Goal: Task Accomplishment & Management: Manage account settings

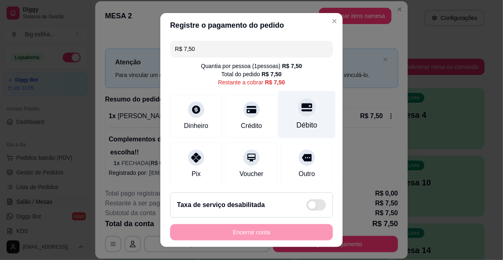
click at [301, 114] on div at bounding box center [307, 107] width 18 height 18
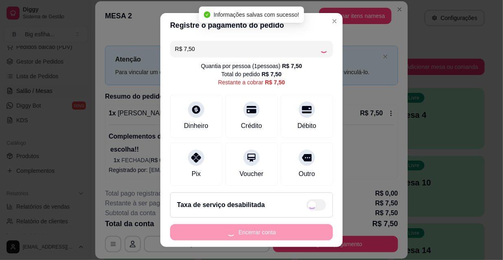
type input "R$ 0,00"
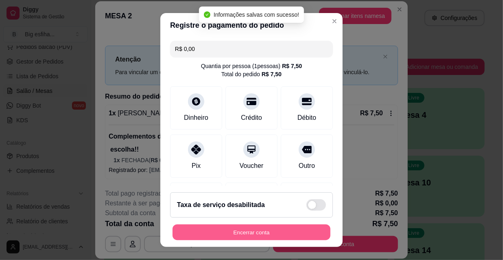
click at [269, 231] on button "Encerrar conta" at bounding box center [252, 232] width 158 height 16
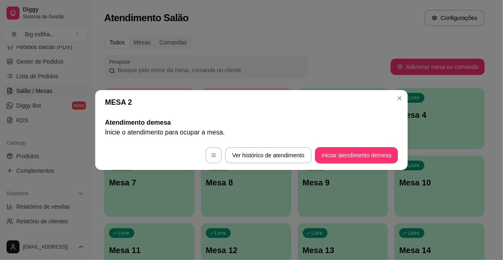
scroll to position [0, 0]
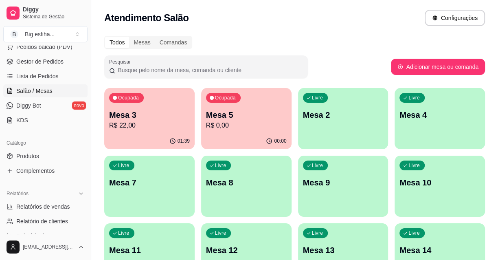
click at [125, 106] on div "Ocupada Mesa 3 R$ 22,00" at bounding box center [149, 110] width 90 height 45
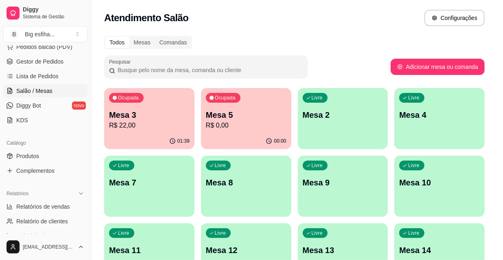
scroll to position [20, 0]
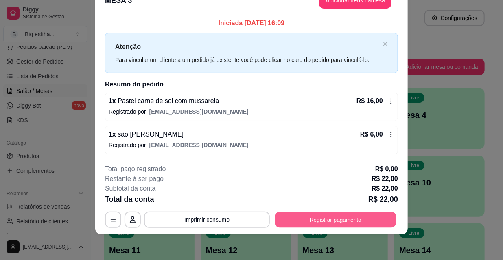
click at [332, 217] on button "Registrar pagamento" at bounding box center [335, 219] width 121 height 16
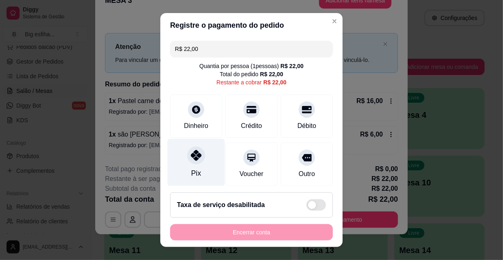
click at [196, 155] on icon at bounding box center [196, 155] width 11 height 11
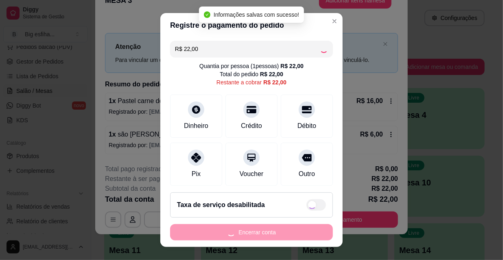
type input "R$ 0,00"
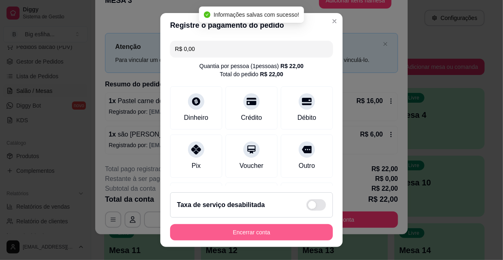
click at [224, 231] on button "Encerrar conta" at bounding box center [251, 232] width 163 height 16
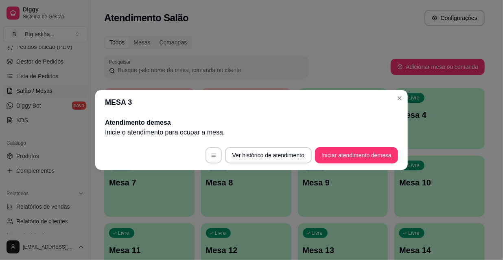
scroll to position [0, 0]
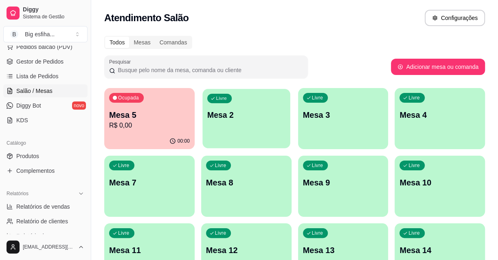
click at [247, 123] on div "Livre Mesa 2" at bounding box center [246, 114] width 88 height 50
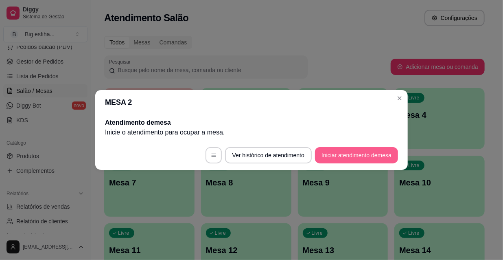
click at [357, 155] on button "Iniciar atendimento de mesa" at bounding box center [356, 155] width 83 height 16
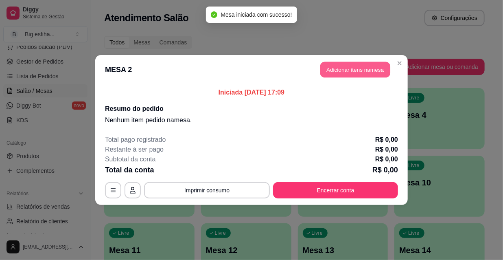
click at [353, 75] on button "Adicionar itens na mesa" at bounding box center [356, 70] width 70 height 16
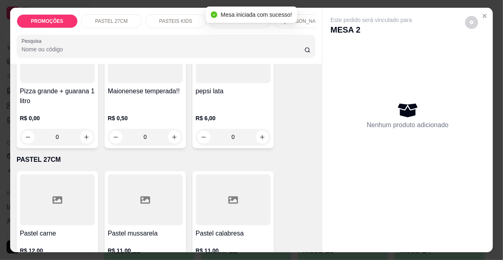
scroll to position [148, 0]
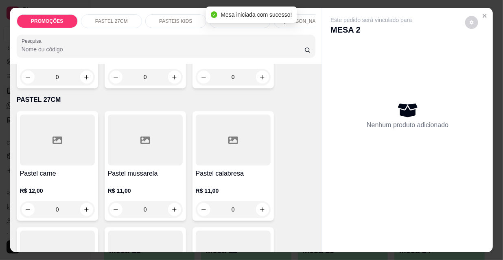
click at [150, 174] on h4 "Pastel mussarela" at bounding box center [145, 174] width 75 height 10
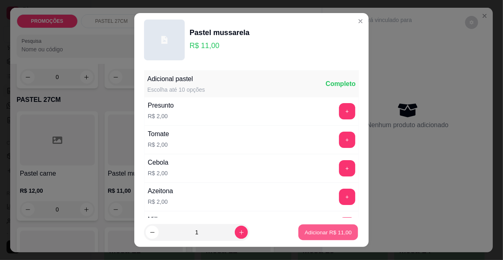
click at [338, 230] on p "Adicionar R$ 11,00" at bounding box center [328, 232] width 47 height 8
type input "1"
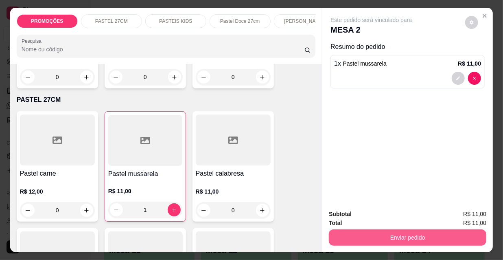
click at [401, 232] on button "Enviar pedido" at bounding box center [408, 237] width 158 height 16
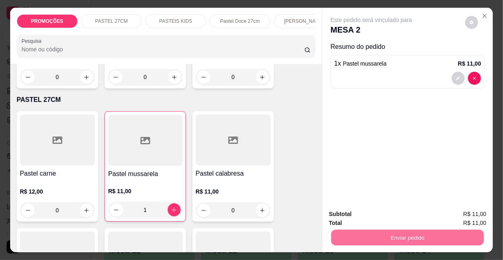
click at [358, 212] on button "Não registrar e enviar pedido" at bounding box center [381, 214] width 85 height 15
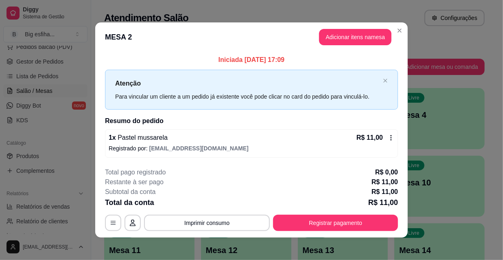
scroll to position [0, 0]
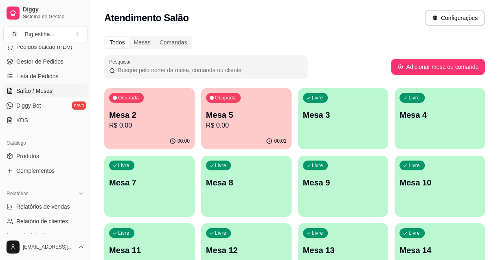
click at [257, 122] on p "R$ 0,00" at bounding box center [246, 126] width 81 height 10
click at [129, 121] on p "R$ 0,00" at bounding box center [149, 126] width 81 height 10
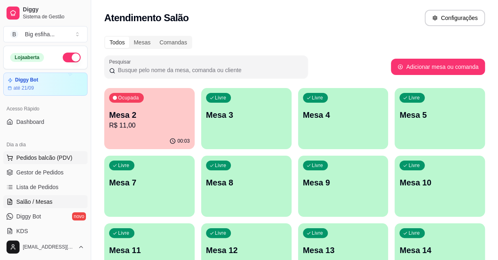
click at [42, 154] on span "Pedidos balcão (PDV)" at bounding box center [44, 158] width 56 height 8
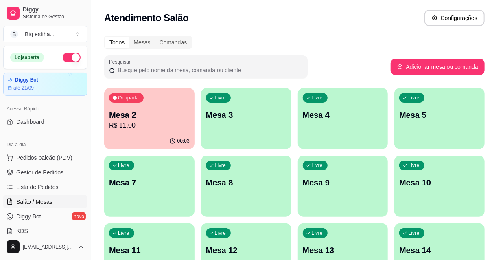
click at [350, 31] on p "Entrega" at bounding box center [357, 33] width 20 height 8
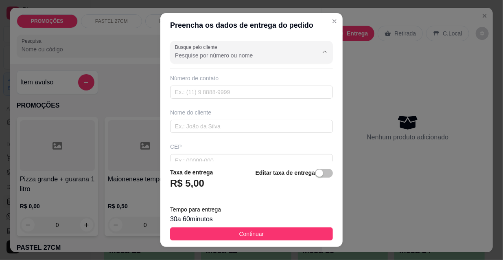
click at [209, 55] on input "Busque pelo cliente" at bounding box center [240, 55] width 130 height 8
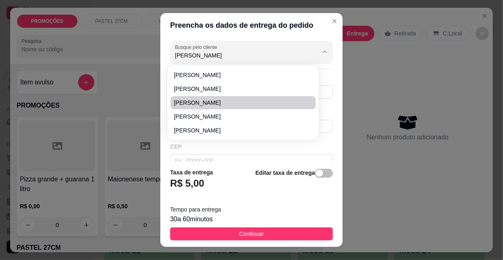
click at [198, 101] on span "[PERSON_NAME]" at bounding box center [239, 103] width 131 height 8
type input "[PERSON_NAME]"
type input "85988241756"
type input "[PERSON_NAME]"
type input "[PERSON_NAME] 455 ap 101, proximo a [GEOGRAPHIC_DATA]"
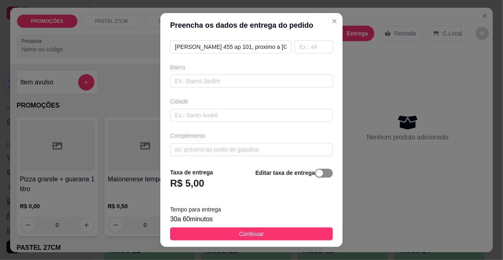
type input "[PERSON_NAME]"
click at [316, 174] on div "button" at bounding box center [319, 172] width 7 height 7
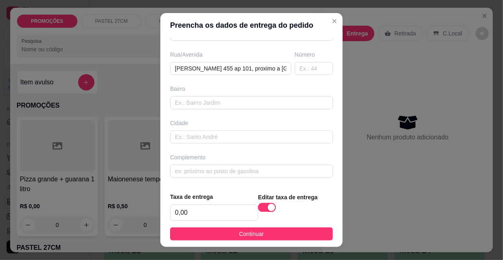
scroll to position [125, 0]
click at [196, 209] on input "0,00" at bounding box center [214, 212] width 87 height 15
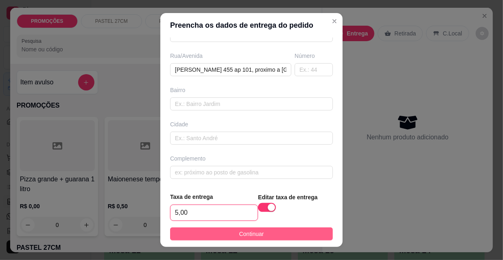
type input "5,00"
click at [257, 233] on span "Continuar" at bounding box center [251, 233] width 25 height 9
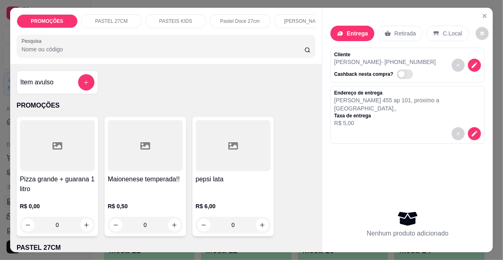
click at [58, 52] on input "Pesquisa" at bounding box center [163, 49] width 283 height 8
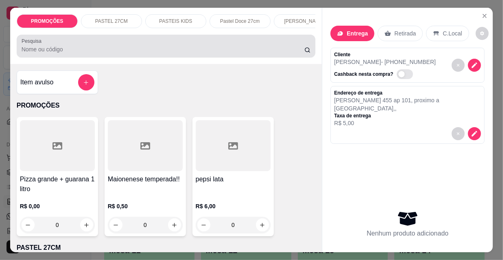
click at [70, 57] on div "Pesquisa" at bounding box center [166, 46] width 299 height 23
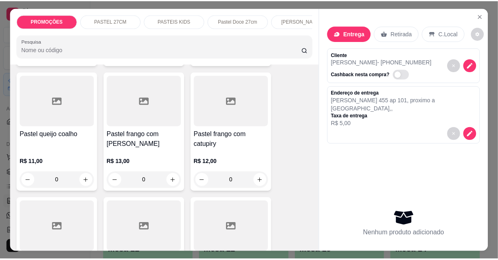
scroll to position [1370, 0]
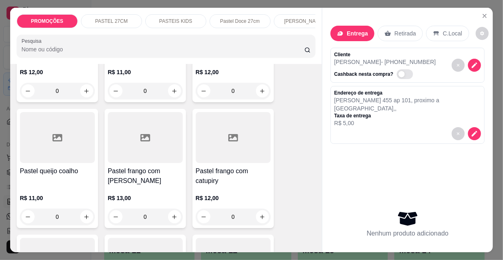
click at [148, 131] on div at bounding box center [145, 137] width 75 height 51
click at [485, 13] on icon "Close" at bounding box center [485, 16] width 7 height 7
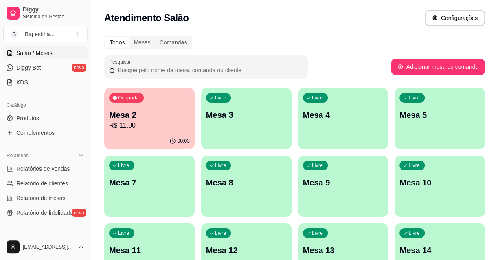
scroll to position [148, 0]
click at [42, 115] on link "Produtos" at bounding box center [45, 118] width 84 height 13
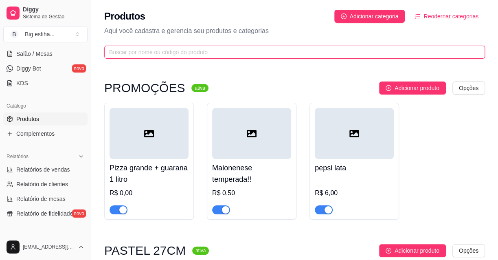
click at [147, 49] on input "text" at bounding box center [291, 52] width 365 height 9
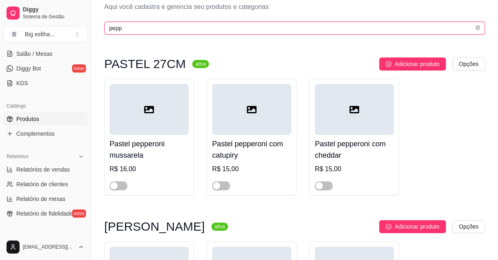
scroll to position [37, 0]
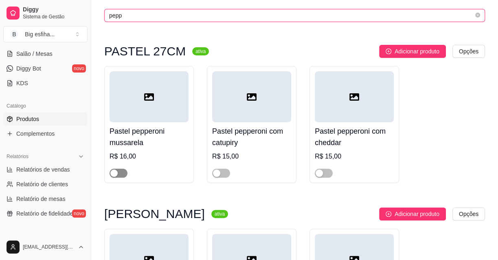
type input "pepp"
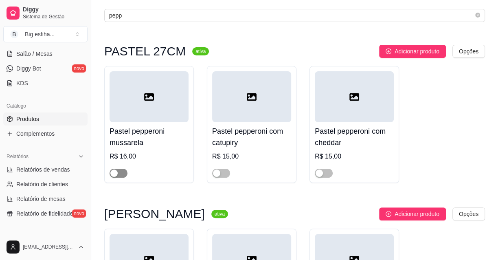
click at [118, 169] on span "button" at bounding box center [119, 173] width 18 height 9
drag, startPoint x: 222, startPoint y: 172, endPoint x: 239, endPoint y: 168, distance: 17.6
click at [224, 171] on span "button" at bounding box center [221, 173] width 18 height 9
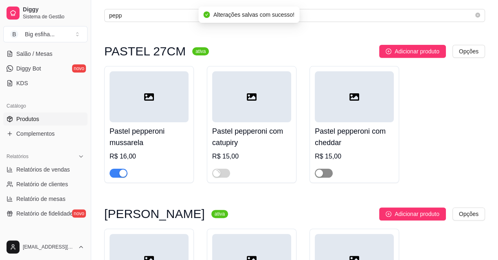
click at [319, 171] on div "button" at bounding box center [319, 172] width 7 height 7
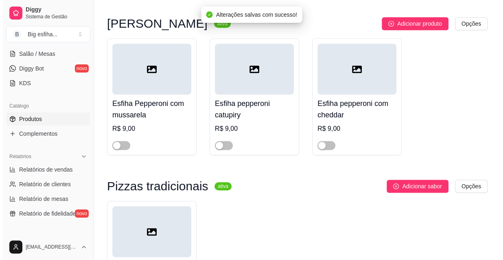
scroll to position [259, 0]
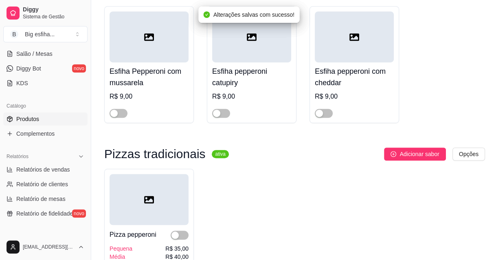
drag, startPoint x: 115, startPoint y: 118, endPoint x: 127, endPoint y: 113, distance: 12.8
click at [116, 117] on button "button" at bounding box center [119, 113] width 18 height 9
click at [228, 112] on span "button" at bounding box center [221, 113] width 18 height 9
click at [330, 112] on span "button" at bounding box center [324, 113] width 18 height 9
click at [177, 231] on div at bounding box center [180, 235] width 18 height 10
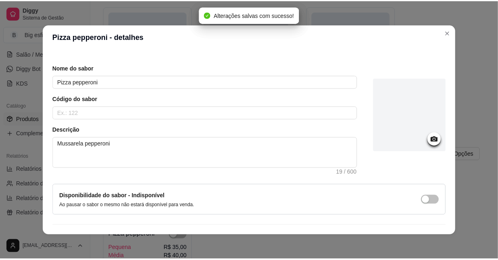
scroll to position [45, 0]
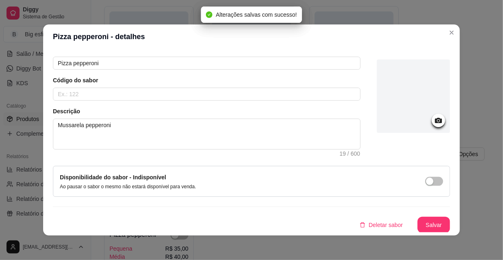
click at [455, 176] on div "Detalhes Preço Nome do sabor Pizza pepperoni Código do sabor Descrição Mussarel…" at bounding box center [251, 142] width 417 height 187
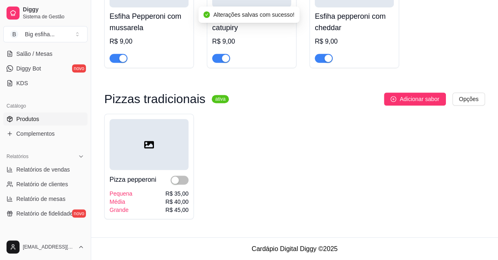
scroll to position [315, 0]
click at [183, 179] on span "button" at bounding box center [180, 179] width 18 height 9
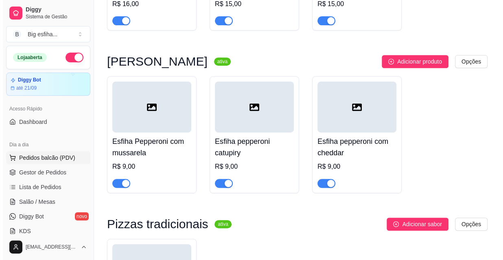
scroll to position [93, 0]
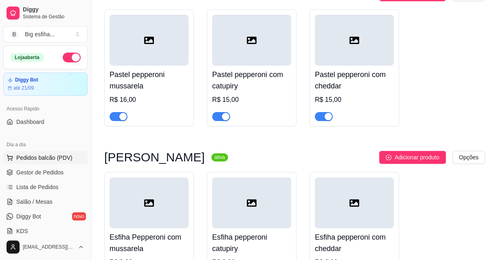
click at [46, 154] on span "Pedidos balcão (PDV)" at bounding box center [44, 158] width 56 height 8
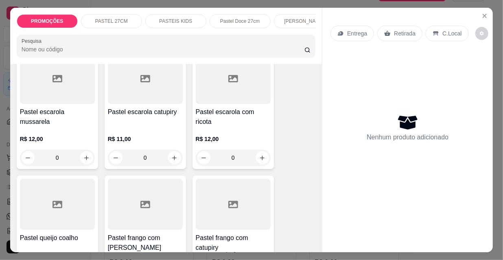
scroll to position [1370, 0]
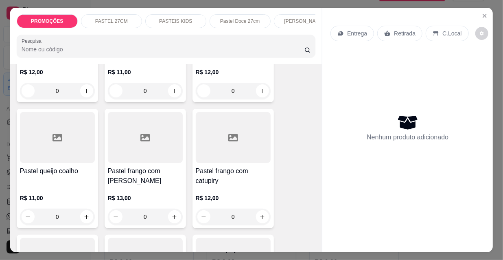
click at [142, 166] on h4 "Pastel frango com [PERSON_NAME]" at bounding box center [145, 176] width 75 height 20
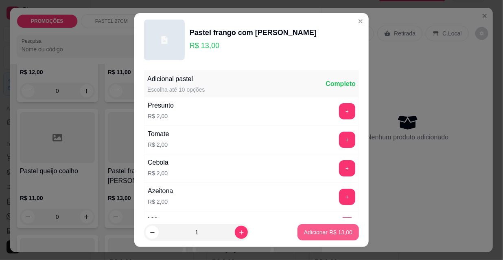
click at [326, 233] on p "Adicionar R$ 13,00" at bounding box center [328, 232] width 48 height 8
type input "1"
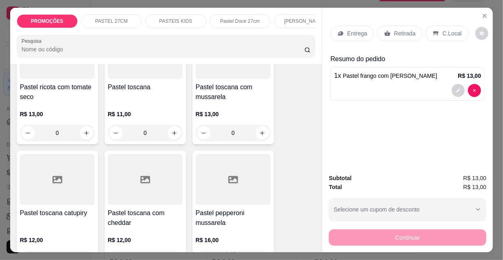
scroll to position [2110, 0]
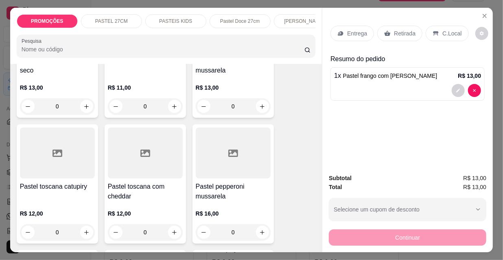
click at [227, 182] on h4 "Pastel pepperoni mussarela" at bounding box center [233, 192] width 75 height 20
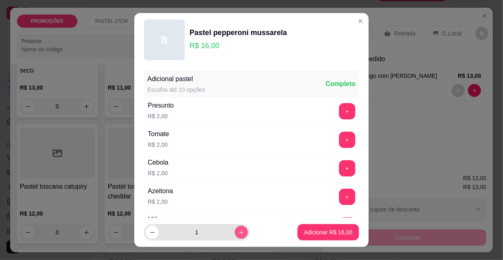
click at [235, 232] on button "increase-product-quantity" at bounding box center [241, 232] width 13 height 13
type input "2"
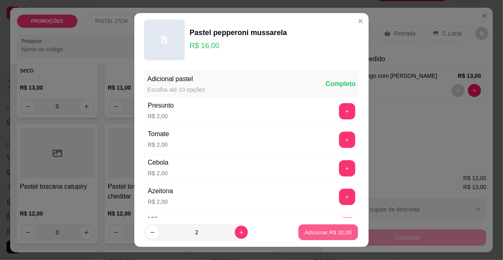
click at [305, 232] on p "Adicionar R$ 32,00" at bounding box center [328, 232] width 47 height 8
type input "2"
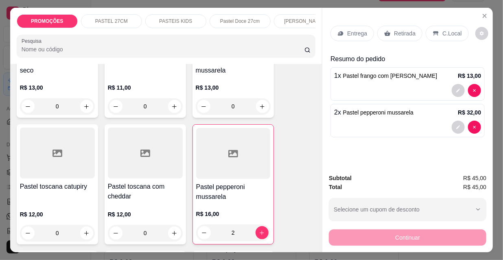
click at [347, 29] on p "Entrega" at bounding box center [357, 33] width 20 height 8
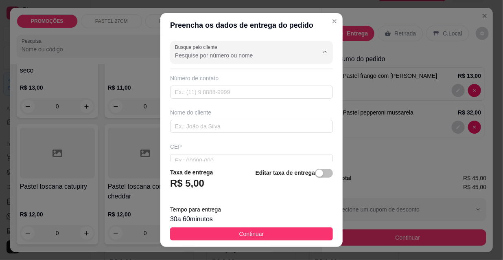
click at [184, 58] on input "Busque pelo cliente" at bounding box center [240, 55] width 130 height 8
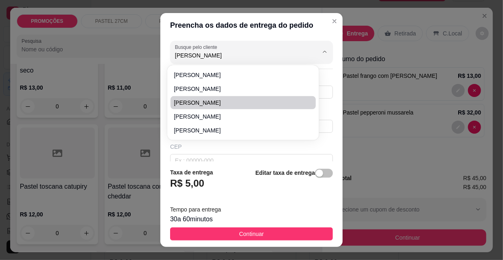
click at [210, 100] on span "[PERSON_NAME]" at bounding box center [239, 103] width 131 height 8
type input "[PERSON_NAME]"
type input "85988241756"
type input "[PERSON_NAME]"
type input "[PERSON_NAME] 455 ap 101, proximo a [GEOGRAPHIC_DATA]"
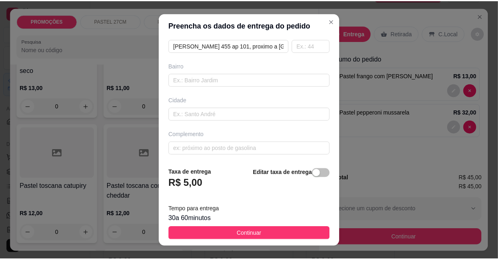
scroll to position [149, 0]
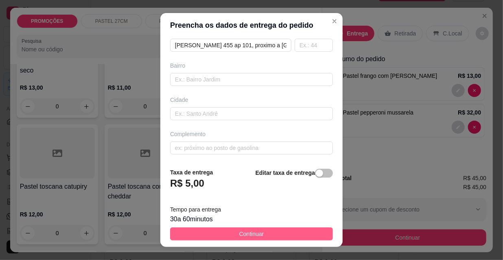
type input "[PERSON_NAME]"
click at [265, 230] on button "Continuar" at bounding box center [251, 233] width 163 height 13
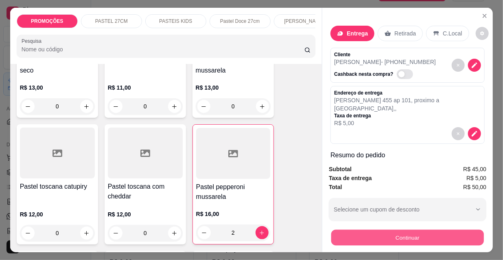
click at [358, 238] on button "Continuar" at bounding box center [408, 237] width 153 height 16
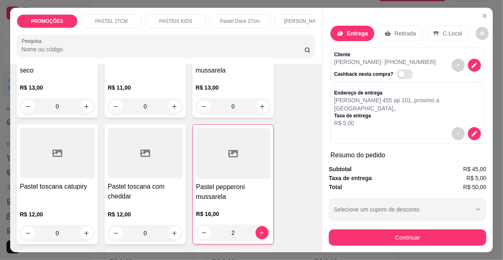
click at [197, 106] on div "Dinheiro" at bounding box center [195, 106] width 57 height 48
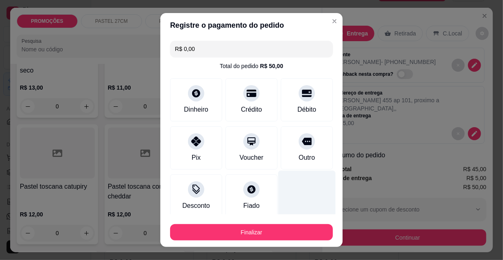
type input "R$ 0,00"
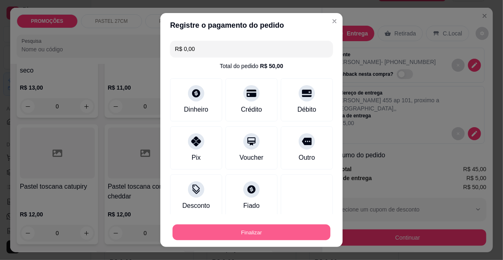
click at [285, 225] on button "Finalizar" at bounding box center [252, 232] width 158 height 16
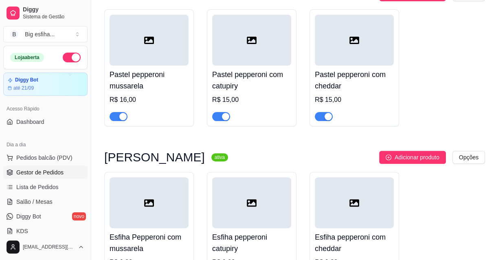
click at [48, 168] on span "Gestor de Pedidos" at bounding box center [39, 172] width 47 height 8
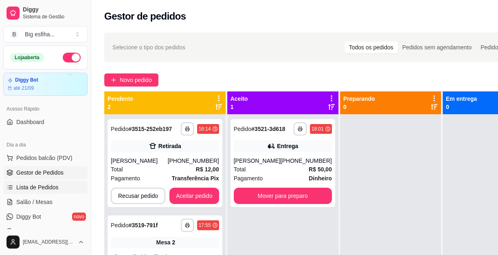
click at [32, 188] on span "Lista de Pedidos" at bounding box center [37, 187] width 42 height 8
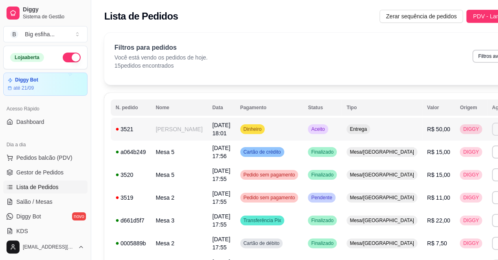
click at [492, 130] on button "Imprimir" at bounding box center [506, 129] width 29 height 13
click at [444, 155] on button "IMPRESSORA" at bounding box center [444, 157] width 57 height 13
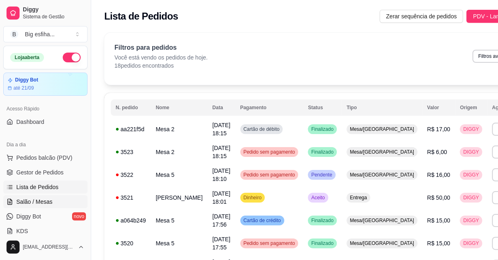
click at [57, 196] on link "Salão / Mesas" at bounding box center [45, 201] width 84 height 13
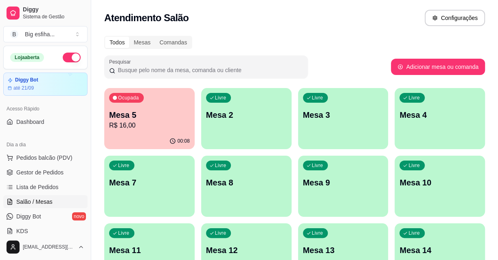
click at [241, 133] on div "Livre Mesa 2" at bounding box center [246, 113] width 90 height 51
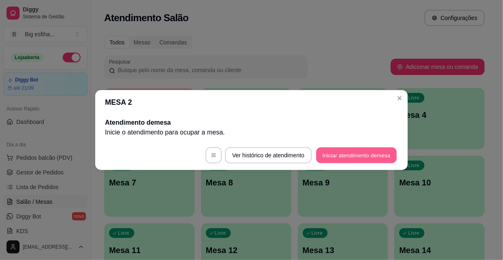
click at [336, 155] on button "Iniciar atendimento de mesa" at bounding box center [356, 155] width 81 height 16
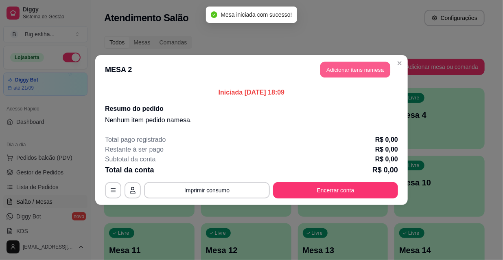
click at [334, 72] on button "Adicionar itens na mesa" at bounding box center [356, 70] width 70 height 16
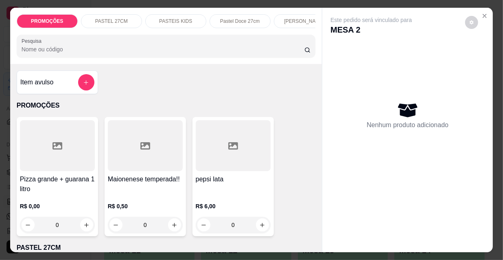
click at [70, 53] on input "Pesquisa" at bounding box center [163, 49] width 283 height 8
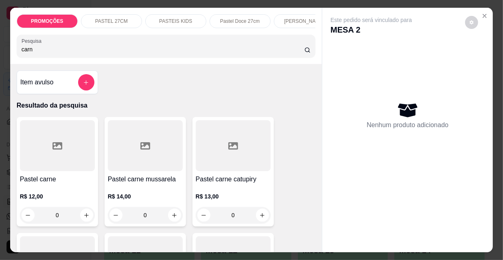
type input "carn"
click at [55, 165] on div at bounding box center [57, 145] width 75 height 51
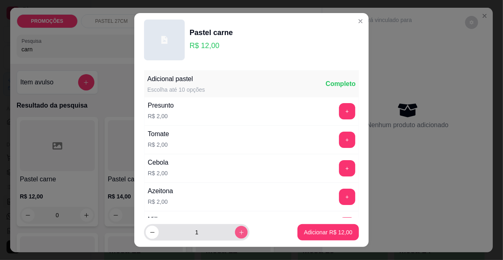
click at [239, 235] on icon "increase-product-quantity" at bounding box center [242, 232] width 6 height 6
type input "2"
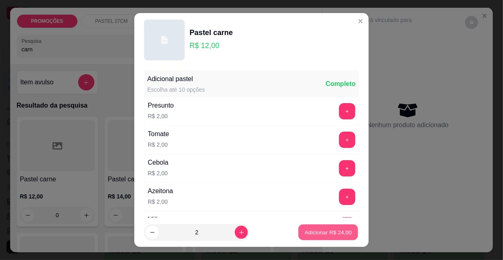
click at [305, 235] on p "Adicionar R$ 24,00" at bounding box center [328, 232] width 47 height 8
type input "2"
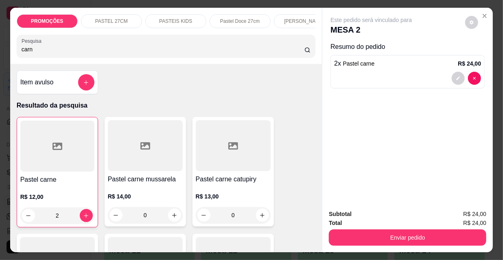
drag, startPoint x: 33, startPoint y: 57, endPoint x: 0, endPoint y: 57, distance: 33.4
click at [0, 57] on div "PROMOÇÕES PASTEL 27CM PASTEIS KIDS Pastel Doce 27cm Esfihas Salgadas Esfihas do…" at bounding box center [251, 130] width 503 height 260
drag, startPoint x: 20, startPoint y: 51, endPoint x: 4, endPoint y: 45, distance: 17.2
click at [4, 45] on div "PROMOÇÕES PASTEL 27CM PASTEIS KIDS Pastel Doce 27cm Esfihas Salgadas Esfihas do…" at bounding box center [251, 130] width 503 height 260
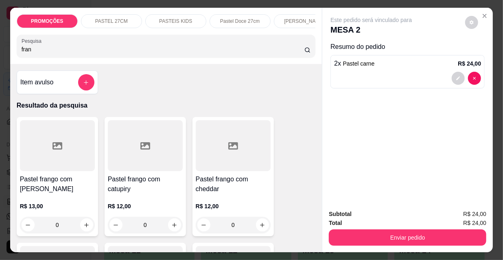
type input "fran"
click at [57, 151] on icon at bounding box center [58, 146] width 10 height 10
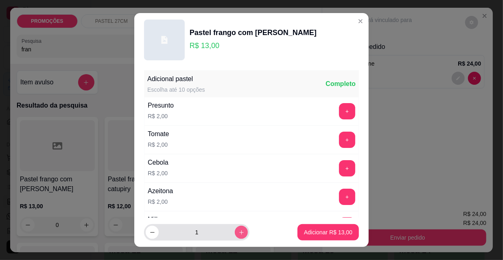
click at [239, 233] on icon "increase-product-quantity" at bounding box center [242, 232] width 6 height 6
type input "2"
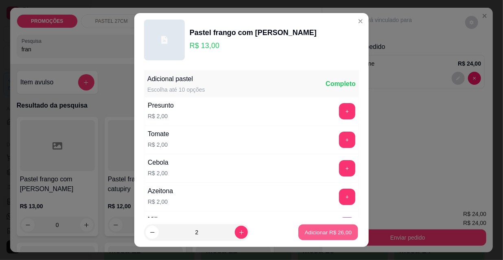
click at [305, 234] on p "Adicionar R$ 26,00" at bounding box center [328, 232] width 47 height 8
type input "2"
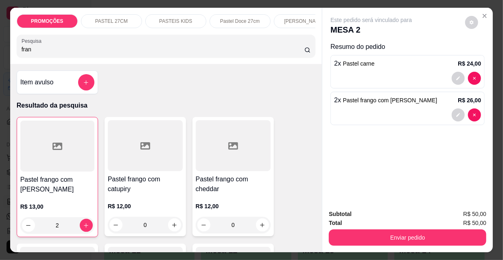
click at [353, 233] on button "Enviar pedido" at bounding box center [408, 237] width 158 height 16
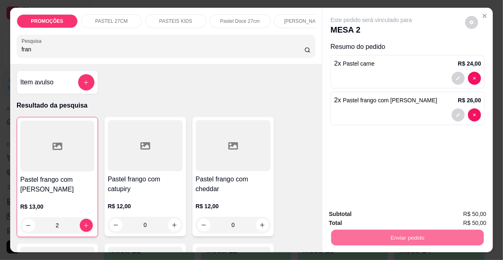
click at [351, 214] on button "Não registrar e enviar pedido" at bounding box center [381, 214] width 85 height 15
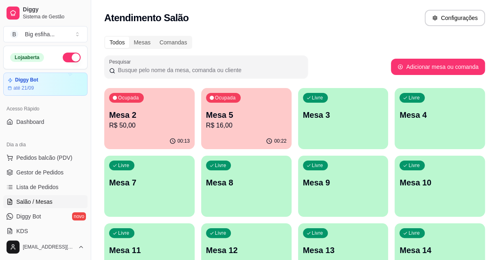
click at [169, 140] on icon "button" at bounding box center [172, 141] width 7 height 7
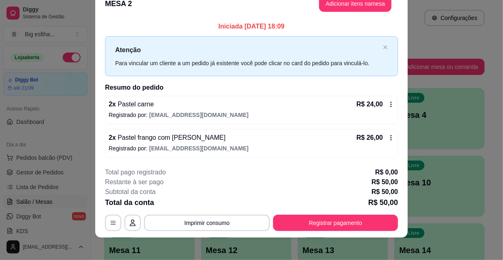
scroll to position [20, 0]
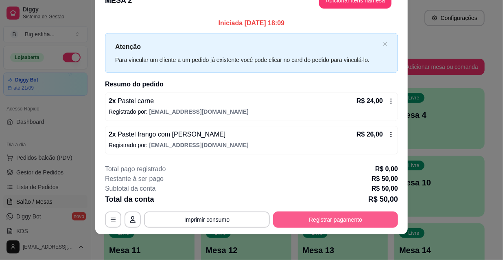
click at [303, 224] on button "Registrar pagamento" at bounding box center [335, 219] width 125 height 16
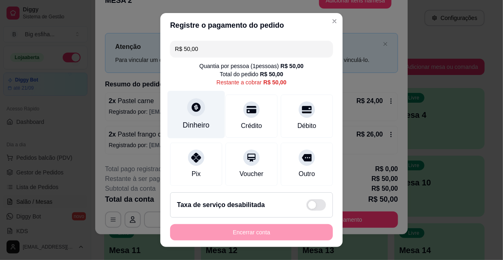
click at [213, 107] on div "Dinheiro" at bounding box center [196, 115] width 57 height 48
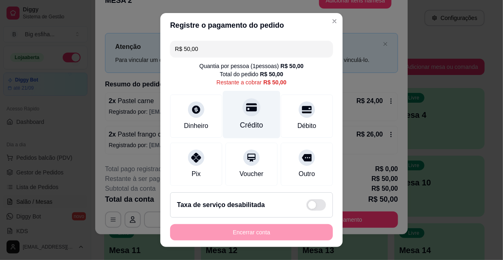
click at [248, 122] on div "Crédito" at bounding box center [251, 125] width 23 height 11
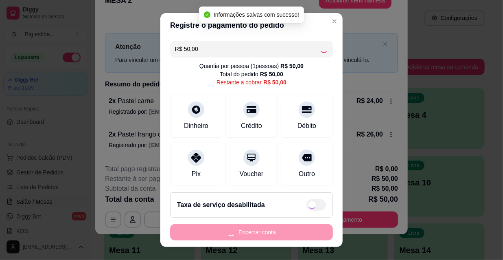
type input "R$ 0,00"
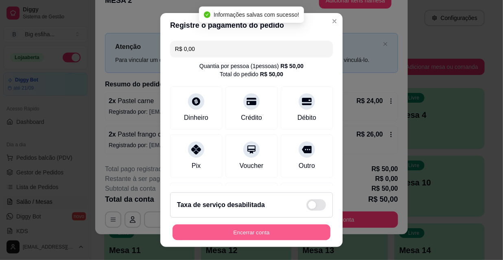
click at [250, 232] on button "Encerrar conta" at bounding box center [252, 232] width 158 height 16
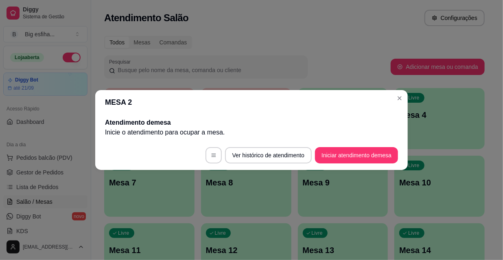
scroll to position [0, 0]
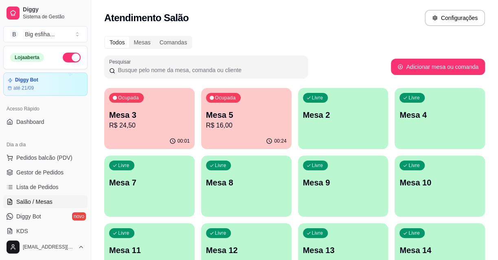
click at [242, 129] on p "R$ 16,00" at bounding box center [246, 126] width 81 height 10
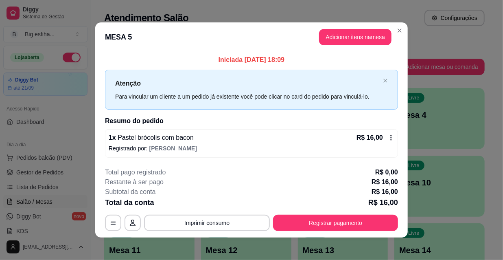
scroll to position [3, 0]
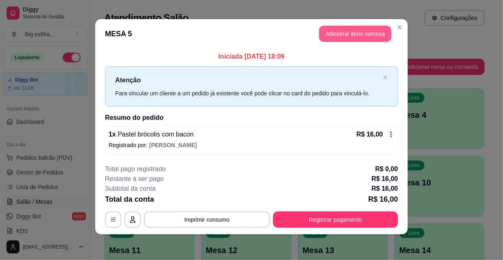
click at [343, 34] on button "Adicionar itens na mesa" at bounding box center [355, 34] width 73 height 16
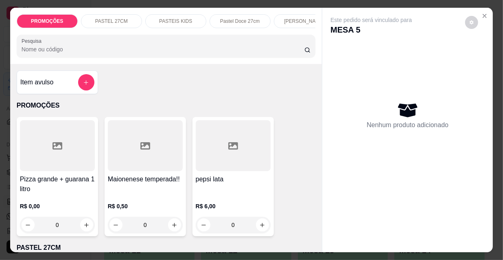
scroll to position [0, 469]
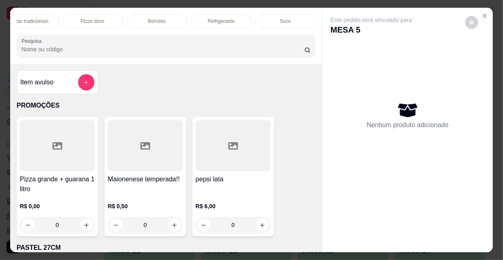
click at [241, 18] on div "Refrigerante" at bounding box center [221, 21] width 61 height 14
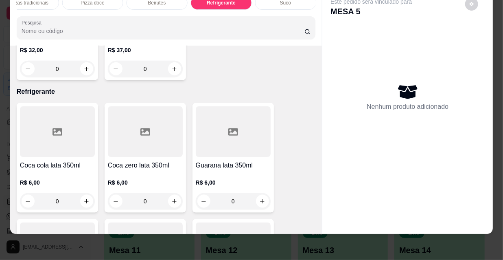
scroll to position [7415, 0]
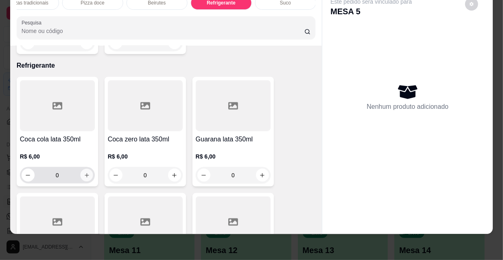
click at [84, 172] on icon "increase-product-quantity" at bounding box center [86, 175] width 6 height 6
type input "1"
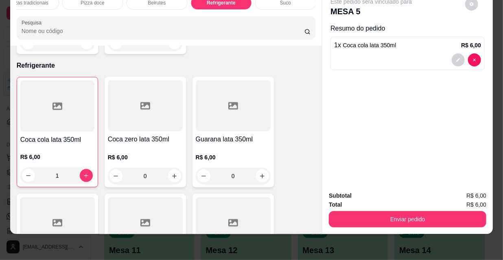
scroll to position [7415, 0]
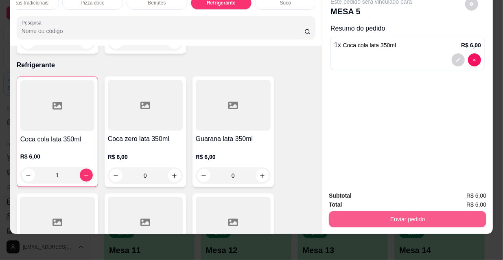
click at [433, 215] on button "Enviar pedido" at bounding box center [408, 219] width 158 height 16
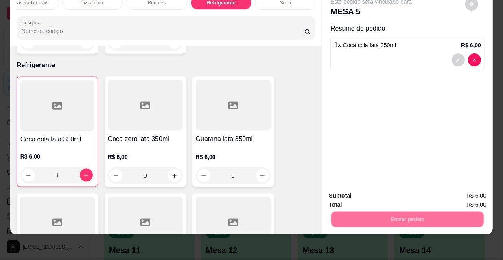
click at [395, 194] on button "Não registrar e enviar pedido" at bounding box center [382, 193] width 82 height 15
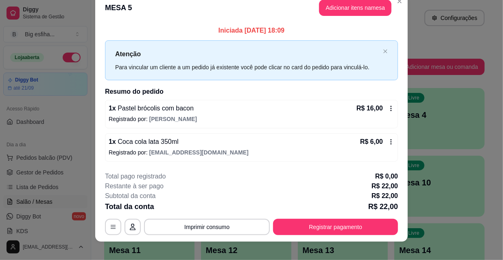
scroll to position [20, 0]
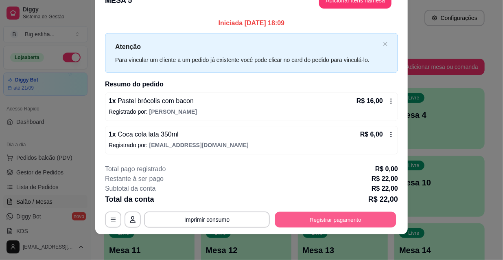
click at [314, 219] on button "Registrar pagamento" at bounding box center [335, 219] width 121 height 16
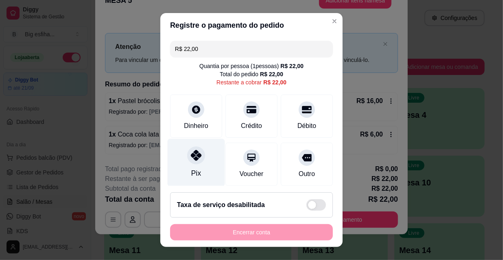
click at [207, 160] on div "Pix" at bounding box center [196, 163] width 57 height 48
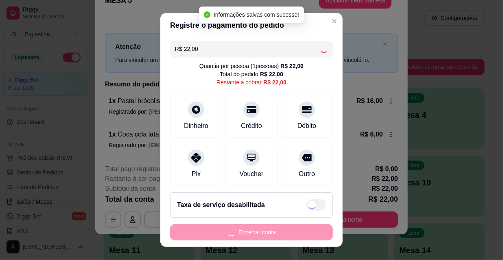
type input "R$ 0,00"
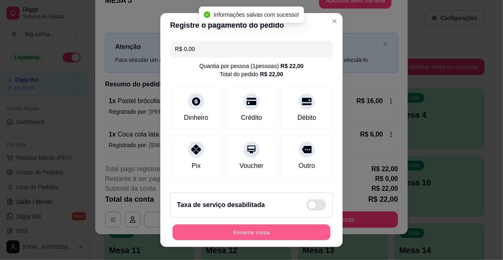
click at [216, 232] on button "Encerrar conta" at bounding box center [252, 232] width 158 height 16
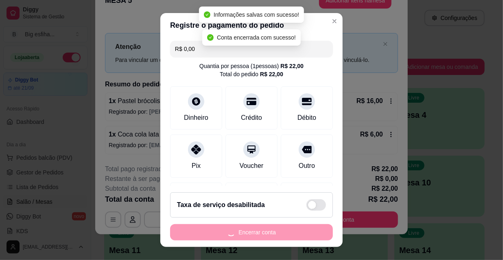
scroll to position [0, 0]
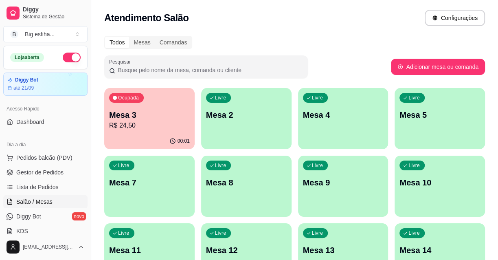
click at [171, 121] on p "R$ 24,50" at bounding box center [149, 126] width 81 height 10
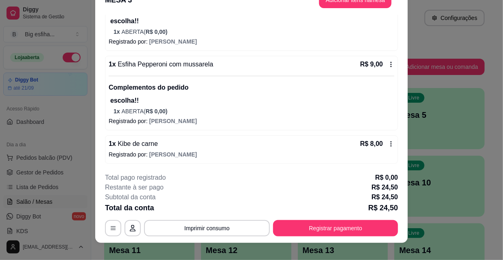
scroll to position [24, 0]
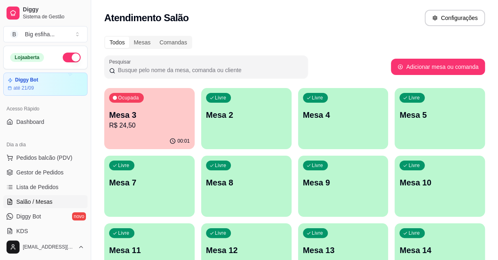
click at [137, 123] on p "R$ 24,50" at bounding box center [149, 126] width 81 height 10
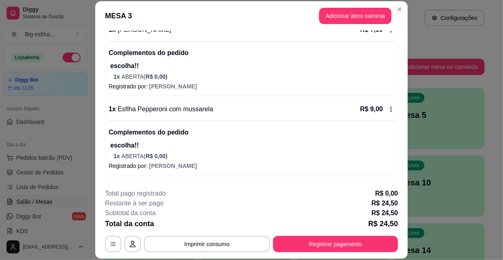
scroll to position [115, 0]
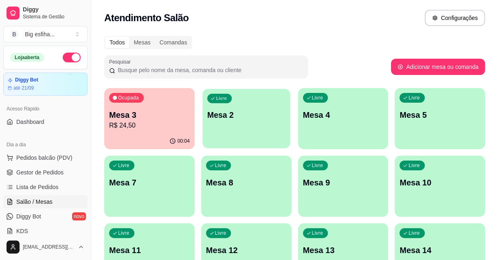
click at [232, 114] on p "Mesa 2" at bounding box center [246, 115] width 78 height 11
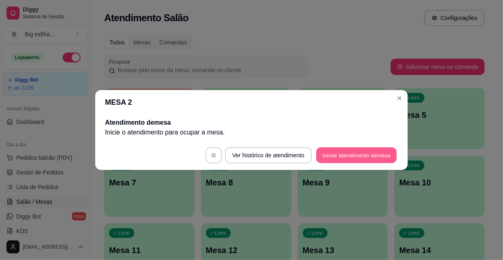
click at [338, 155] on button "Iniciar atendimento de mesa" at bounding box center [356, 155] width 81 height 16
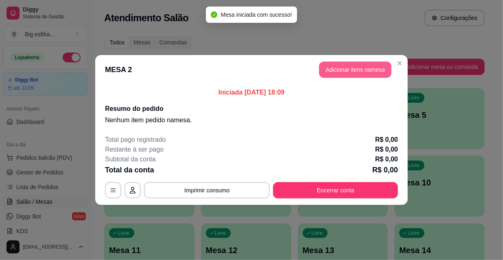
click at [341, 69] on button "Adicionar itens na mesa" at bounding box center [355, 70] width 73 height 16
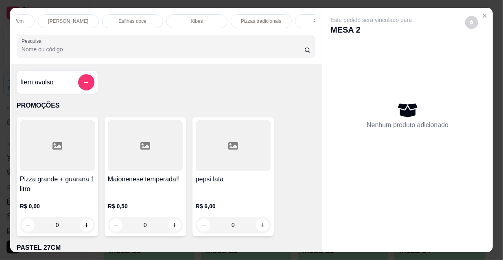
scroll to position [0, 237]
click at [275, 20] on p "Pizzas tradicionais" at bounding box center [261, 21] width 40 height 7
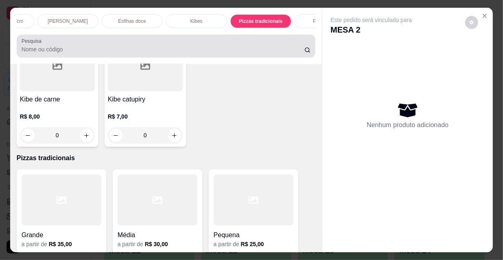
scroll to position [21, 0]
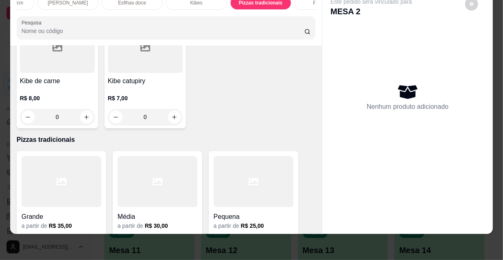
click at [73, 156] on div at bounding box center [62, 181] width 80 height 51
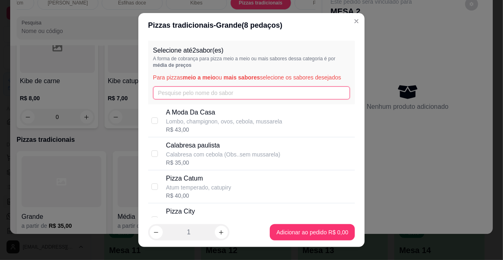
click at [213, 89] on input "text" at bounding box center [251, 92] width 197 height 13
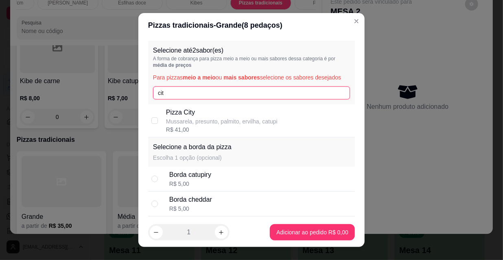
type input "cit"
click at [180, 119] on p "Mussarela, presunto, palmito, ervilha, catupi" at bounding box center [222, 121] width 112 height 8
checkbox input "true"
drag, startPoint x: 166, startPoint y: 90, endPoint x: 77, endPoint y: 167, distance: 118.1
click at [98, 95] on div "Pizzas tradicionais - Grande ( 8 pedaços) Selecione até 2 sabor(es) A forma de …" at bounding box center [251, 130] width 503 height 260
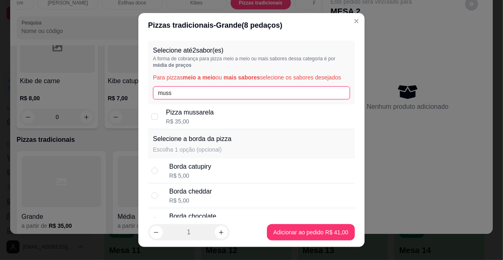
type input "muss"
click at [183, 110] on p "Pizza mussarela" at bounding box center [190, 113] width 48 height 10
checkbox input "true"
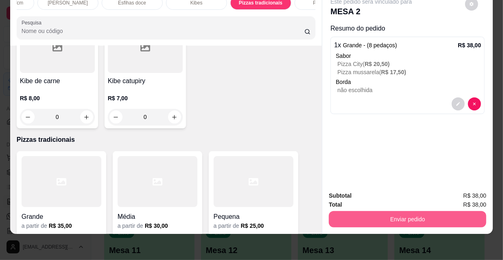
click at [362, 214] on button "Enviar pedido" at bounding box center [408, 219] width 158 height 16
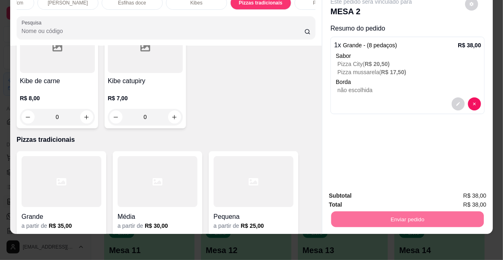
click at [354, 190] on button "Não registrar e enviar pedido" at bounding box center [382, 193] width 82 height 15
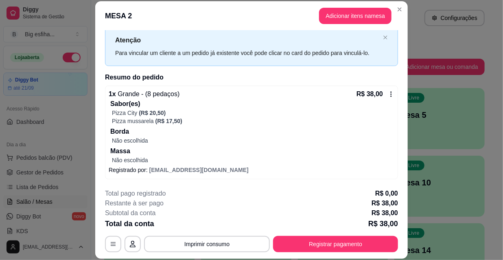
scroll to position [0, 0]
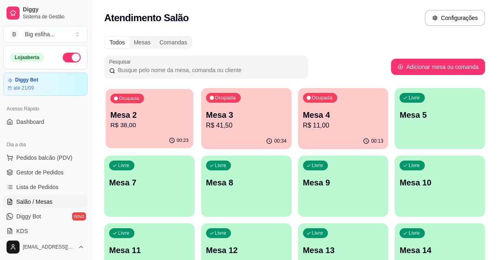
click at [125, 110] on p "Mesa 2" at bounding box center [149, 115] width 78 height 11
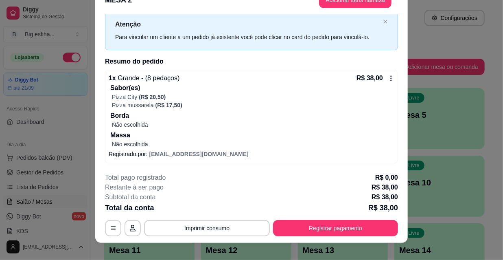
scroll to position [24, 0]
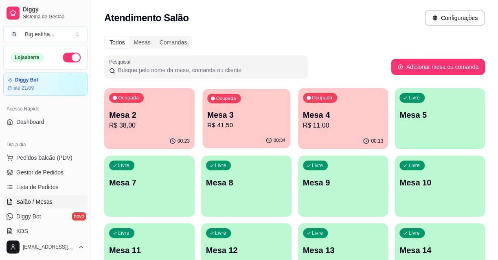
click at [219, 144] on div "00:34" at bounding box center [246, 140] width 88 height 15
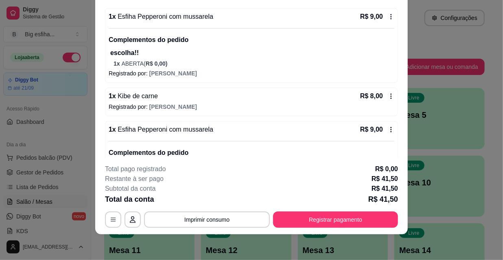
scroll to position [228, 0]
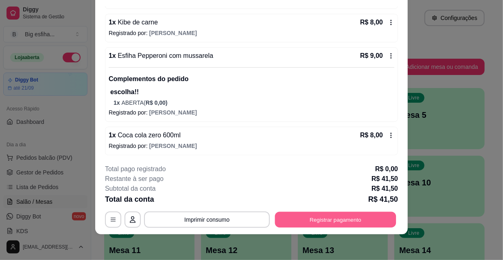
click at [292, 220] on button "Registrar pagamento" at bounding box center [335, 219] width 121 height 16
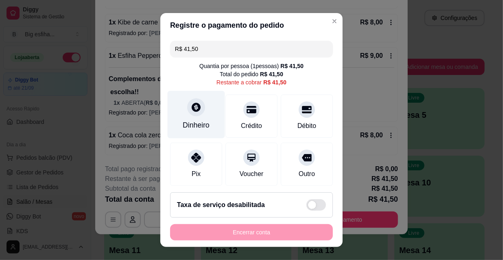
click at [203, 106] on div "Dinheiro" at bounding box center [196, 115] width 57 height 48
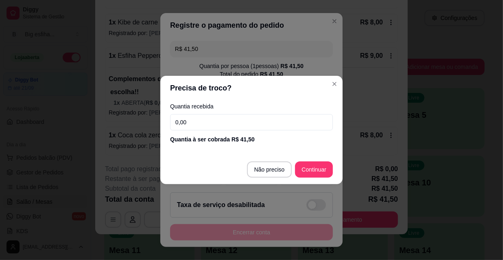
click at [236, 120] on input "0,00" at bounding box center [251, 122] width 163 height 16
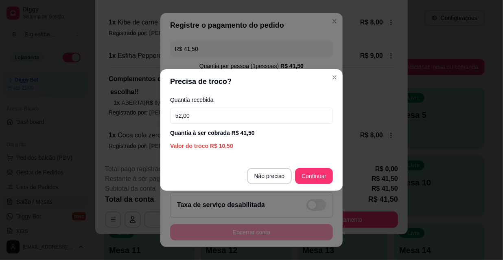
type input "52,00"
drag, startPoint x: 310, startPoint y: 165, endPoint x: 319, endPoint y: 170, distance: 9.3
click at [315, 168] on footer "Não preciso Continuar" at bounding box center [251, 175] width 182 height 29
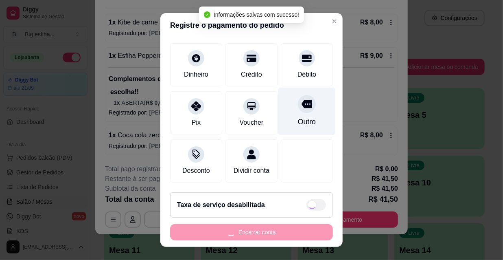
scroll to position [61, 0]
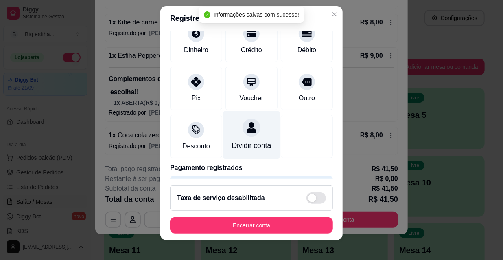
type input "R$ 0,00"
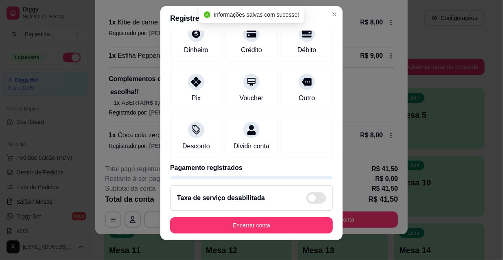
scroll to position [53, 0]
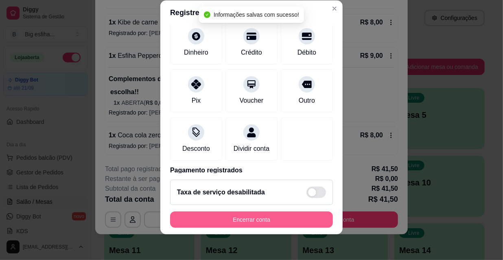
click at [238, 219] on button "Encerrar conta" at bounding box center [251, 219] width 163 height 16
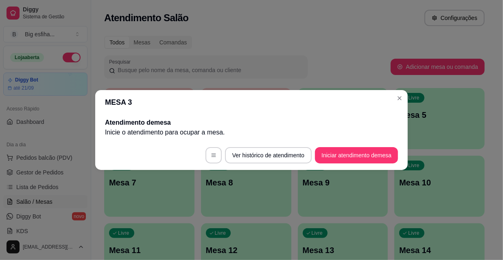
scroll to position [0, 0]
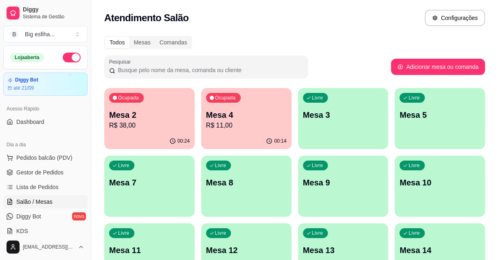
click at [237, 114] on p "Mesa 4" at bounding box center [246, 114] width 81 height 11
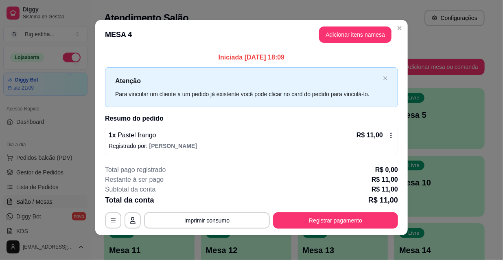
scroll to position [3, 0]
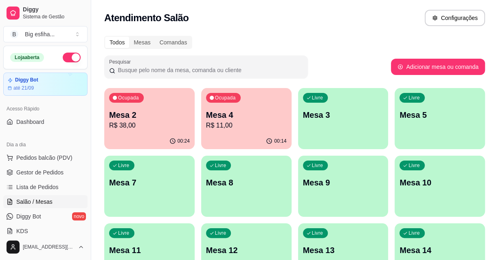
click at [133, 109] on div "Ocupada Mesa 2 R$ 38,00" at bounding box center [149, 110] width 90 height 45
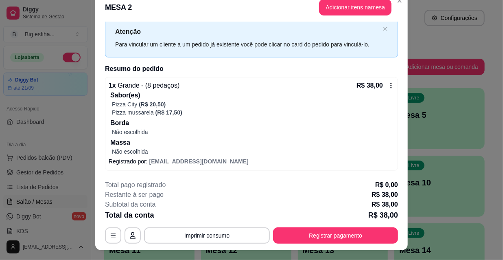
scroll to position [24, 0]
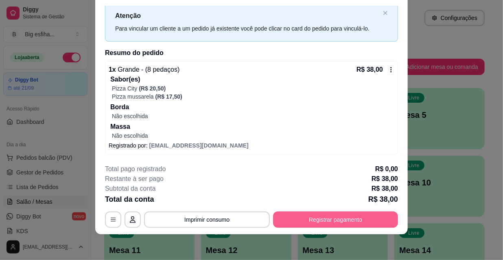
click at [300, 214] on button "Registrar pagamento" at bounding box center [335, 219] width 125 height 16
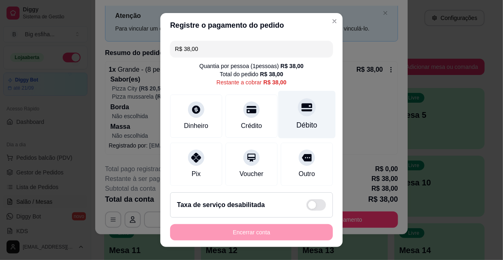
click at [297, 122] on div "Débito" at bounding box center [307, 125] width 21 height 11
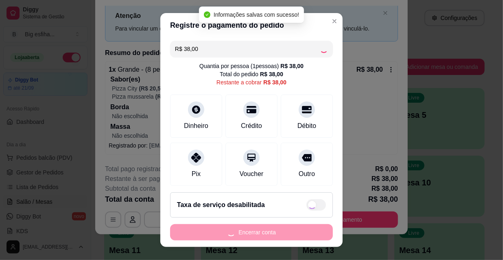
type input "R$ 0,00"
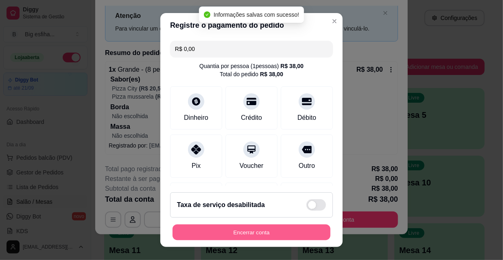
click at [248, 226] on button "Encerrar conta" at bounding box center [252, 232] width 158 height 16
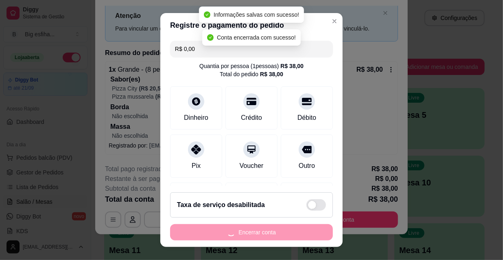
scroll to position [0, 0]
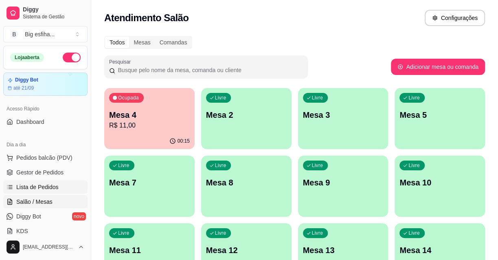
click at [38, 186] on span "Lista de Pedidos" at bounding box center [37, 187] width 42 height 8
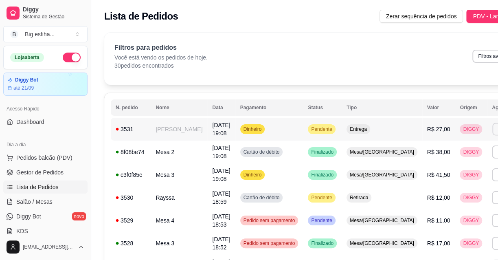
click at [492, 126] on button "Imprimir" at bounding box center [506, 129] width 28 height 13
click at [442, 156] on button "IMPRESSORA" at bounding box center [444, 157] width 59 height 13
click at [55, 198] on link "Salão / Mesas" at bounding box center [45, 201] width 84 height 13
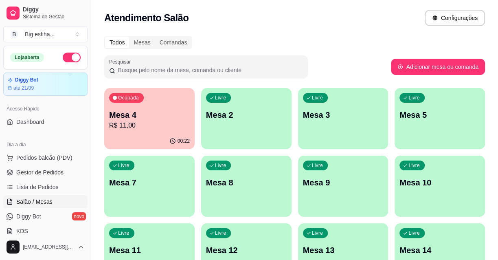
click at [151, 114] on p "Mesa 4" at bounding box center [149, 114] width 81 height 11
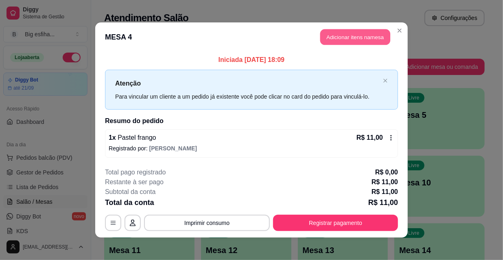
click at [347, 38] on button "Adicionar itens na mesa" at bounding box center [356, 37] width 70 height 16
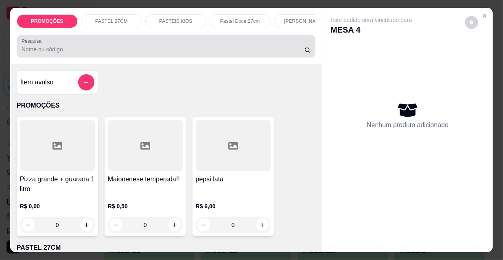
click at [94, 53] on input "Pesquisa" at bounding box center [163, 49] width 283 height 8
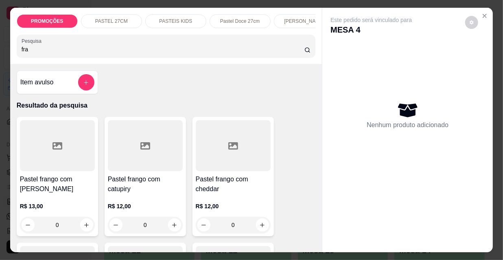
scroll to position [148, 0]
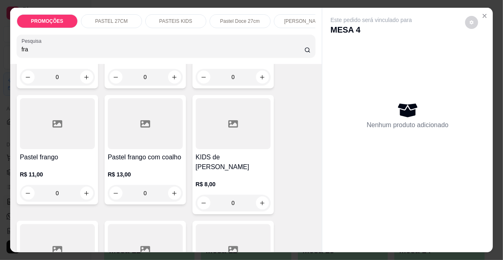
type input "fra"
click at [61, 147] on div at bounding box center [57, 123] width 75 height 51
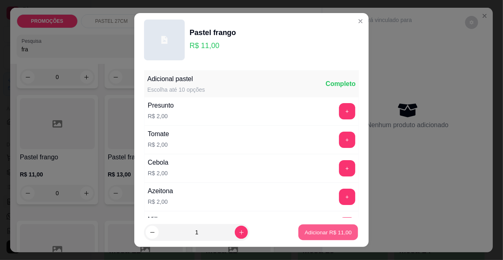
click at [325, 237] on button "Adicionar R$ 11,00" at bounding box center [329, 232] width 60 height 16
type input "1"
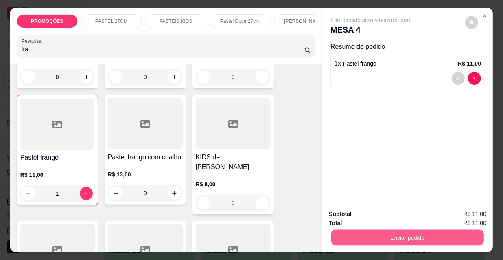
click at [382, 234] on button "Enviar pedido" at bounding box center [408, 237] width 153 height 16
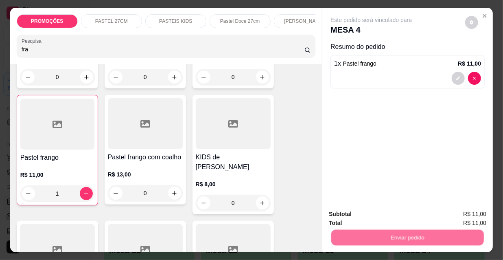
click at [373, 217] on button "Não registrar e enviar pedido" at bounding box center [381, 214] width 85 height 15
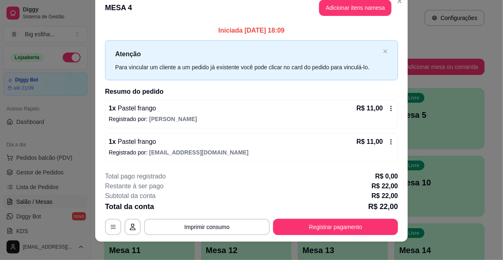
scroll to position [20, 0]
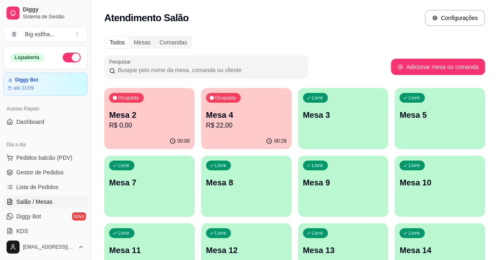
click at [314, 137] on div "Livre Mesa 3" at bounding box center [343, 113] width 90 height 51
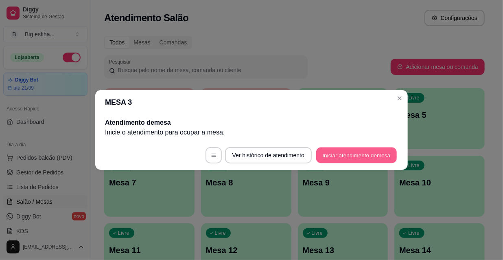
click at [347, 158] on button "Iniciar atendimento de mesa" at bounding box center [356, 155] width 81 height 16
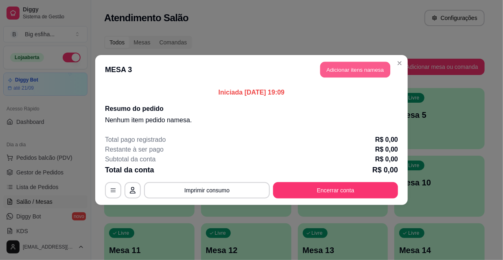
click at [347, 72] on button "Adicionar itens na mesa" at bounding box center [356, 70] width 70 height 16
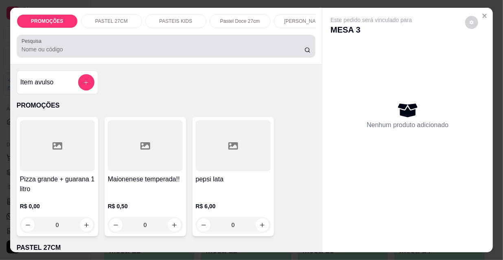
click at [237, 54] on div at bounding box center [167, 46] width 290 height 16
click at [163, 54] on div at bounding box center [167, 46] width 290 height 16
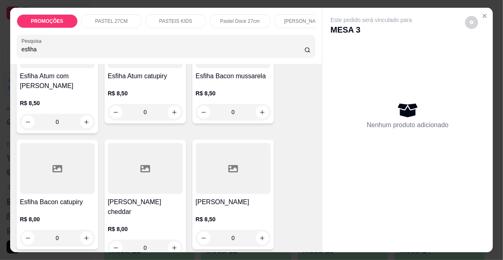
scroll to position [444, 0]
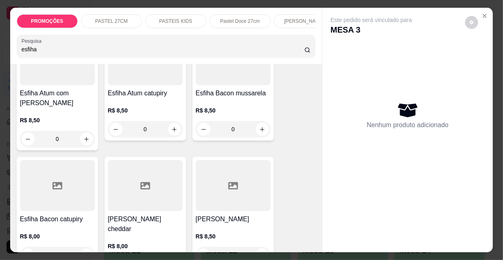
type input "esfiha"
click at [233, 102] on div "R$ 8,50 0" at bounding box center [233, 117] width 75 height 39
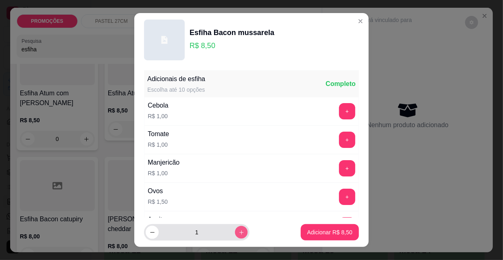
click at [236, 232] on button "increase-product-quantity" at bounding box center [241, 232] width 13 height 13
type input "4"
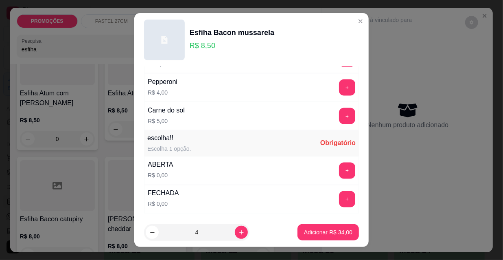
scroll to position [677, 0]
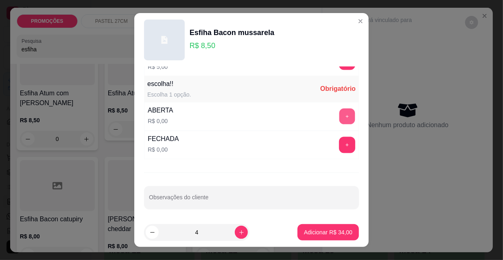
click at [340, 114] on button "+" at bounding box center [348, 117] width 16 height 16
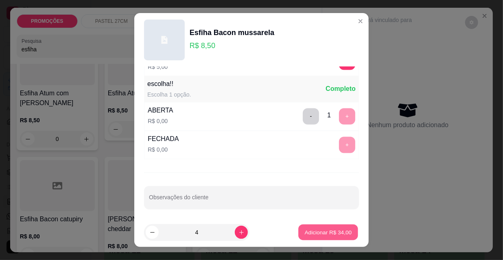
click at [322, 228] on p "Adicionar R$ 34,00" at bounding box center [328, 232] width 47 height 8
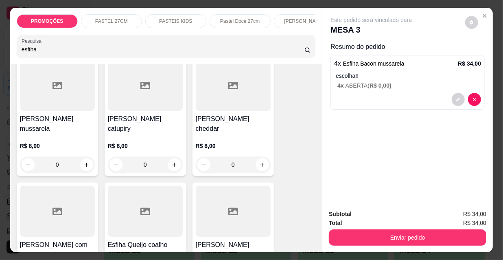
scroll to position [1148, 0]
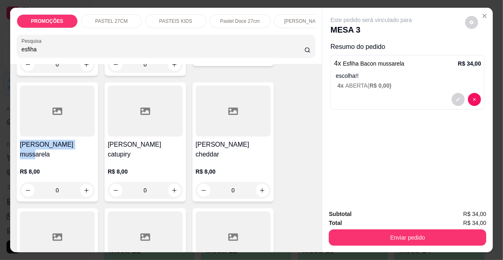
click at [69, 131] on div "[PERSON_NAME] mussarela R$ 8,00 0" at bounding box center [57, 141] width 81 height 119
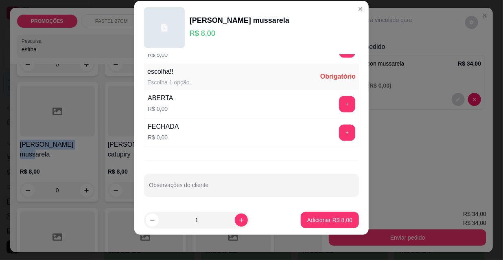
scroll to position [13, 0]
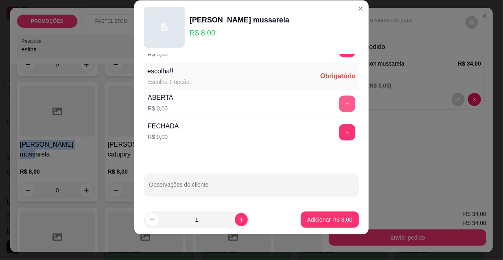
click at [339, 98] on button "+" at bounding box center [347, 104] width 16 height 16
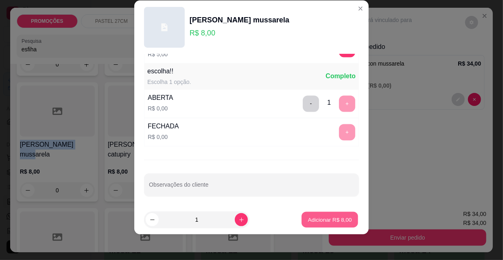
click at [334, 213] on button "Adicionar R$ 8,00" at bounding box center [330, 220] width 57 height 16
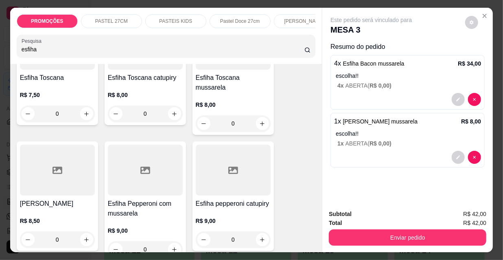
scroll to position [1851, 0]
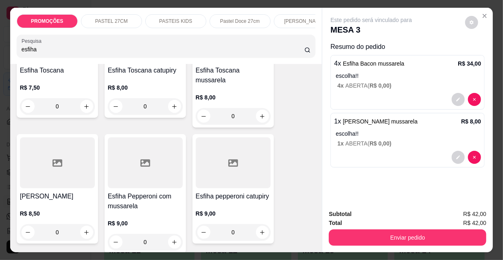
click at [160, 137] on div at bounding box center [145, 162] width 75 height 51
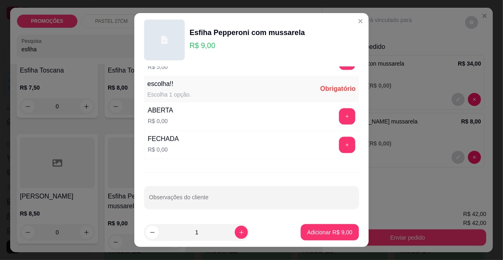
scroll to position [13, 0]
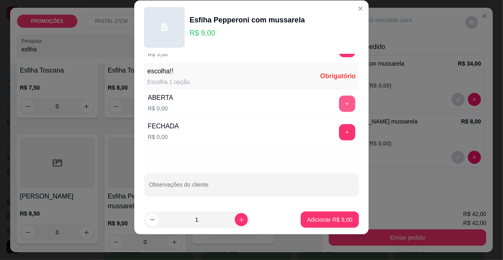
click at [339, 99] on button "+" at bounding box center [347, 104] width 16 height 16
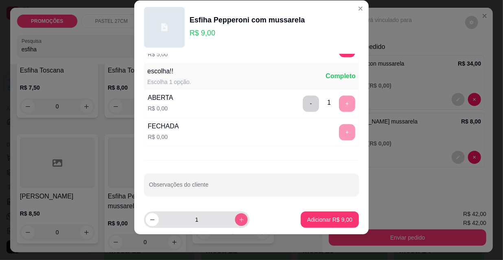
click at [239, 219] on icon "increase-product-quantity" at bounding box center [242, 220] width 6 height 6
type input "2"
click at [351, 215] on footer "2 Adicionar R$ 18,00" at bounding box center [251, 219] width 235 height 29
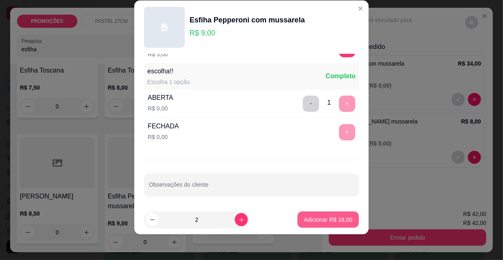
click at [337, 217] on p "Adicionar R$ 18,00" at bounding box center [328, 219] width 48 height 8
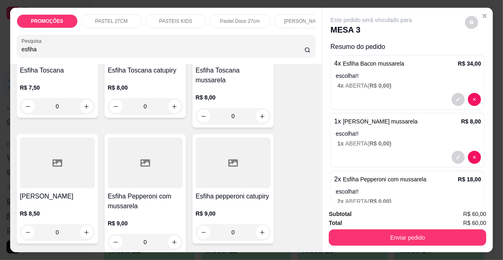
click at [103, 18] on p "PASTEL 27CM" at bounding box center [111, 21] width 33 height 7
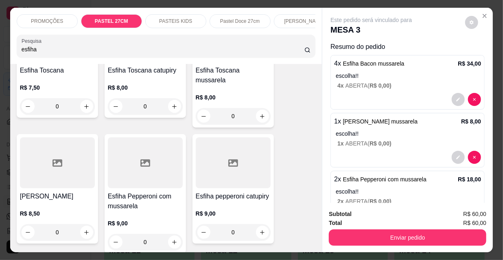
scroll to position [21, 0]
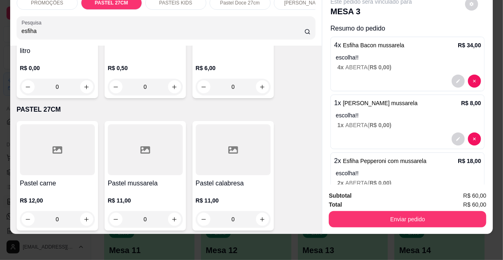
click at [57, 178] on h4 "Pastel carne" at bounding box center [57, 183] width 75 height 10
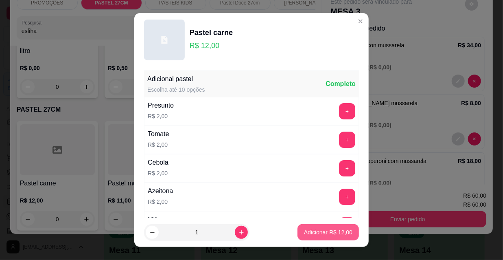
click at [314, 228] on p "Adicionar R$ 12,00" at bounding box center [328, 232] width 48 height 8
type input "1"
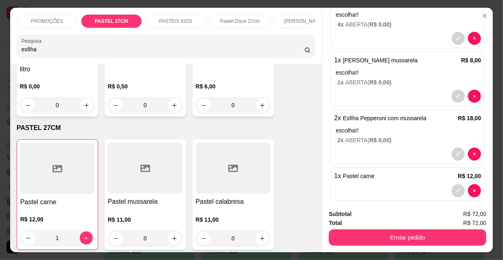
scroll to position [70, 0]
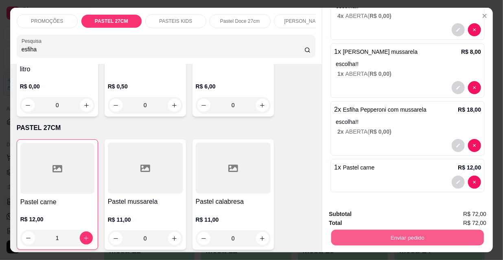
click at [366, 232] on button "Enviar pedido" at bounding box center [408, 237] width 153 height 16
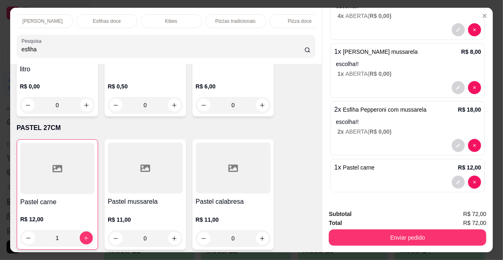
scroll to position [0, 469]
click at [218, 18] on p "Refrigerante" at bounding box center [221, 21] width 27 height 7
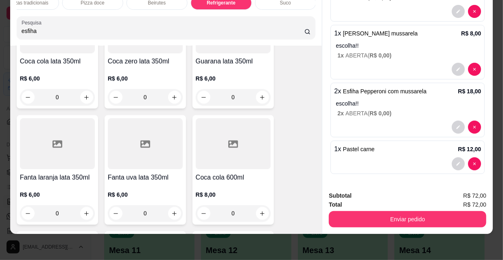
scroll to position [10376, 0]
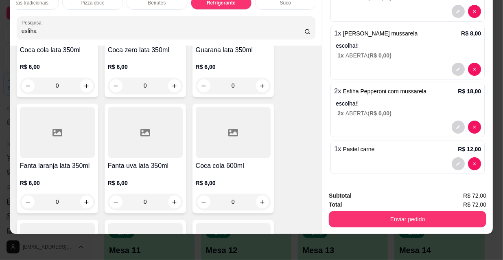
type input "1"
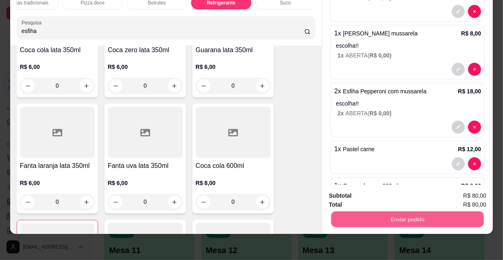
click at [367, 218] on button "Enviar pedido" at bounding box center [408, 219] width 153 height 16
click at [370, 194] on button "Não registrar e enviar pedido" at bounding box center [381, 193] width 85 height 15
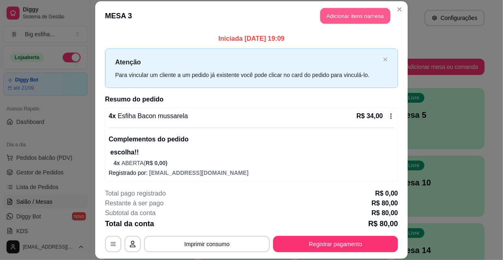
click at [352, 8] on button "Adicionar itens na mesa" at bounding box center [356, 16] width 70 height 16
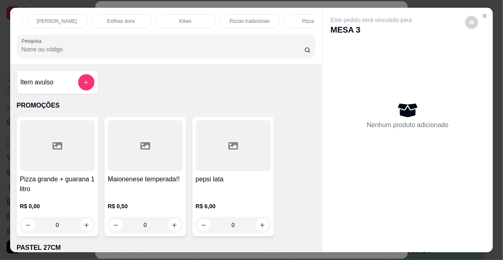
scroll to position [0, 262]
click at [113, 18] on p "Esfihas doce" at bounding box center [107, 21] width 28 height 7
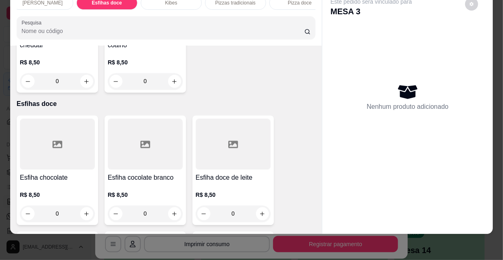
scroll to position [6252, 0]
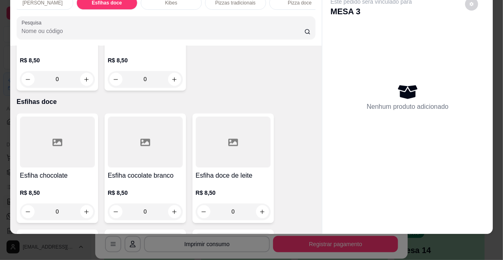
click at [236, 181] on div "R$ 8,50 0" at bounding box center [233, 200] width 75 height 39
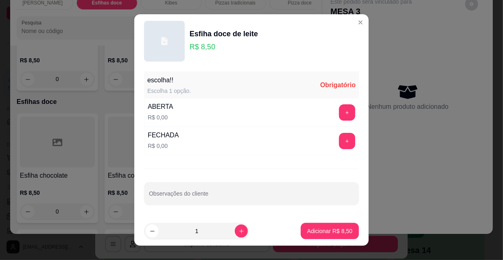
scroll to position [11, 0]
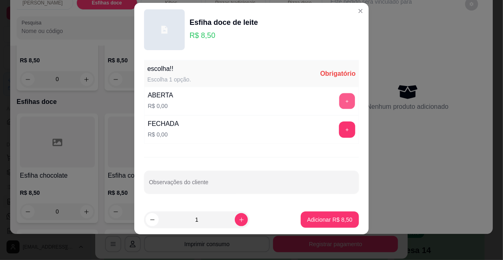
click at [343, 98] on button "+" at bounding box center [348, 101] width 16 height 16
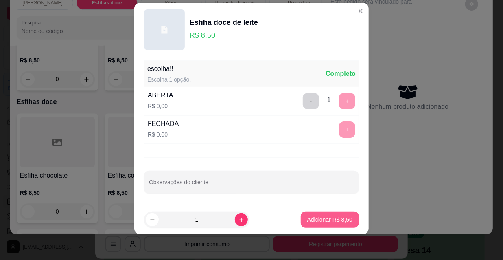
click at [323, 224] on button "Adicionar R$ 8,50" at bounding box center [330, 219] width 58 height 16
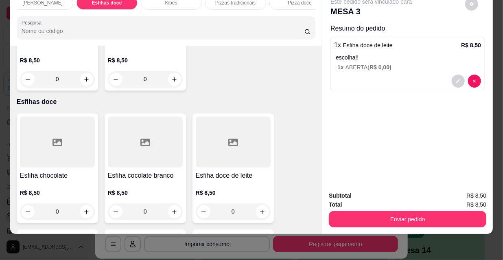
click at [77, 233] on div at bounding box center [57, 258] width 75 height 51
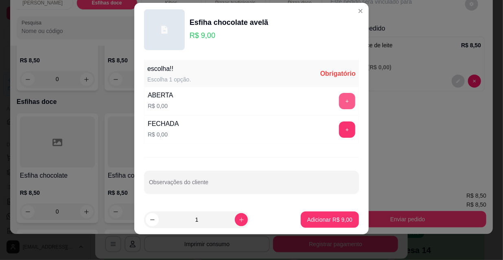
click at [340, 96] on button "+" at bounding box center [347, 101] width 16 height 16
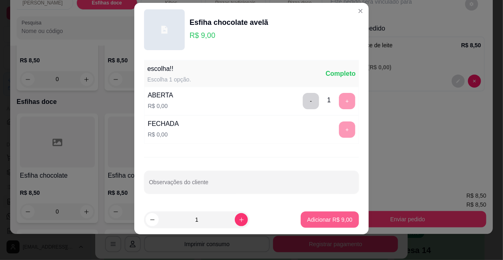
click at [325, 219] on p "Adicionar R$ 9,00" at bounding box center [330, 219] width 45 height 8
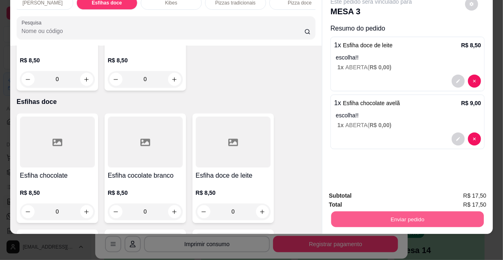
click at [387, 211] on button "Enviar pedido" at bounding box center [408, 219] width 153 height 16
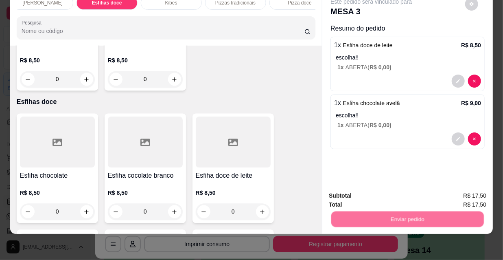
click at [376, 195] on button "Não registrar e enviar pedido" at bounding box center [382, 193] width 82 height 15
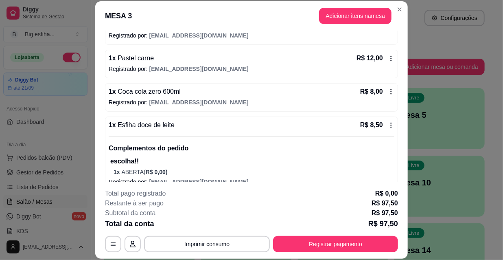
scroll to position [387, 0]
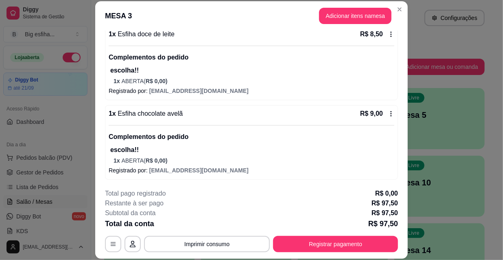
click at [364, 233] on div "**********" at bounding box center [251, 221] width 293 height 64
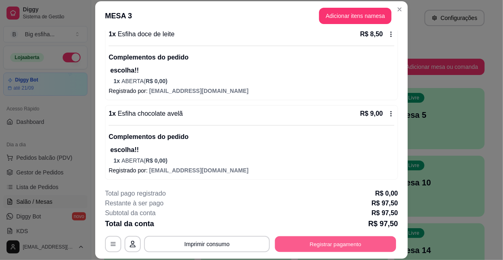
click at [372, 240] on button "Registrar pagamento" at bounding box center [335, 244] width 121 height 16
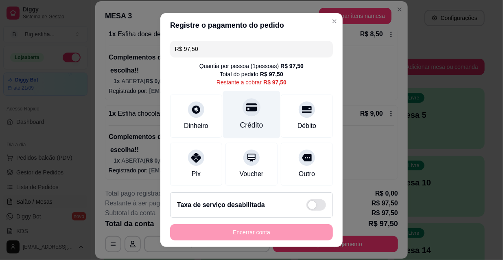
click at [246, 109] on icon at bounding box center [251, 107] width 11 height 8
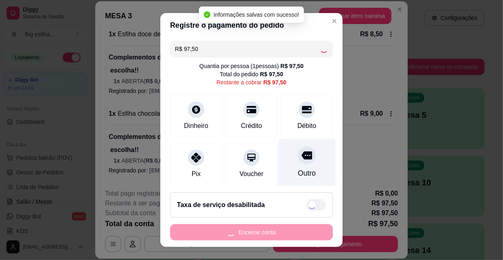
type input "R$ 0,00"
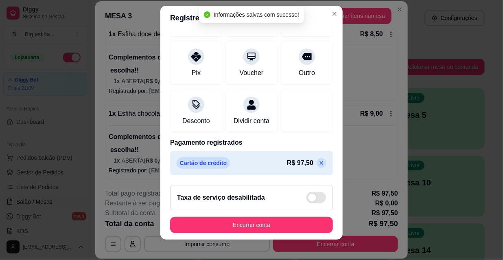
scroll to position [13, 0]
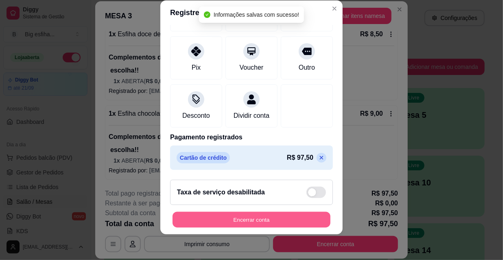
click at [263, 226] on button "Encerrar conta" at bounding box center [252, 220] width 158 height 16
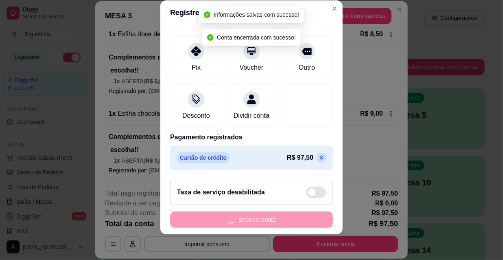
scroll to position [0, 0]
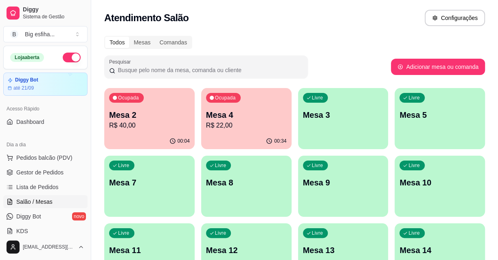
click at [229, 119] on p "Mesa 4" at bounding box center [246, 114] width 81 height 11
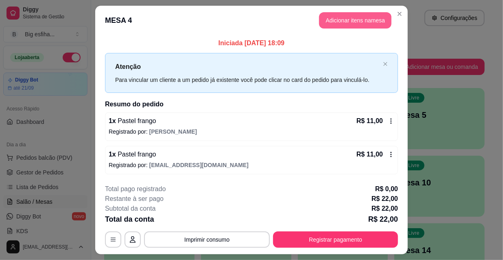
click at [348, 24] on button "Adicionar itens na mesa" at bounding box center [355, 20] width 73 height 16
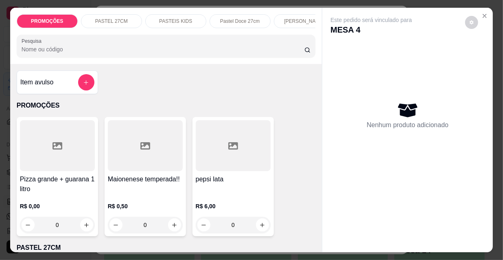
scroll to position [0, 469]
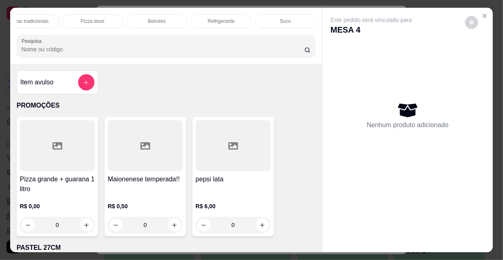
click at [232, 15] on div "Refrigerante" at bounding box center [221, 21] width 61 height 14
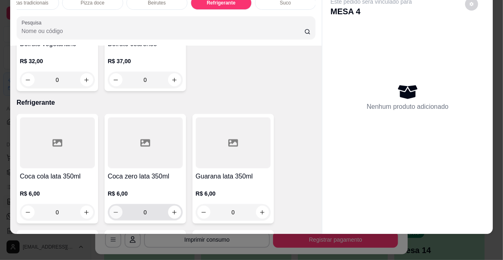
scroll to position [7415, 0]
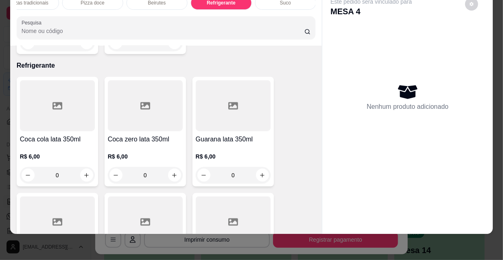
type input "1"
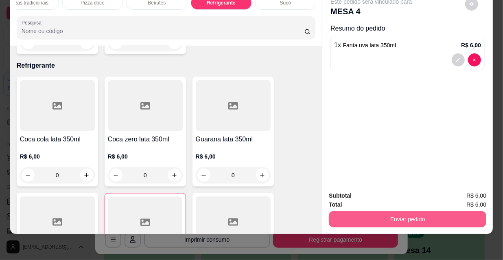
click at [384, 220] on button "Enviar pedido" at bounding box center [408, 219] width 158 height 16
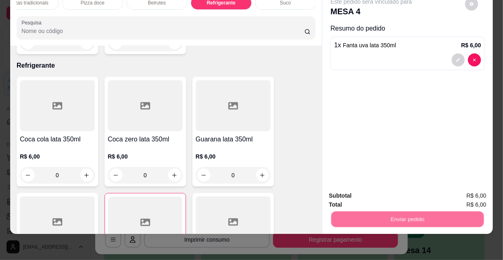
click at [362, 187] on button "Não registrar e enviar pedido" at bounding box center [382, 193] width 82 height 15
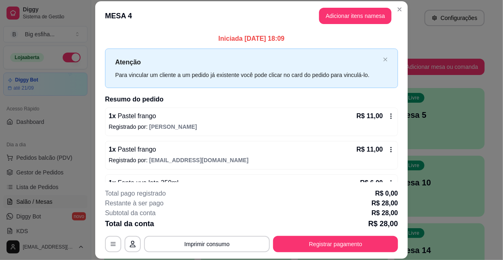
scroll to position [24, 0]
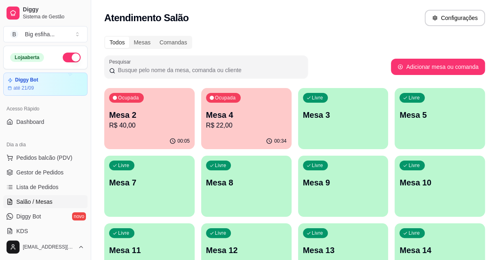
click at [137, 128] on p "R$ 40,00" at bounding box center [149, 126] width 81 height 10
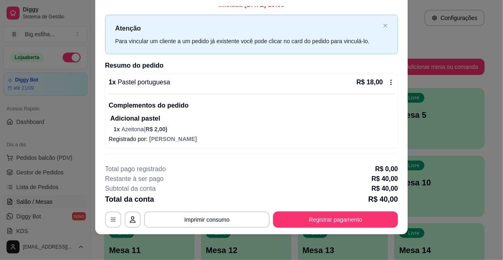
scroll to position [0, 0]
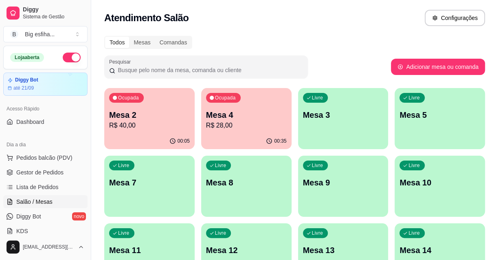
click at [146, 130] on div "Ocupada Mesa 2 R$ 40,00" at bounding box center [149, 110] width 90 height 45
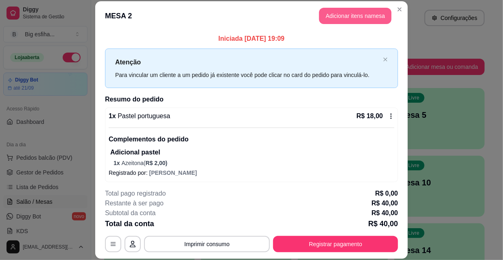
click at [366, 11] on button "Adicionar itens na mesa" at bounding box center [355, 16] width 73 height 16
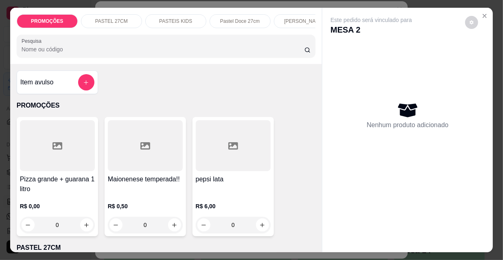
scroll to position [0, 469]
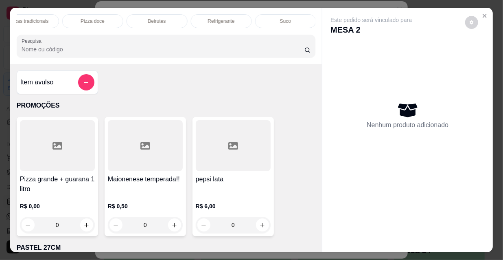
click at [275, 17] on div "Suco" at bounding box center [285, 21] width 61 height 14
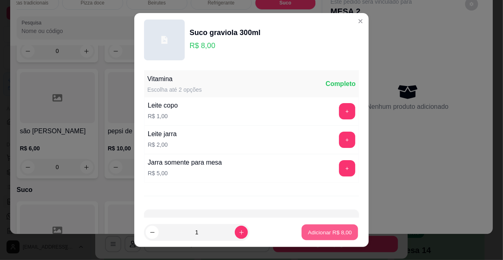
click at [318, 228] on p "Adicionar R$ 8,00" at bounding box center [330, 232] width 44 height 8
type input "1"
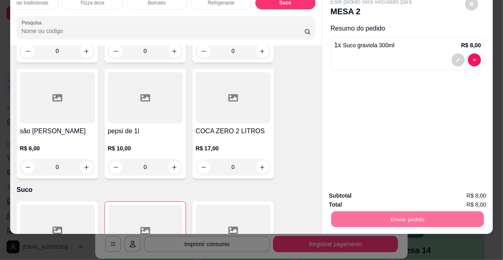
click at [380, 195] on button "Não registrar e enviar pedido" at bounding box center [382, 193] width 82 height 15
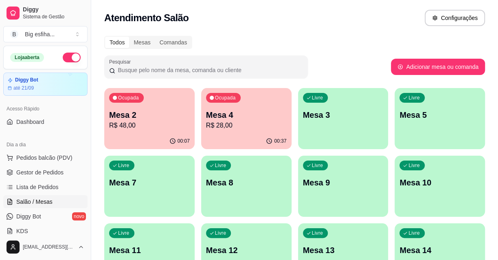
click at [330, 122] on div "Livre Mesa 3" at bounding box center [343, 113] width 90 height 51
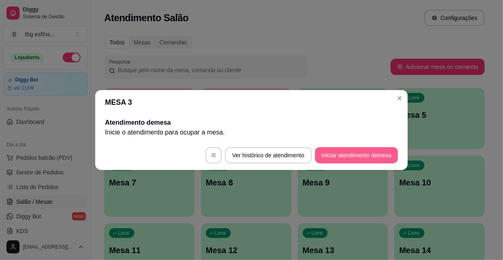
click at [346, 162] on button "Iniciar atendimento de mesa" at bounding box center [356, 155] width 83 height 16
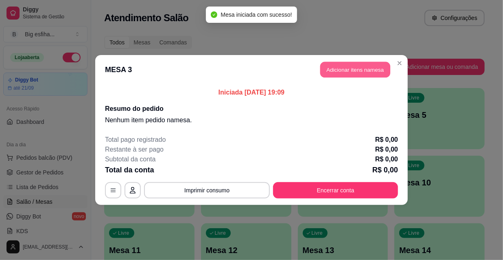
click at [343, 74] on button "Adicionar itens na mesa" at bounding box center [356, 70] width 70 height 16
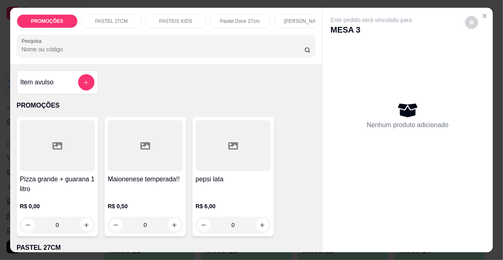
click at [180, 50] on input "Pesquisa" at bounding box center [163, 49] width 283 height 8
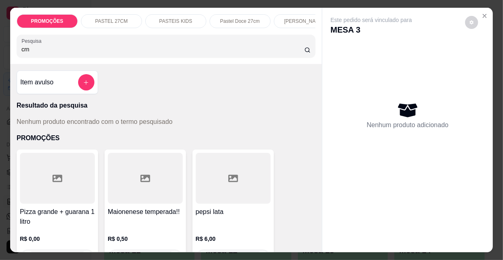
click at [22, 53] on input "crn" at bounding box center [163, 49] width 283 height 8
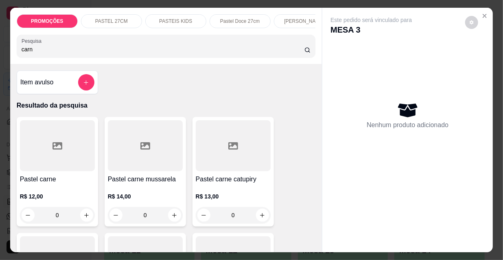
type input "carn"
click at [134, 167] on div at bounding box center [145, 145] width 75 height 51
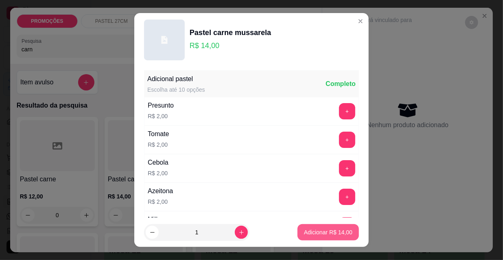
click at [321, 233] on p "Adicionar R$ 14,00" at bounding box center [328, 232] width 48 height 8
type input "1"
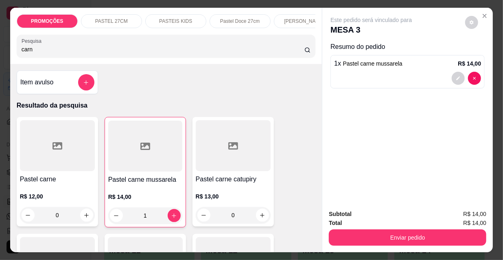
drag, startPoint x: 33, startPoint y: 52, endPoint x: 0, endPoint y: 53, distance: 32.6
click at [0, 53] on div "PROMOÇÕES PASTEL 27CM PASTEIS KIDS Pastel Doce 27cm Esfihas Salgadas Esfihas do…" at bounding box center [251, 130] width 503 height 260
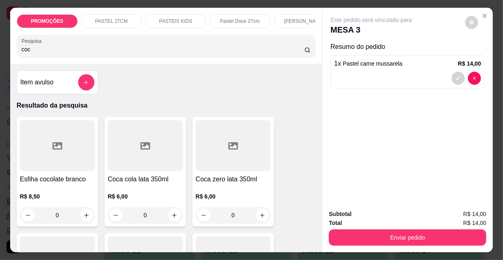
type input "coc"
click at [130, 163] on div at bounding box center [145, 145] width 75 height 51
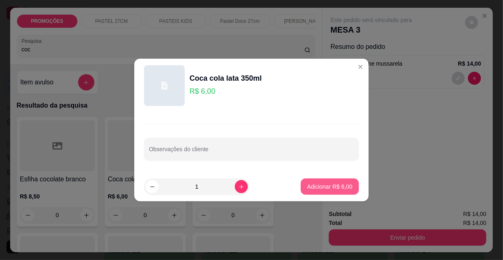
click at [331, 193] on button "Adicionar R$ 6,00" at bounding box center [330, 186] width 58 height 16
type input "1"
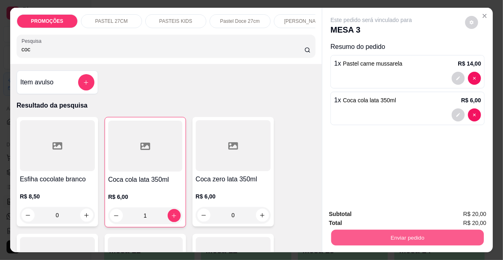
click at [360, 232] on button "Enviar pedido" at bounding box center [408, 237] width 153 height 16
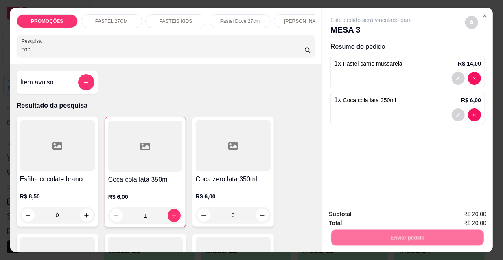
click at [358, 219] on button "Não registrar e enviar pedido" at bounding box center [382, 214] width 82 height 15
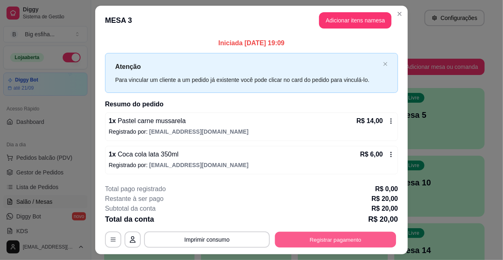
click at [312, 237] on button "Registrar pagamento" at bounding box center [335, 239] width 121 height 16
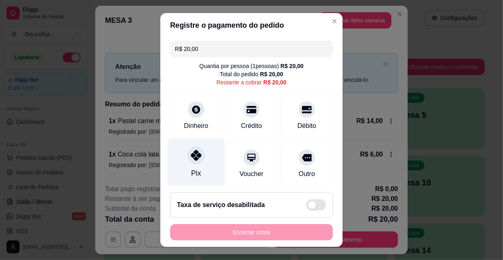
click at [197, 164] on div "Pix" at bounding box center [196, 163] width 57 height 48
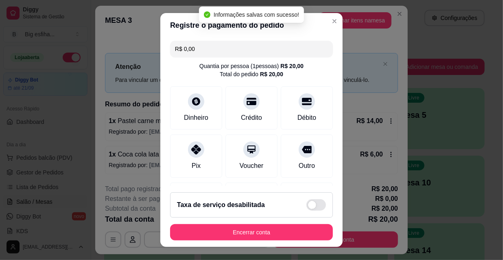
type input "R$ 0,00"
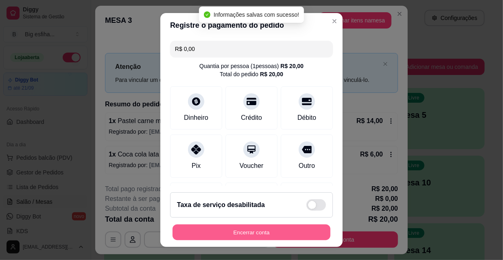
click at [273, 232] on button "Encerrar conta" at bounding box center [252, 232] width 158 height 16
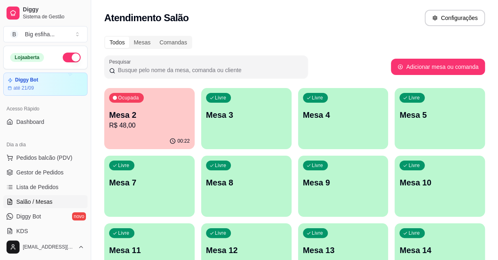
click at [59, 179] on ul "Pedidos balcão (PDV) Gestor de Pedidos Lista de Pedidos Salão / Mesas Diggy Bot…" at bounding box center [45, 194] width 84 height 86
click at [58, 182] on link "Lista de Pedidos" at bounding box center [45, 186] width 84 height 13
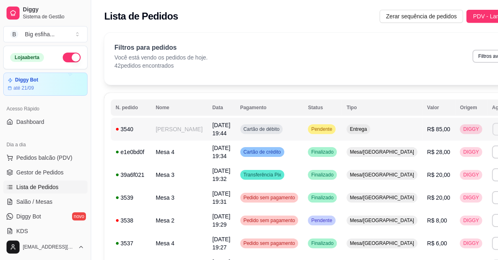
click at [492, 130] on button "Imprimir" at bounding box center [506, 129] width 28 height 13
click at [443, 158] on button "IMPRESSORA" at bounding box center [444, 157] width 57 height 13
click at [59, 196] on link "Salão / Mesas" at bounding box center [45, 201] width 84 height 13
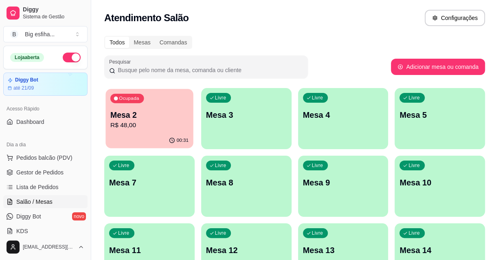
click at [132, 117] on p "Mesa 2" at bounding box center [149, 115] width 78 height 11
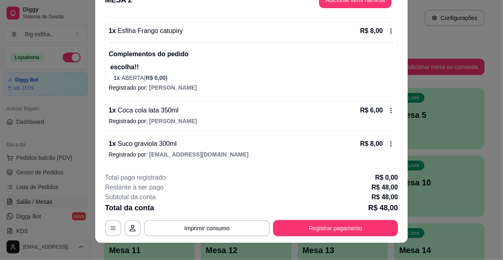
scroll to position [24, 0]
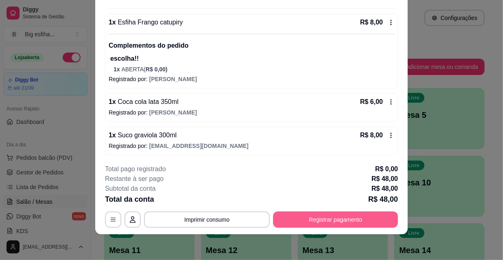
click at [352, 224] on button "Registrar pagamento" at bounding box center [335, 219] width 125 height 16
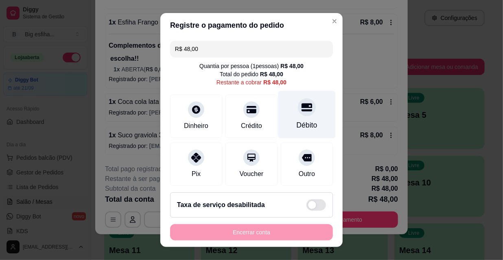
click at [299, 115] on div "Débito" at bounding box center [307, 115] width 57 height 48
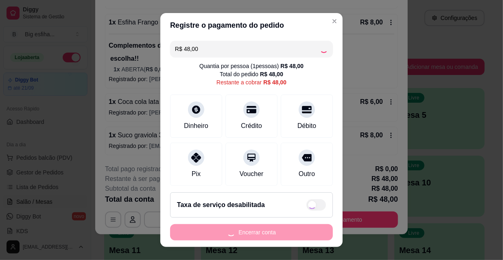
type input "R$ 0,00"
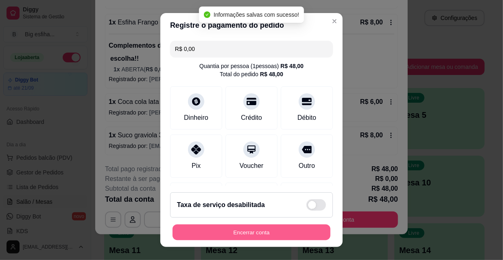
click at [232, 236] on button "Encerrar conta" at bounding box center [252, 232] width 158 height 16
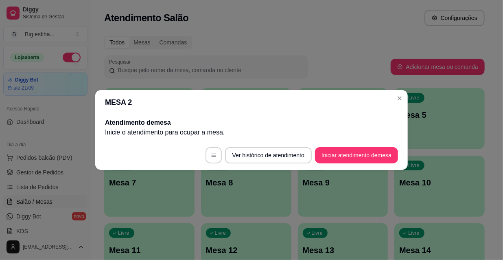
scroll to position [0, 0]
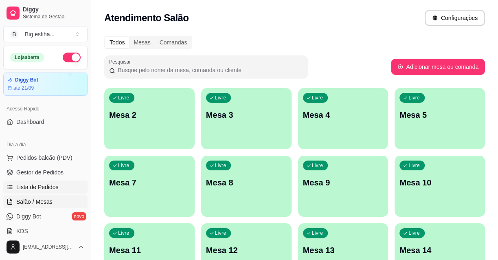
click at [38, 187] on span "Lista de Pedidos" at bounding box center [37, 187] width 42 height 8
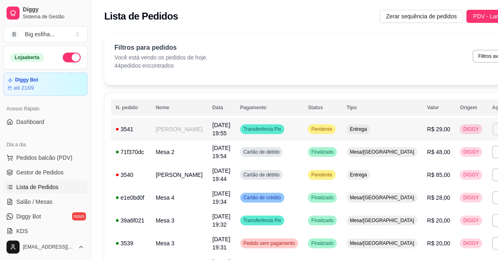
click at [492, 134] on button "Imprimir" at bounding box center [506, 129] width 28 height 13
click at [440, 165] on button "IMPRESSORA" at bounding box center [444, 161] width 57 height 13
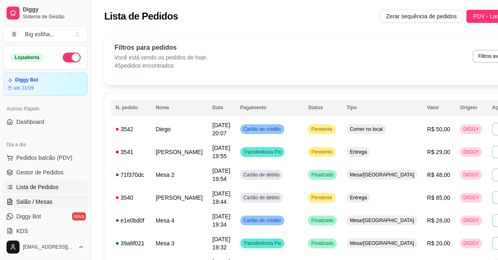
click at [50, 199] on span "Salão / Mesas" at bounding box center [34, 202] width 36 height 8
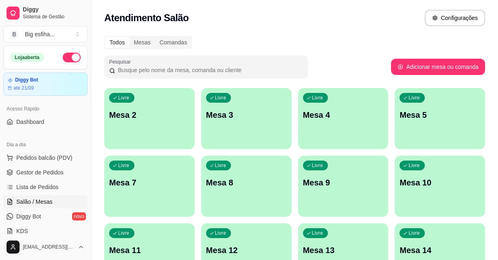
click at [173, 126] on div "Livre Mesa 2" at bounding box center [149, 113] width 90 height 51
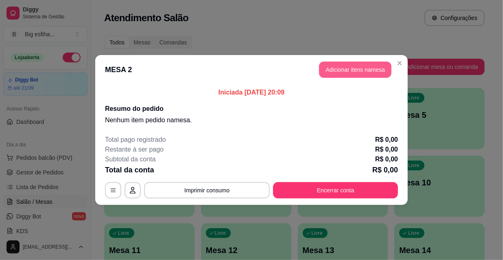
click at [339, 70] on button "Adicionar itens na mesa" at bounding box center [355, 70] width 73 height 16
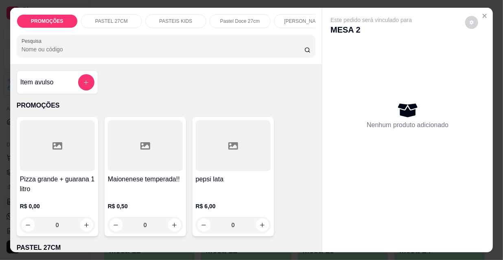
click at [287, 20] on p "[PERSON_NAME]" at bounding box center [304, 21] width 40 height 7
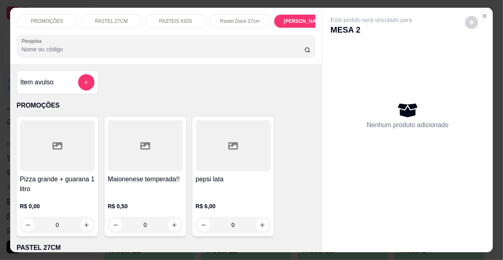
scroll to position [21, 0]
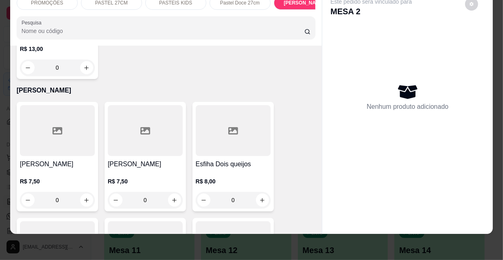
click at [126, 169] on div "R$ 7,50 0" at bounding box center [145, 188] width 75 height 39
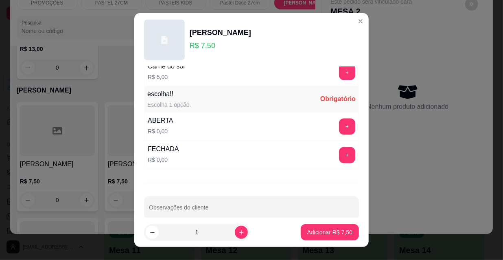
scroll to position [677, 0]
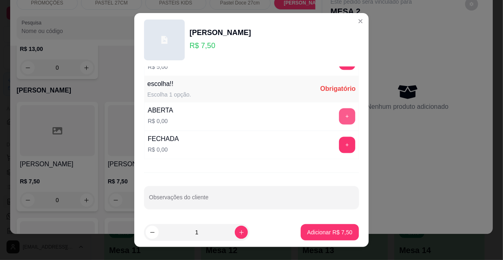
click at [339, 114] on button "+" at bounding box center [347, 116] width 16 height 16
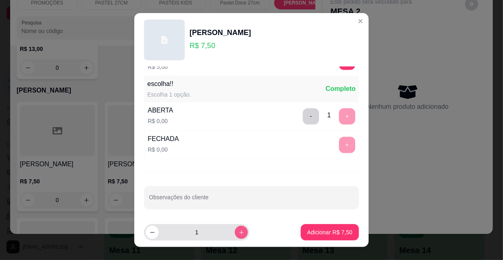
click at [239, 232] on icon "increase-product-quantity" at bounding box center [242, 232] width 6 height 6
click at [239, 233] on icon "increase-product-quantity" at bounding box center [242, 232] width 6 height 6
type input "5"
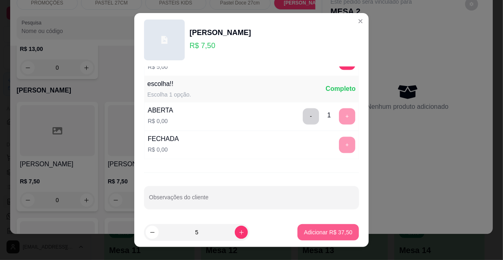
click at [336, 229] on p "Adicionar R$ 37,50" at bounding box center [328, 232] width 48 height 8
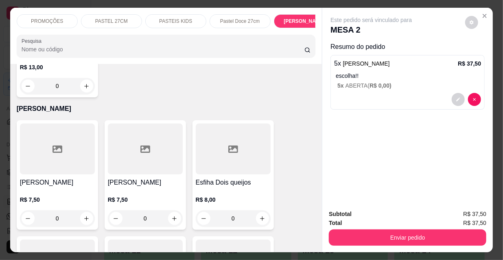
scroll to position [0, 469]
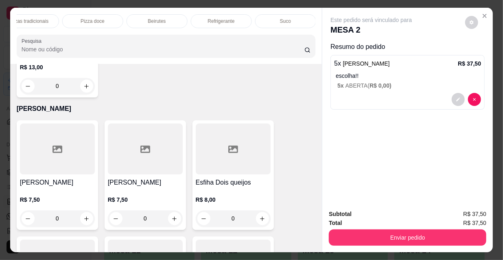
click at [224, 19] on p "Refrigerante" at bounding box center [221, 21] width 27 height 7
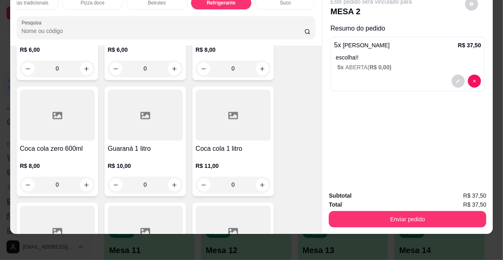
scroll to position [7637, 0]
click at [259, 182] on icon "increase-product-quantity" at bounding box center [262, 185] width 6 height 6
type input "1"
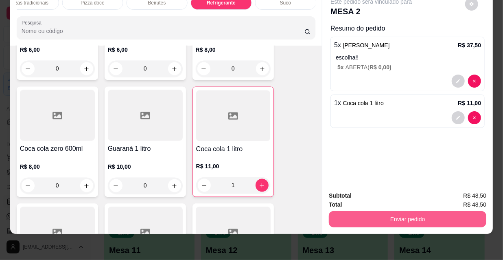
click at [417, 215] on button "Enviar pedido" at bounding box center [408, 219] width 158 height 16
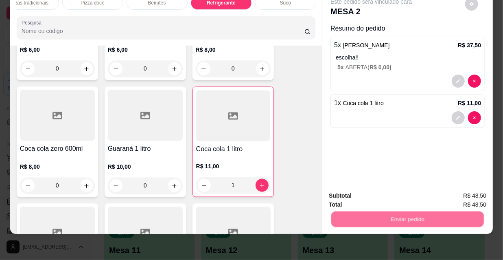
click at [364, 191] on button "Não registrar e enviar pedido" at bounding box center [381, 193] width 85 height 15
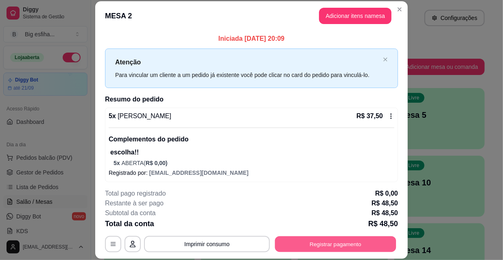
click at [368, 240] on button "Registrar pagamento" at bounding box center [335, 244] width 121 height 16
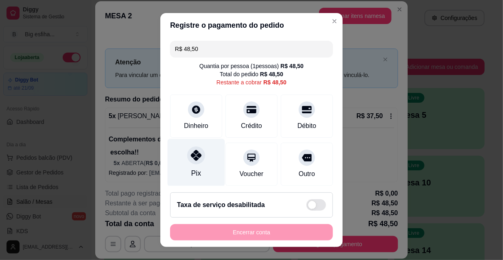
click at [187, 156] on div at bounding box center [196, 155] width 18 height 18
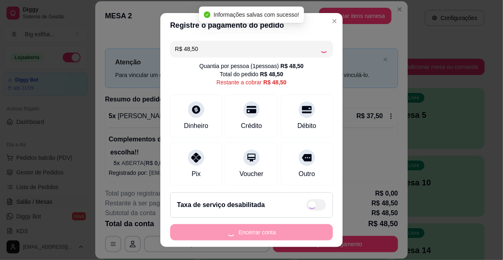
type input "R$ 0,00"
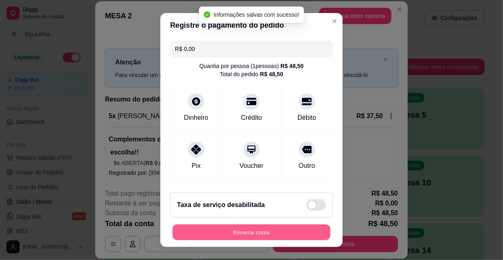
click at [223, 228] on button "Encerrar conta" at bounding box center [252, 232] width 158 height 16
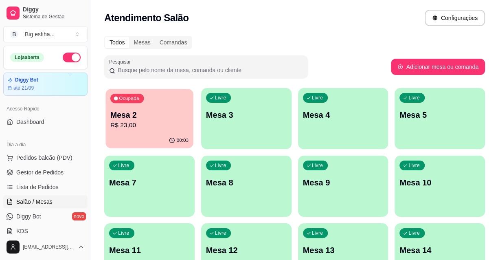
click at [126, 116] on p "Mesa 2" at bounding box center [149, 115] width 78 height 11
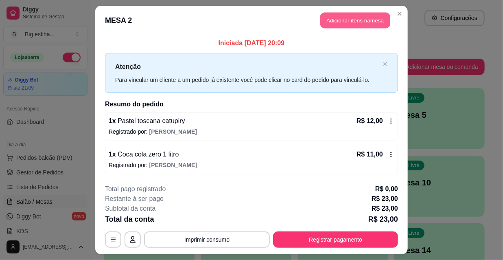
click at [336, 25] on button "Adicionar itens na mesa" at bounding box center [356, 21] width 70 height 16
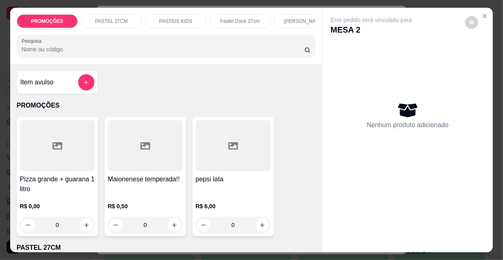
scroll to position [0, 469]
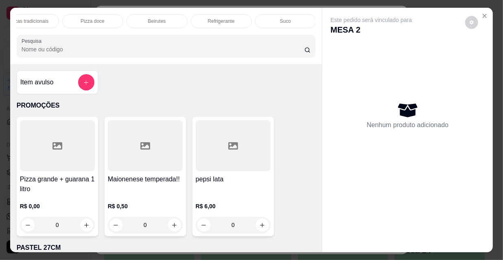
click at [208, 18] on p "Refrigerante" at bounding box center [221, 21] width 27 height 7
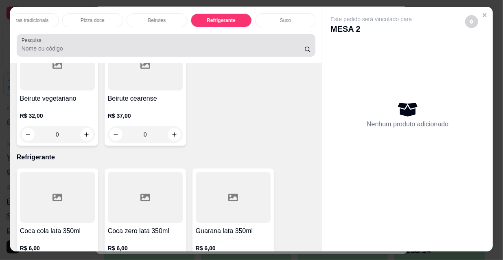
scroll to position [0, 0]
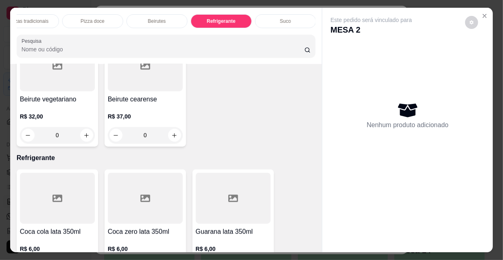
click at [40, 18] on p "Pizzas tradicionais" at bounding box center [28, 21] width 40 height 7
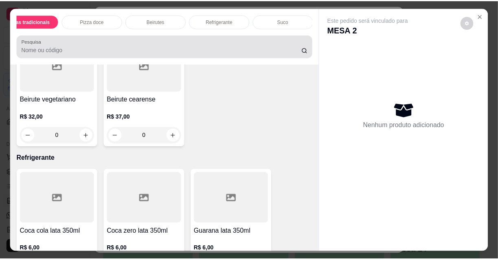
scroll to position [21, 0]
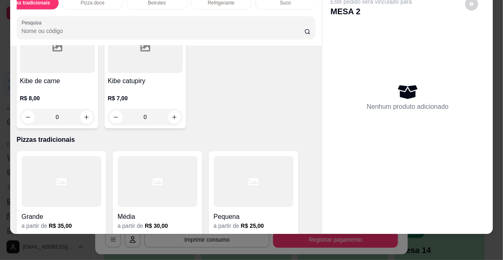
click at [167, 212] on h4 "Média" at bounding box center [158, 217] width 80 height 10
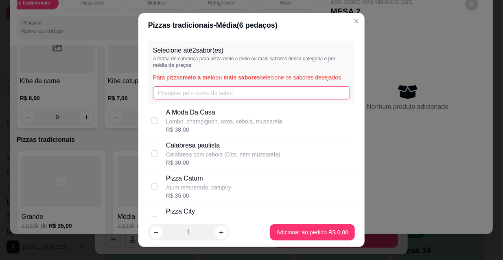
click at [188, 91] on input "text" at bounding box center [251, 92] width 197 height 13
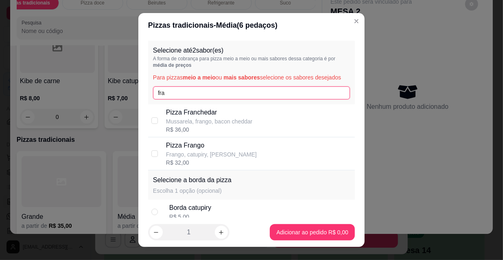
type input "fra"
click at [148, 130] on div "Pizza [PERSON_NAME], frango, bacon cheddar R$ 36,00" at bounding box center [251, 120] width 207 height 33
checkbox input "true"
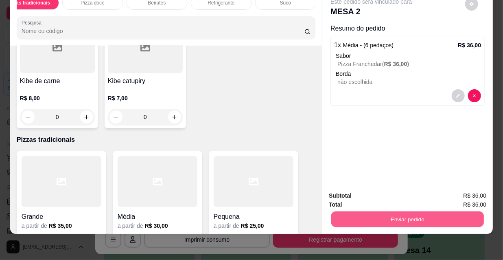
click at [384, 211] on button "Enviar pedido" at bounding box center [408, 219] width 153 height 16
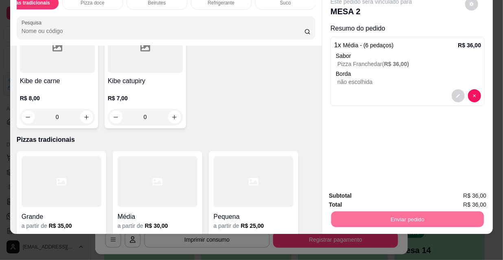
click at [394, 192] on button "Não registrar e enviar pedido" at bounding box center [382, 193] width 82 height 15
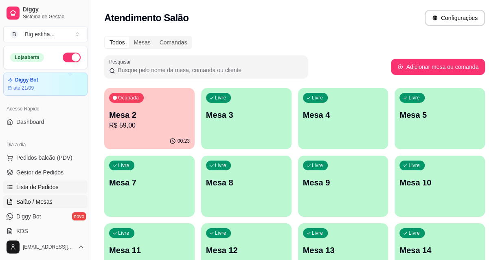
click at [37, 187] on span "Lista de Pedidos" at bounding box center [37, 187] width 42 height 8
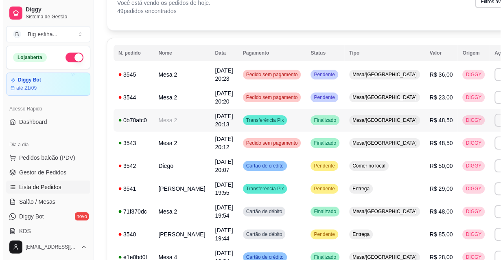
scroll to position [74, 0]
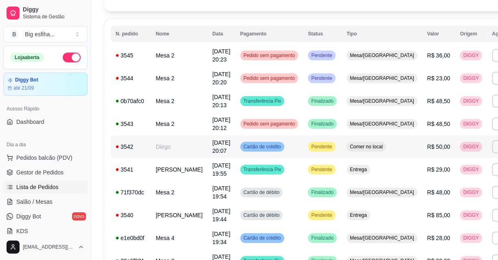
click at [261, 144] on span "Cartão de crédito" at bounding box center [262, 146] width 41 height 7
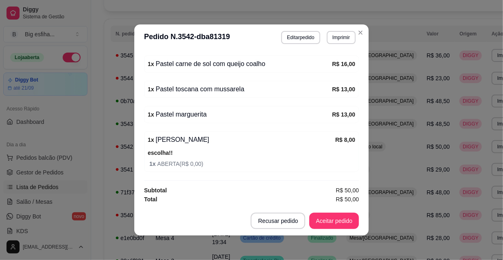
scroll to position [1, 0]
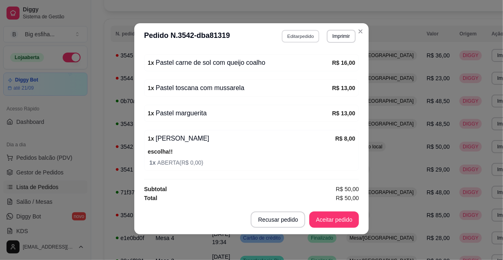
click at [292, 37] on button "Editar pedido" at bounding box center [301, 36] width 38 height 13
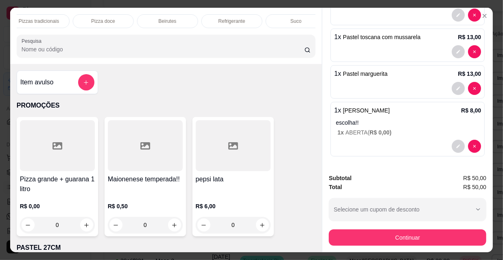
scroll to position [0, 469]
click at [211, 18] on p "Refrigerante" at bounding box center [221, 21] width 27 height 7
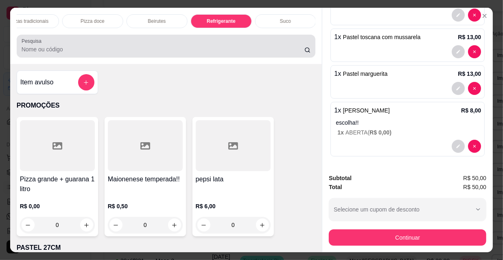
scroll to position [21, 0]
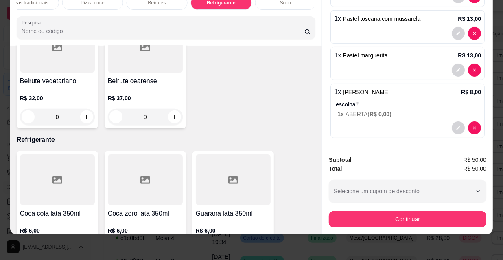
click at [174, 246] on icon "increase-product-quantity" at bounding box center [174, 249] width 6 height 6
type input "1"
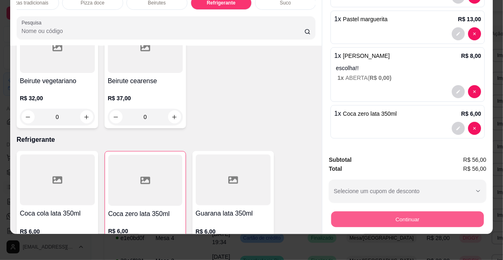
click at [379, 218] on button "Continuar" at bounding box center [408, 219] width 153 height 16
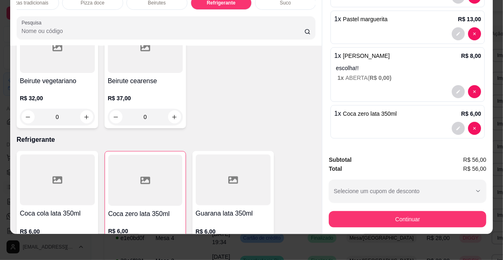
click at [196, 44] on input "R$ 56,00" at bounding box center [251, 49] width 153 height 16
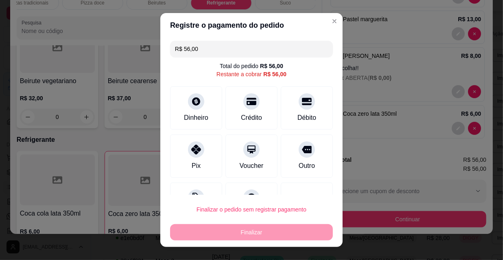
click at [196, 44] on input "R$ 56,00" at bounding box center [251, 49] width 153 height 16
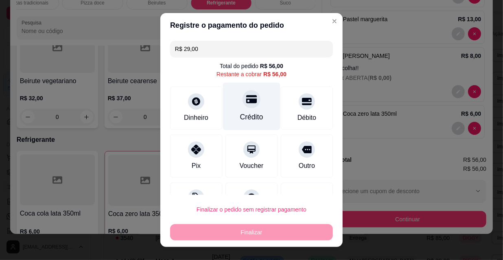
click at [246, 104] on icon at bounding box center [251, 99] width 11 height 11
click at [235, 110] on div "Crédito" at bounding box center [251, 107] width 57 height 48
type input "R$ 0,00"
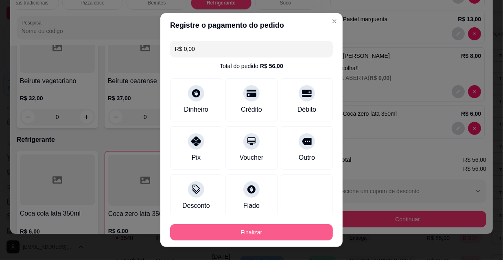
click at [255, 226] on button "Finalizar" at bounding box center [251, 232] width 163 height 16
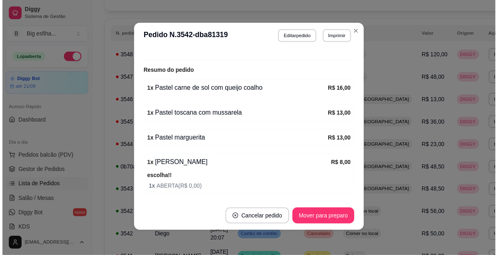
scroll to position [205, 0]
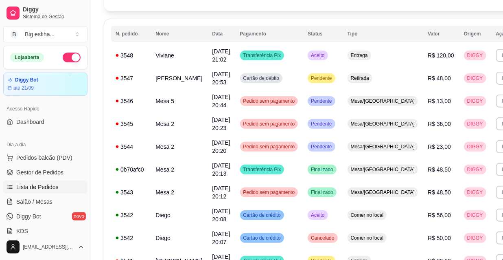
click at [41, 208] on ul "Pedidos balcão (PDV) Gestor de Pedidos Lista de Pedidos Salão / Mesas Diggy Bot…" at bounding box center [45, 194] width 84 height 86
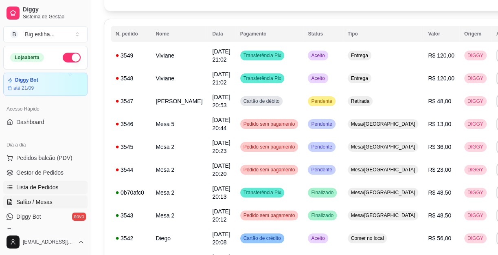
click at [39, 201] on span "Salão / Mesas" at bounding box center [34, 202] width 36 height 8
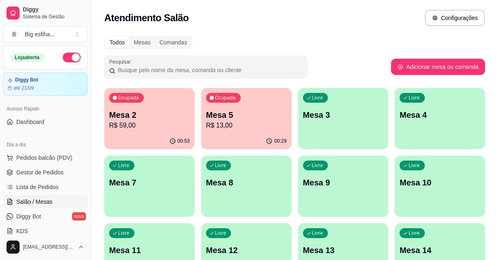
click at [153, 130] on p "R$ 59,00" at bounding box center [149, 126] width 81 height 10
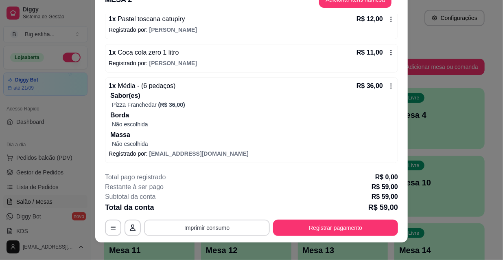
scroll to position [24, 0]
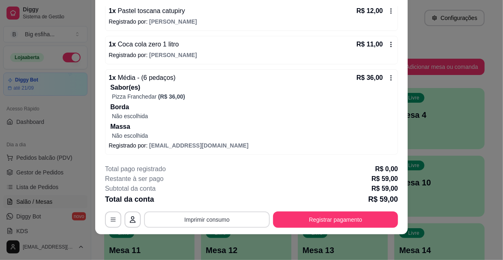
click at [234, 211] on button "Imprimir consumo" at bounding box center [207, 219] width 126 height 16
click at [218, 195] on button "IMPRESSORA" at bounding box center [207, 200] width 59 height 13
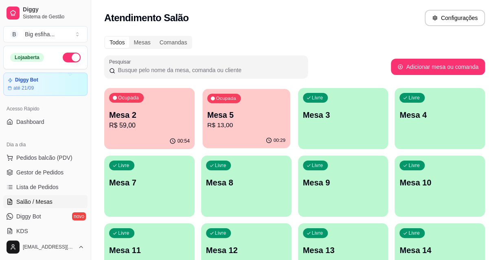
click at [230, 134] on div "00:29" at bounding box center [246, 140] width 88 height 15
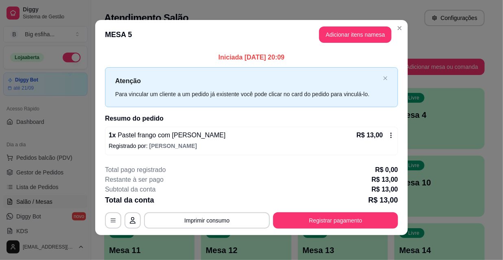
scroll to position [3, 0]
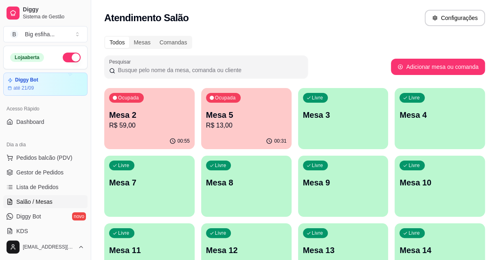
click at [152, 110] on p "Mesa 2" at bounding box center [149, 114] width 81 height 11
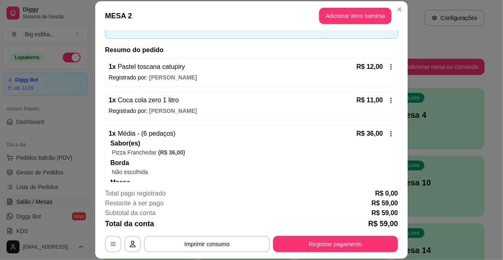
scroll to position [81, 0]
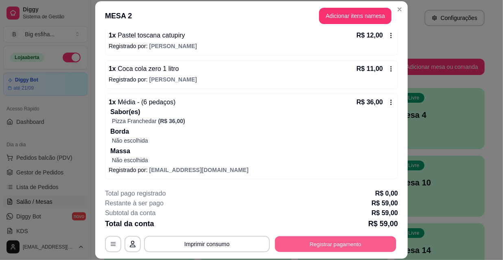
click at [321, 241] on button "Registrar pagamento" at bounding box center [335, 244] width 121 height 16
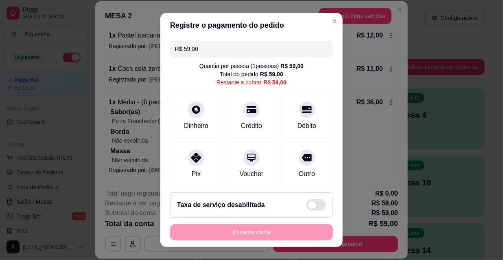
click at [197, 49] on input "R$ 59,00" at bounding box center [251, 49] width 153 height 16
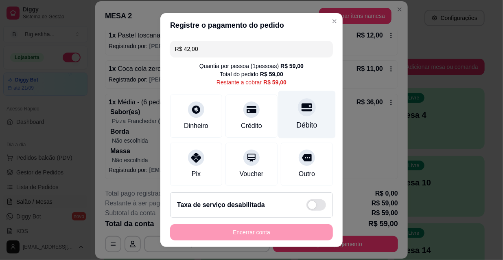
click at [307, 118] on div "Débito" at bounding box center [307, 115] width 57 height 48
click at [298, 115] on div at bounding box center [307, 107] width 18 height 18
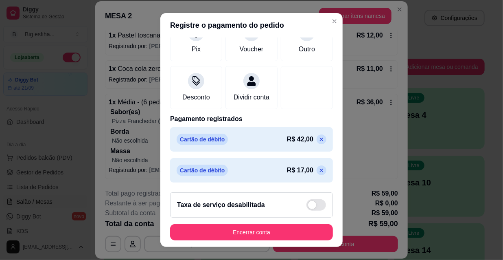
scroll to position [126, 0]
click at [319, 169] on icon at bounding box center [322, 170] width 7 height 7
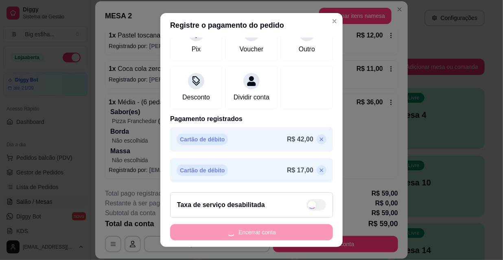
scroll to position [0, 0]
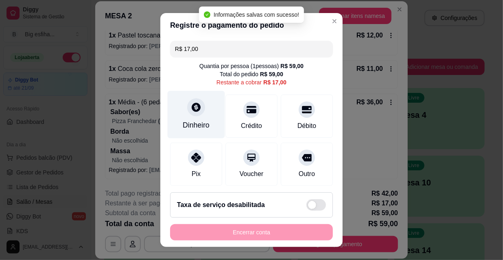
click at [192, 106] on icon at bounding box center [196, 107] width 9 height 9
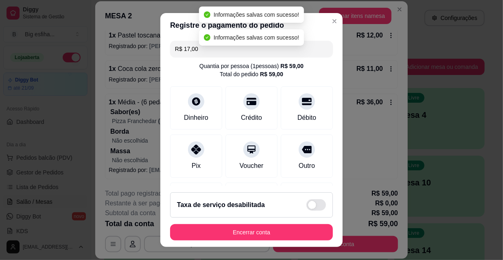
type input "R$ 0,00"
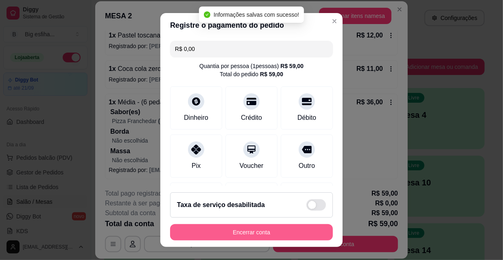
click at [242, 231] on button "Encerrar conta" at bounding box center [251, 232] width 163 height 16
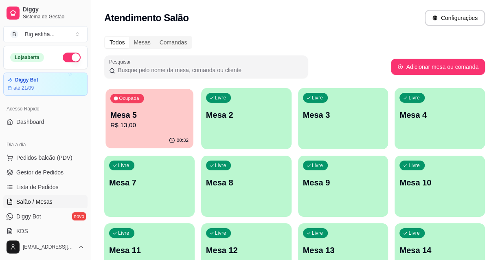
click at [175, 103] on div "Ocupada Mesa 5 R$ 13,00" at bounding box center [149, 111] width 88 height 44
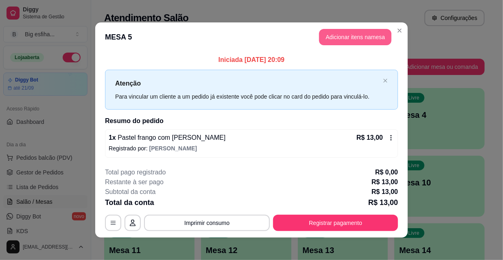
click at [349, 39] on button "Adicionar itens na mesa" at bounding box center [355, 37] width 73 height 16
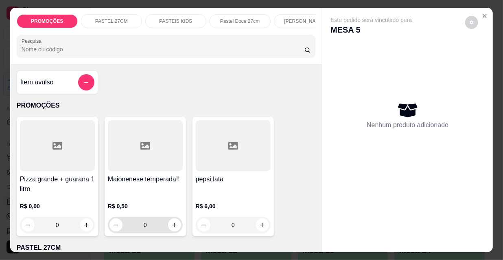
click at [171, 228] on icon "increase-product-quantity" at bounding box center [174, 225] width 6 height 6
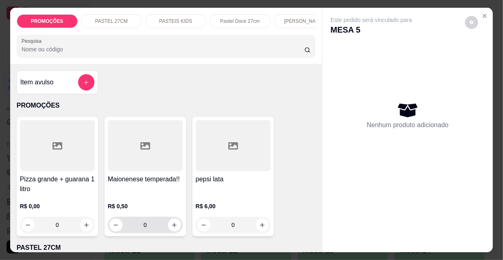
click at [171, 228] on icon "increase-product-quantity" at bounding box center [174, 225] width 6 height 6
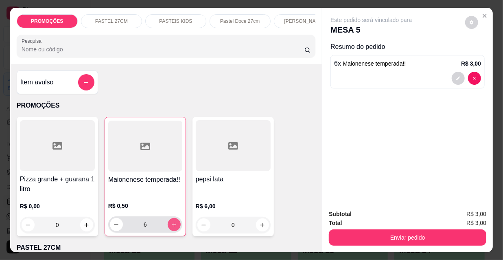
click at [171, 227] on icon "increase-product-quantity" at bounding box center [174, 225] width 6 height 6
click at [172, 227] on icon "increase-product-quantity" at bounding box center [174, 224] width 4 height 4
type input "8"
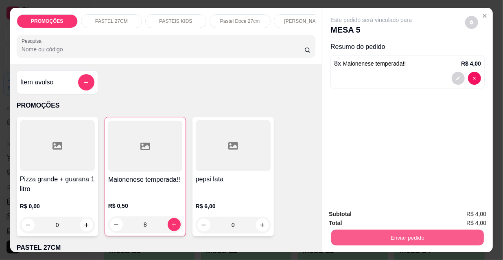
click at [431, 236] on button "Enviar pedido" at bounding box center [408, 237] width 153 height 16
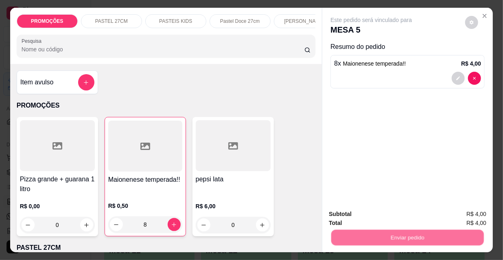
click at [375, 216] on button "Não registrar e enviar pedido" at bounding box center [381, 214] width 85 height 15
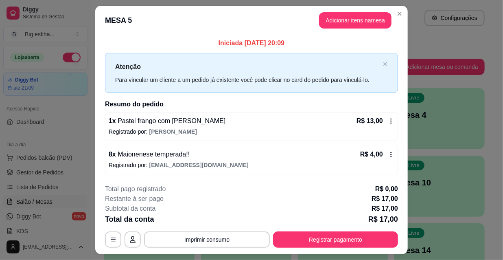
scroll to position [20, 0]
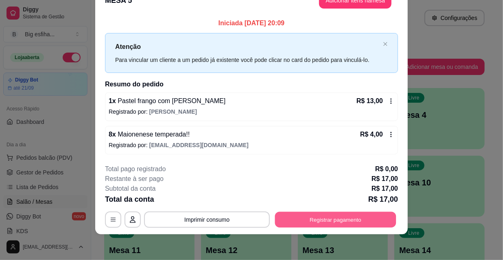
click at [328, 218] on button "Registrar pagamento" at bounding box center [335, 219] width 121 height 16
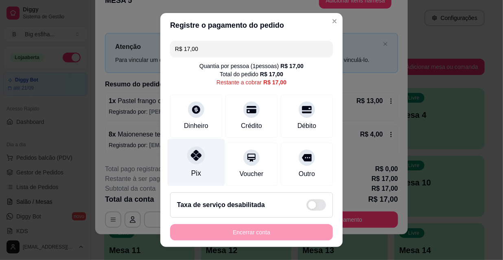
click at [179, 156] on div "Pix" at bounding box center [196, 163] width 57 height 48
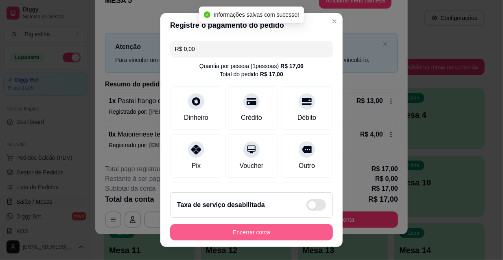
type input "R$ 0,00"
click at [204, 229] on button "Encerrar conta" at bounding box center [251, 232] width 163 height 16
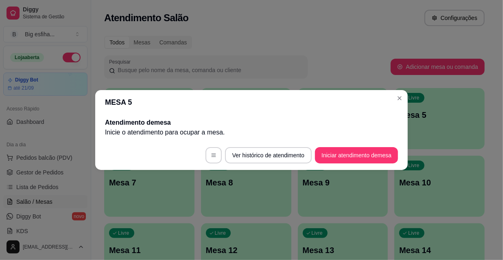
scroll to position [0, 0]
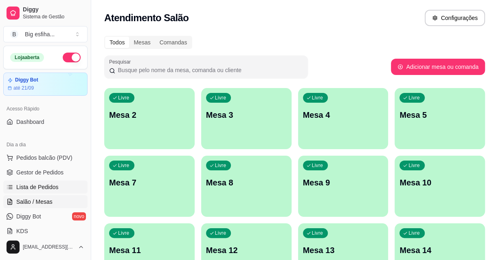
click at [33, 188] on span "Lista de Pedidos" at bounding box center [37, 187] width 42 height 8
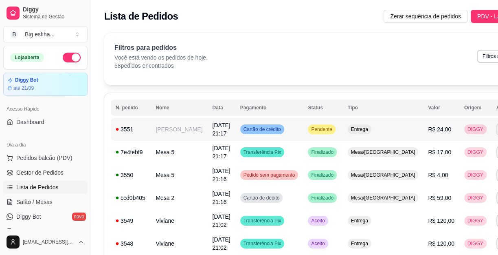
click at [443, 158] on button "IMPRESSORA" at bounding box center [445, 157] width 57 height 13
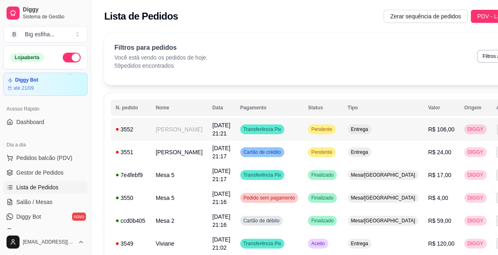
click at [444, 160] on button "IMPRESSORA" at bounding box center [444, 157] width 59 height 13
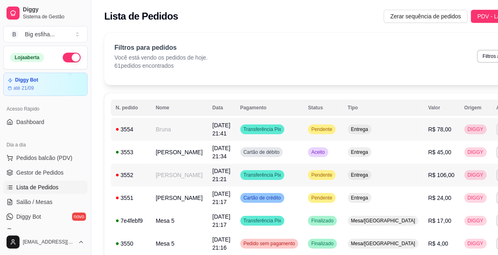
click at [442, 155] on button "IMPRESSORA" at bounding box center [444, 157] width 59 height 13
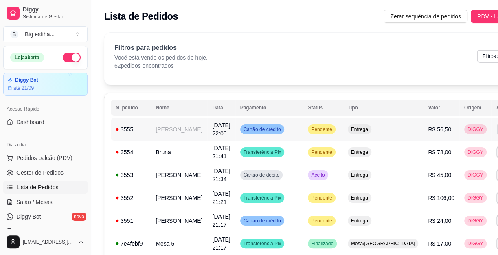
click at [445, 154] on button "IMPRESSORA" at bounding box center [445, 157] width 59 height 13
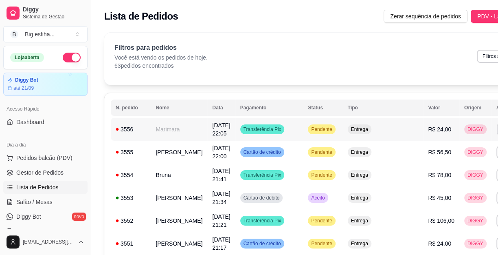
click at [435, 158] on button "IMPRESSORA" at bounding box center [445, 157] width 57 height 13
click at [48, 196] on link "Salão / Mesas" at bounding box center [45, 201] width 84 height 13
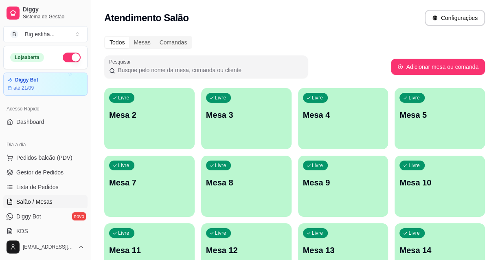
click at [170, 99] on div "Livre Mesa 2" at bounding box center [149, 113] width 90 height 51
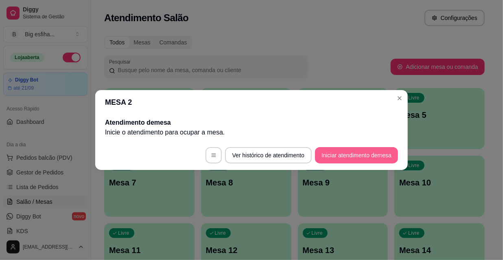
click at [347, 163] on button "Iniciar atendimento de mesa" at bounding box center [356, 155] width 83 height 16
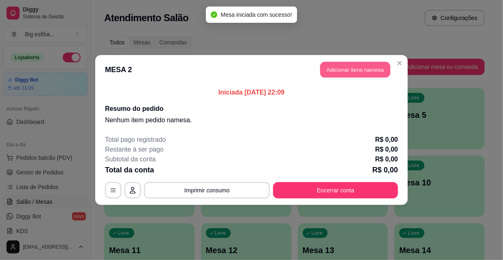
click at [342, 72] on button "Adicionar itens na mesa" at bounding box center [356, 70] width 70 height 16
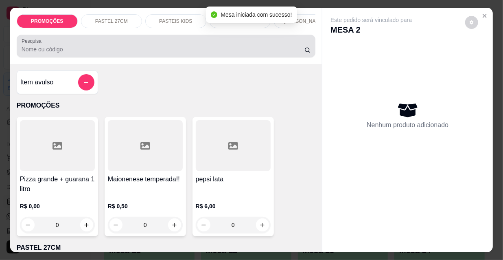
click at [59, 53] on input "Pesquisa" at bounding box center [163, 49] width 283 height 8
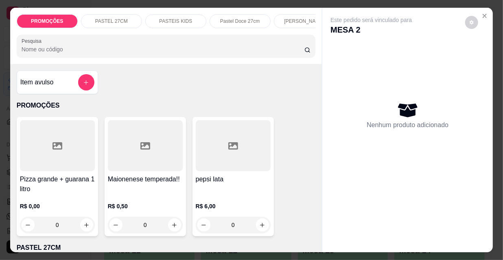
click at [299, 20] on p "[PERSON_NAME]" at bounding box center [304, 21] width 40 height 7
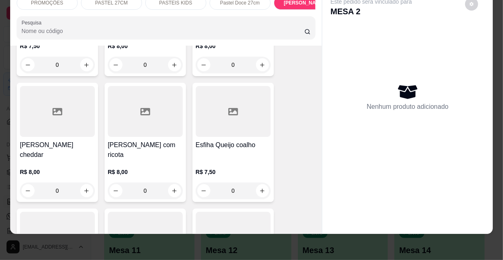
scroll to position [5018, 0]
click at [141, 211] on div at bounding box center [145, 236] width 75 height 51
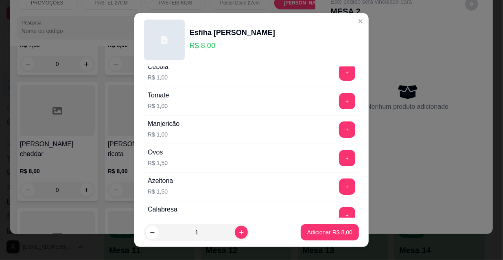
scroll to position [0, 0]
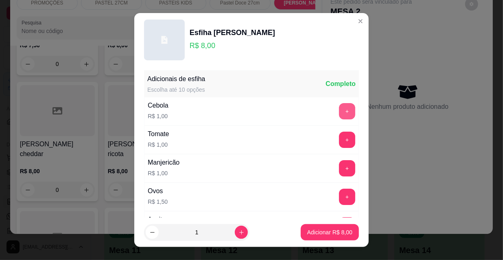
click at [339, 111] on button "+" at bounding box center [347, 111] width 16 height 16
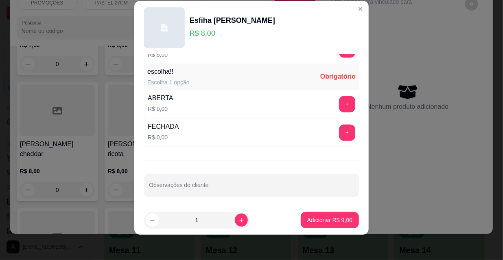
scroll to position [13, 0]
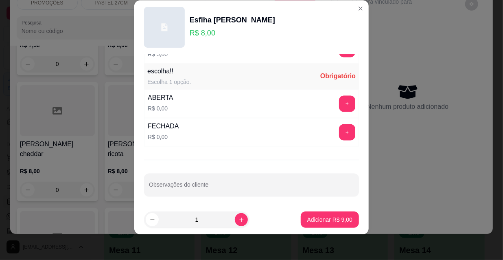
click at [339, 104] on button "+" at bounding box center [347, 104] width 16 height 16
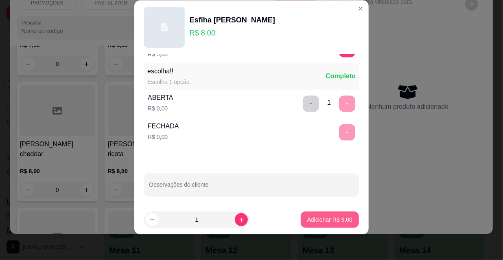
click at [321, 216] on p "Adicionar R$ 9,00" at bounding box center [330, 219] width 45 height 8
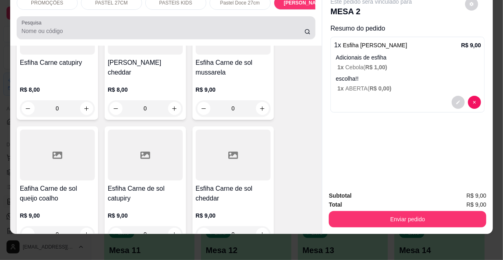
scroll to position [0, 0]
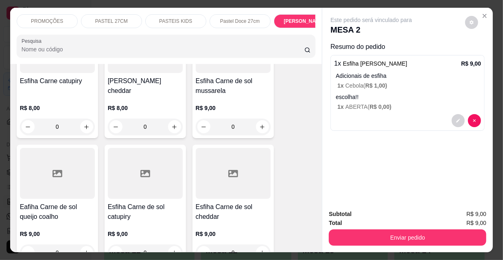
click at [257, 24] on div "Pastel Doce 27cm" at bounding box center [240, 21] width 61 height 14
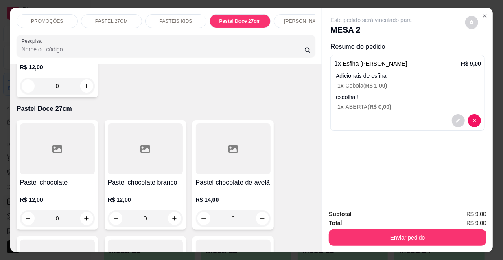
scroll to position [0, 469]
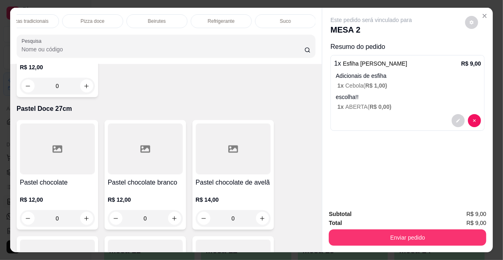
click at [269, 16] on div "Suco" at bounding box center [285, 21] width 61 height 14
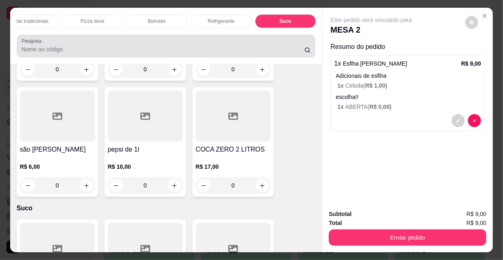
scroll to position [21, 0]
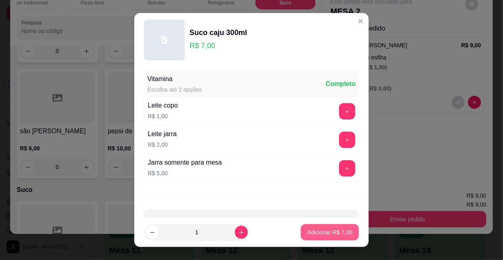
click at [316, 230] on p "Adicionar R$ 7,00" at bounding box center [330, 232] width 45 height 8
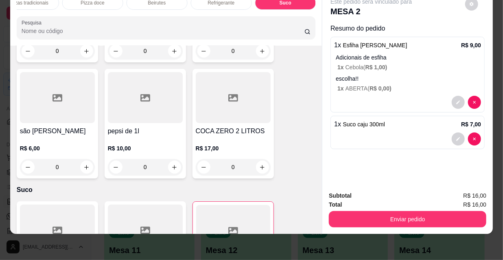
type input "1"
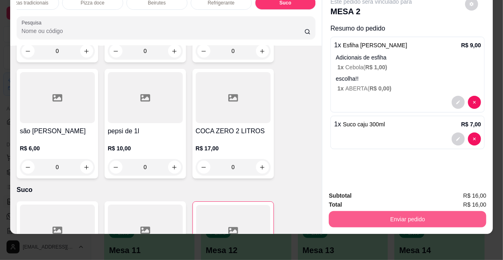
click at [382, 211] on button "Enviar pedido" at bounding box center [408, 219] width 158 height 16
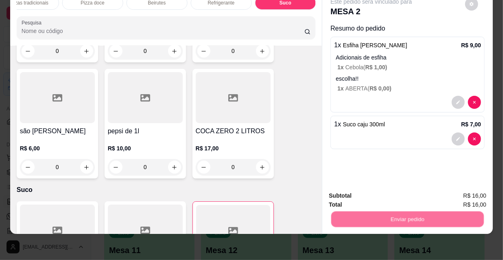
click at [376, 199] on button "Não registrar e enviar pedido" at bounding box center [381, 193] width 85 height 15
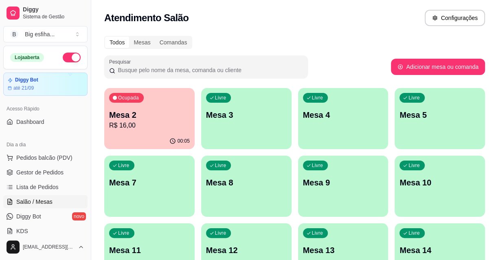
click at [225, 124] on div "Livre Mesa 3" at bounding box center [246, 113] width 90 height 51
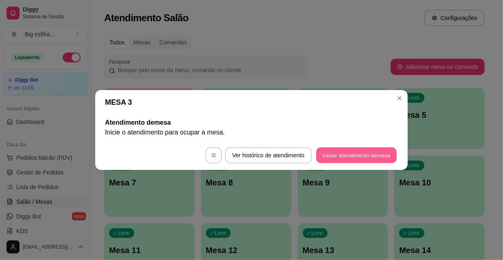
click at [352, 154] on button "Iniciar atendimento de mesa" at bounding box center [356, 155] width 81 height 16
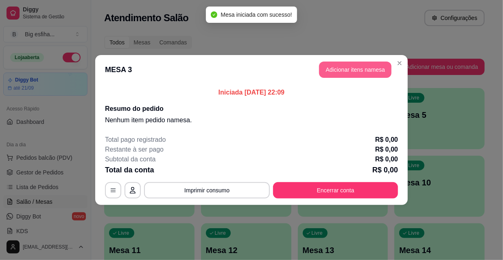
click at [360, 66] on button "Adicionar itens na mesa" at bounding box center [355, 70] width 73 height 16
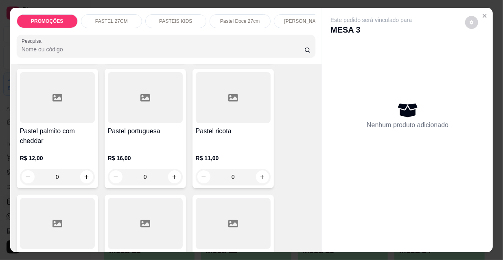
scroll to position [1925, 0]
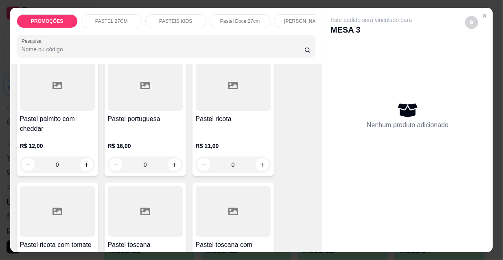
click at [150, 134] on div "R$ 16,00 0" at bounding box center [145, 153] width 75 height 39
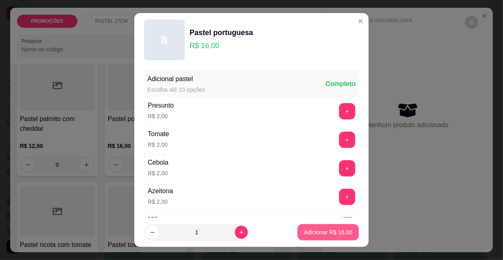
click at [319, 232] on p "Adicionar R$ 16,00" at bounding box center [328, 232] width 48 height 8
type input "1"
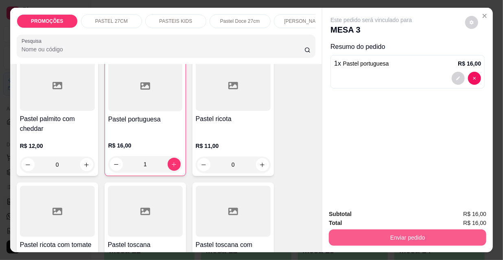
click at [399, 233] on button "Enviar pedido" at bounding box center [408, 237] width 158 height 16
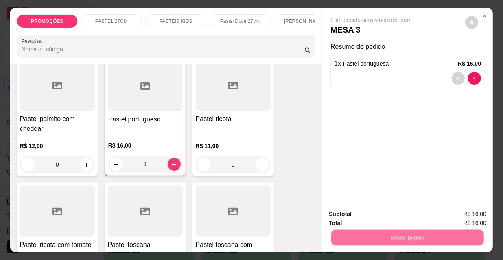
click at [398, 212] on button "Não registrar e enviar pedido" at bounding box center [382, 214] width 82 height 15
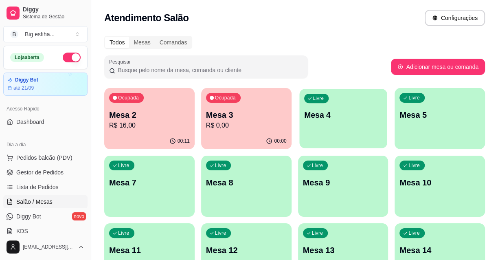
click at [373, 125] on div "Livre Mesa 4" at bounding box center [343, 114] width 88 height 50
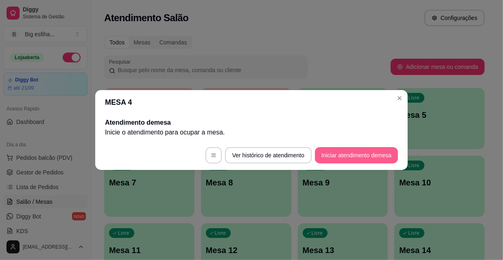
click at [374, 155] on button "Iniciar atendimento de mesa" at bounding box center [356, 155] width 83 height 16
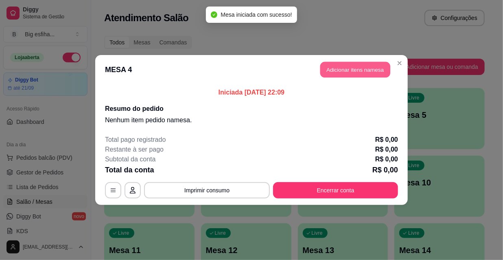
click at [366, 70] on button "Adicionar itens na mesa" at bounding box center [356, 70] width 70 height 16
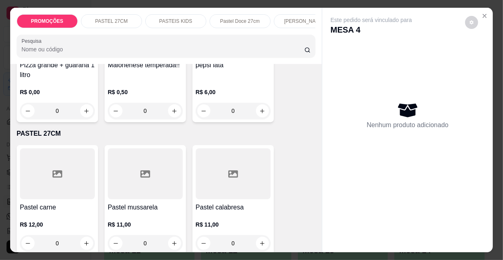
click at [57, 165] on div at bounding box center [57, 173] width 75 height 51
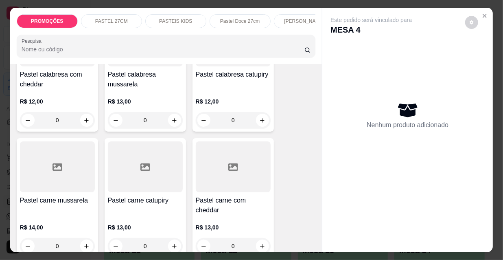
scroll to position [888, 0]
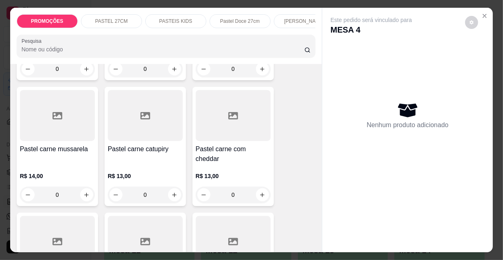
click at [60, 144] on h4 "Pastel carne mussarela" at bounding box center [57, 149] width 75 height 10
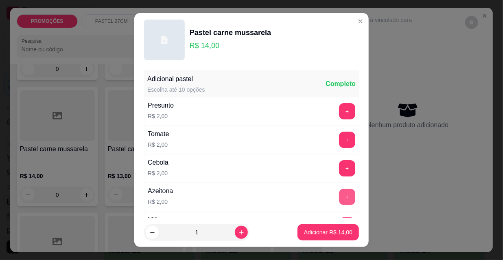
click at [339, 191] on button "+" at bounding box center [347, 197] width 16 height 16
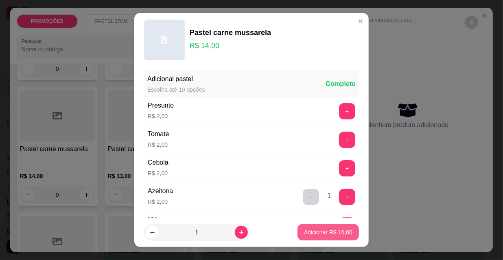
click at [332, 237] on button "Adicionar R$ 16,00" at bounding box center [329, 232] width 62 height 16
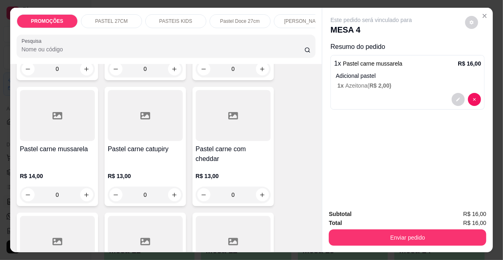
click at [290, 22] on div "[PERSON_NAME]" at bounding box center [304, 21] width 61 height 14
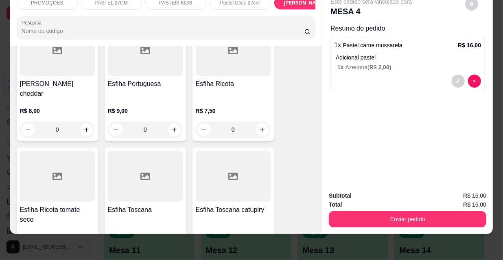
scroll to position [5500, 0]
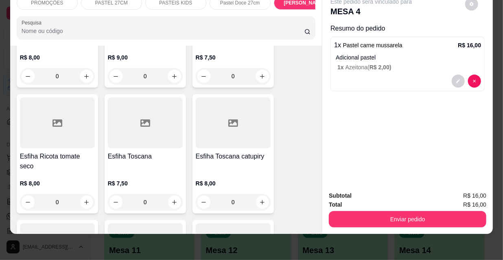
click at [81, 223] on div at bounding box center [57, 248] width 75 height 51
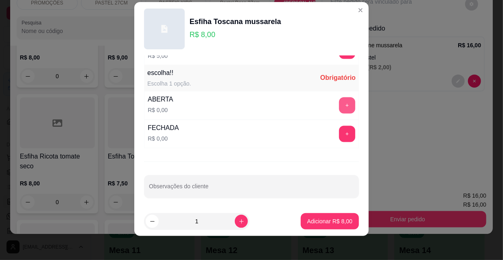
scroll to position [13, 0]
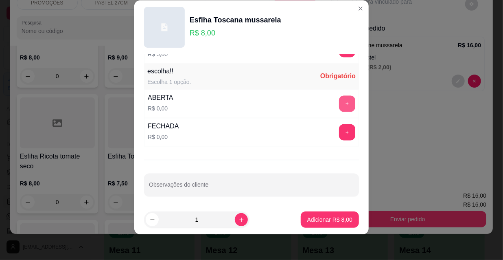
click at [339, 103] on button "+" at bounding box center [347, 104] width 16 height 16
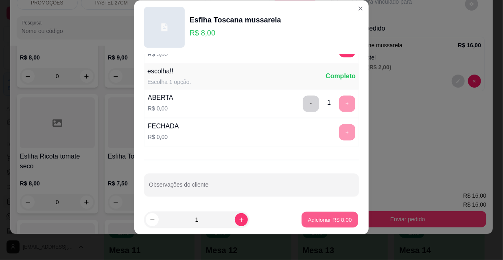
click at [325, 217] on p "Adicionar R$ 8,00" at bounding box center [330, 219] width 44 height 8
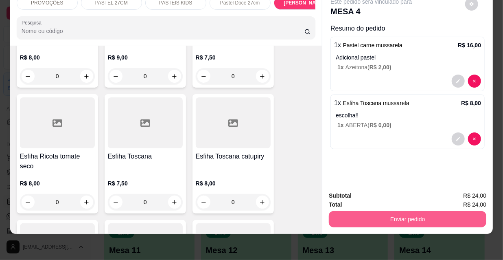
click at [433, 211] on button "Enviar pedido" at bounding box center [408, 219] width 158 height 16
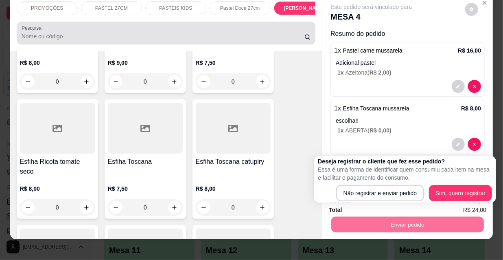
scroll to position [0, 0]
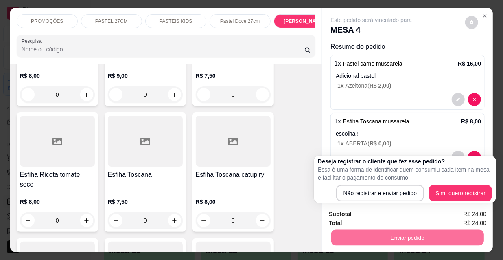
click at [115, 18] on p "PASTEL 27CM" at bounding box center [111, 21] width 33 height 7
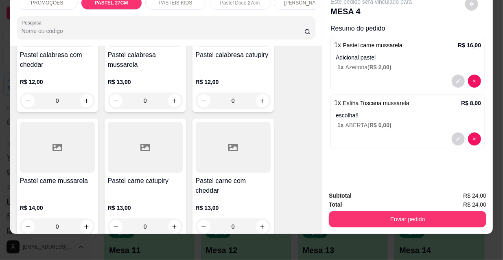
scroll to position [845, 0]
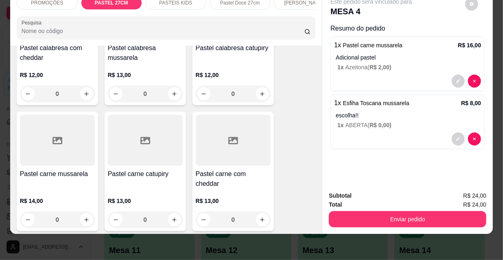
click at [50, 156] on div "Pastel carne mussarela R$ 14,00 0" at bounding box center [57, 171] width 81 height 119
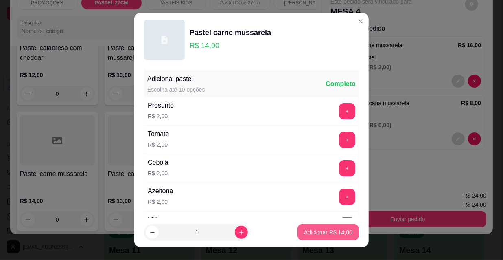
click at [326, 229] on p "Adicionar R$ 14,00" at bounding box center [328, 232] width 48 height 8
type input "1"
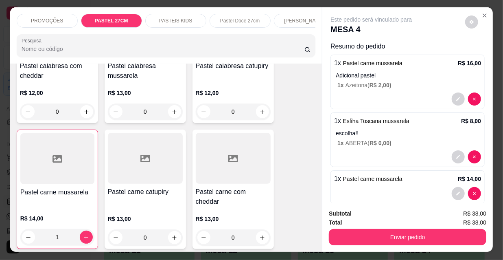
scroll to position [0, 0]
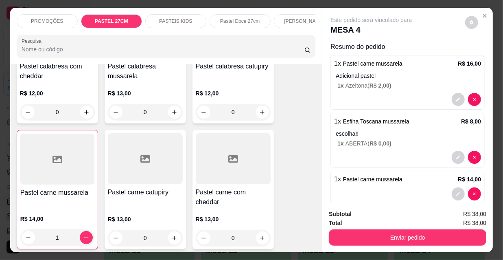
click at [289, 20] on p "[PERSON_NAME]" at bounding box center [304, 21] width 40 height 7
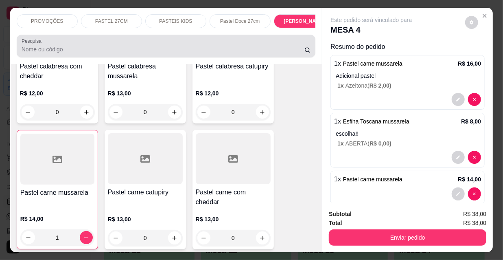
scroll to position [21, 0]
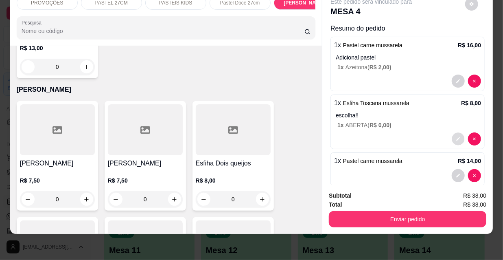
click at [456, 136] on icon "decrease-product-quantity" at bounding box center [458, 138] width 5 height 5
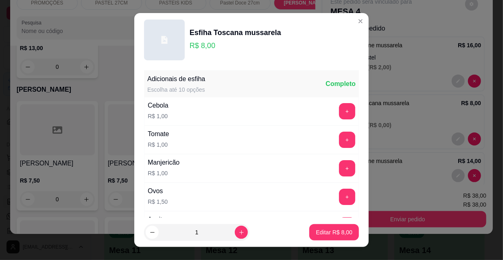
click at [225, 228] on input "1" at bounding box center [197, 232] width 76 height 16
click at [235, 231] on button "increase-product-quantity" at bounding box center [241, 232] width 13 height 13
type input "2"
click at [321, 239] on button "Editar R$ 16,00" at bounding box center [333, 232] width 53 height 16
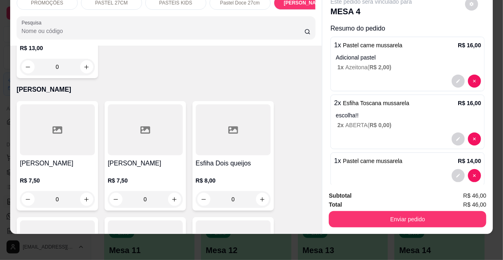
scroll to position [12, 0]
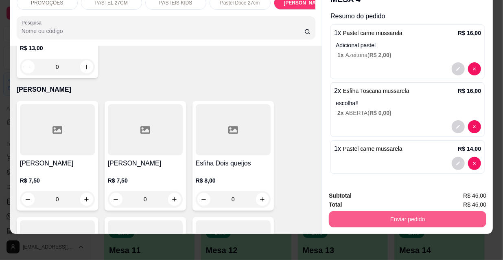
click at [390, 214] on button "Enviar pedido" at bounding box center [408, 219] width 158 height 16
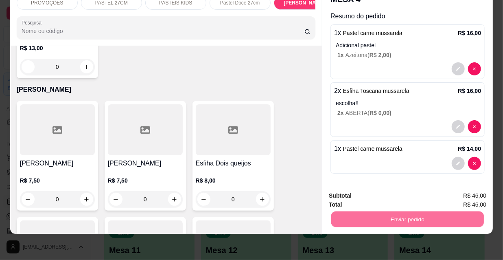
click at [403, 193] on button "Não registrar e enviar pedido" at bounding box center [382, 193] width 82 height 15
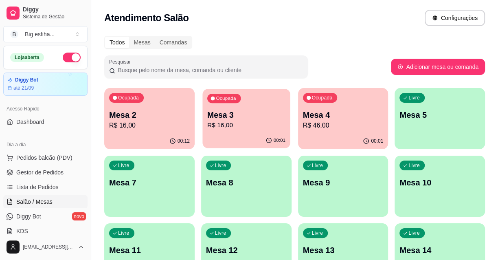
click at [227, 136] on div "00:01" at bounding box center [246, 140] width 88 height 15
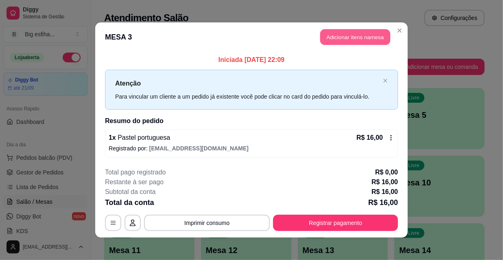
click at [345, 43] on button "Adicionar itens na mesa" at bounding box center [356, 37] width 70 height 16
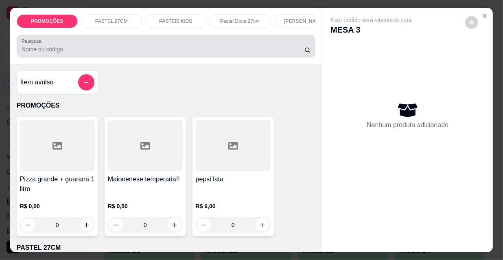
click at [224, 54] on div at bounding box center [167, 46] width 290 height 16
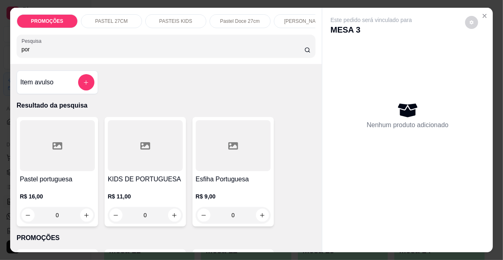
type input "por"
click at [65, 171] on div at bounding box center [57, 145] width 75 height 51
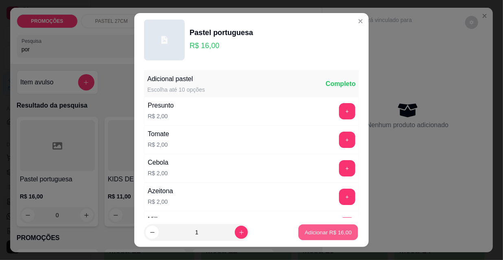
click at [330, 230] on p "Adicionar R$ 16,00" at bounding box center [328, 232] width 47 height 8
type input "1"
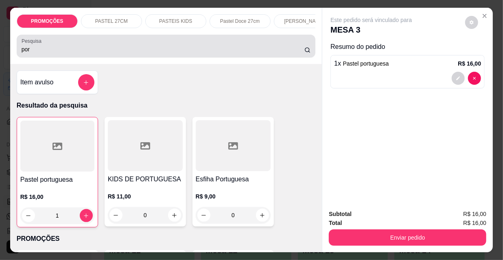
click at [81, 57] on div "Pesquisa por" at bounding box center [166, 46] width 299 height 23
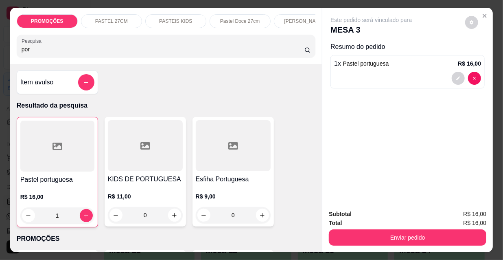
click at [81, 54] on div "por" at bounding box center [167, 46] width 290 height 16
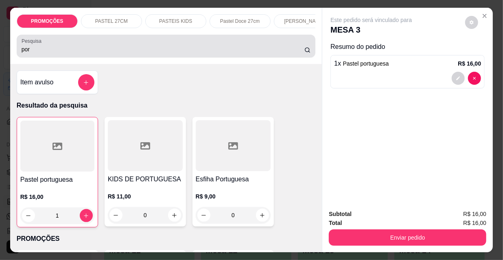
click at [81, 54] on div "por" at bounding box center [167, 46] width 290 height 16
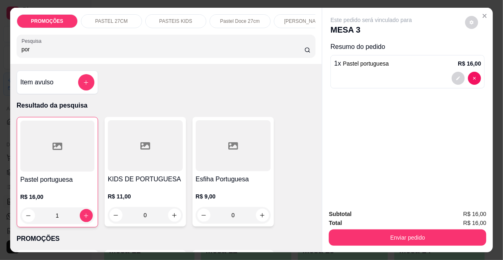
click at [81, 53] on input "por" at bounding box center [163, 49] width 283 height 8
click at [79, 53] on input "por" at bounding box center [163, 49] width 283 height 8
type input "p"
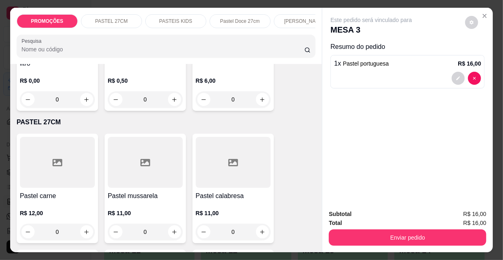
scroll to position [148, 0]
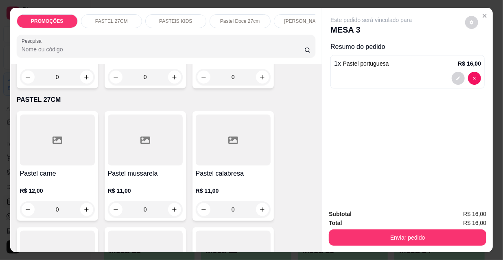
click at [157, 173] on h4 "Pastel mussarela" at bounding box center [145, 174] width 75 height 10
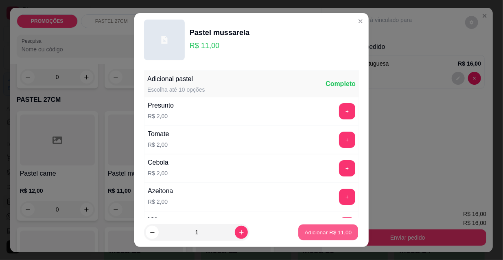
click at [322, 239] on button "Adicionar R$ 11,00" at bounding box center [329, 232] width 60 height 16
type input "1"
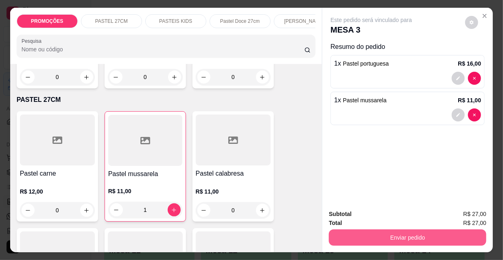
click at [399, 239] on button "Enviar pedido" at bounding box center [408, 237] width 158 height 16
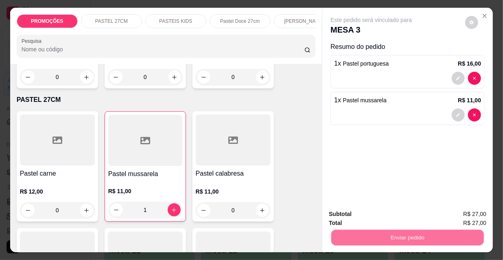
click at [378, 218] on button "Não registrar e enviar pedido" at bounding box center [382, 214] width 82 height 15
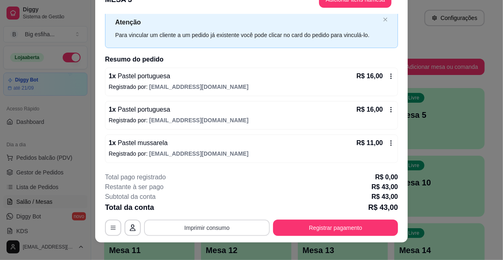
scroll to position [24, 0]
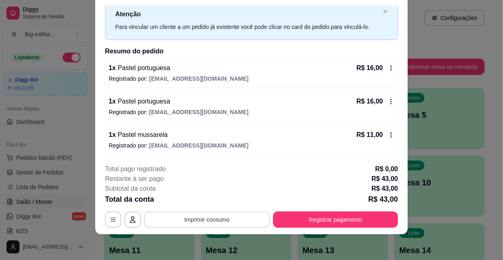
click at [203, 222] on button "Imprimir consumo" at bounding box center [207, 219] width 126 height 16
click at [207, 202] on button "IMPRESSORA" at bounding box center [207, 200] width 59 height 13
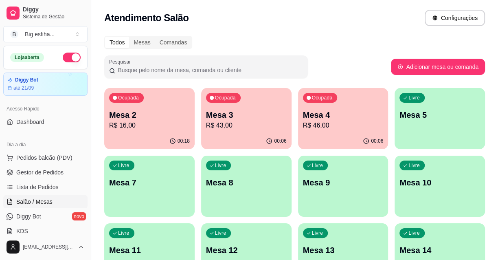
click at [264, 115] on p "Mesa 3" at bounding box center [246, 114] width 81 height 11
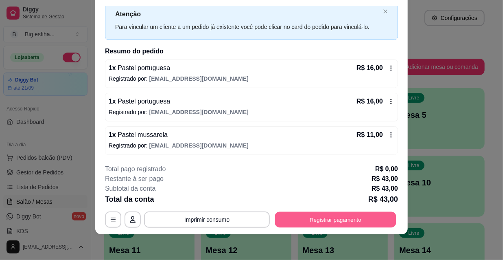
click at [326, 220] on button "Registrar pagamento" at bounding box center [335, 219] width 121 height 16
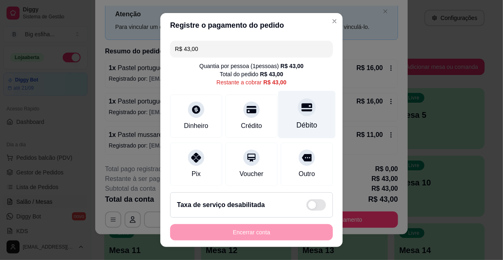
click at [292, 118] on div "Débito" at bounding box center [307, 115] width 57 height 48
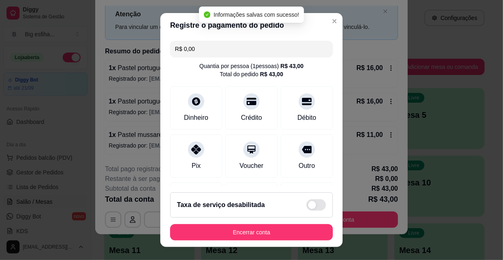
type input "R$ 0,00"
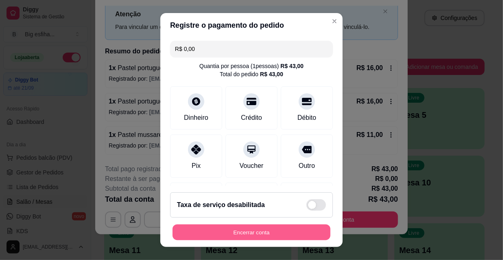
click at [241, 231] on button "Encerrar conta" at bounding box center [252, 232] width 158 height 16
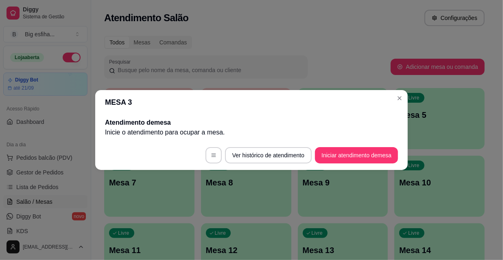
scroll to position [0, 0]
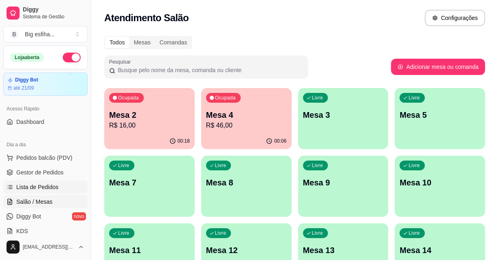
click at [50, 186] on span "Lista de Pedidos" at bounding box center [37, 187] width 42 height 8
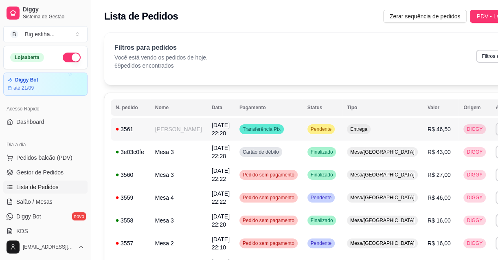
click at [459, 125] on td "DIGGY" at bounding box center [475, 129] width 32 height 23
click at [430, 160] on button "IMPRESSORA" at bounding box center [444, 157] width 59 height 13
click at [54, 200] on link "Salão / Mesas" at bounding box center [45, 201] width 84 height 13
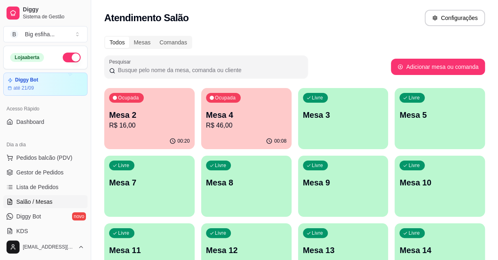
click at [246, 113] on p "Mesa 4" at bounding box center [246, 114] width 81 height 11
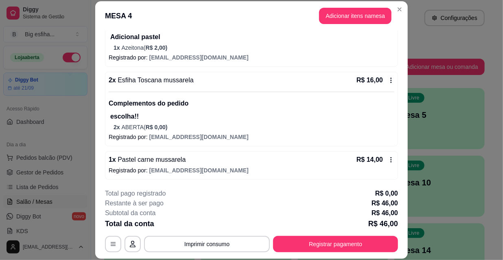
scroll to position [24, 0]
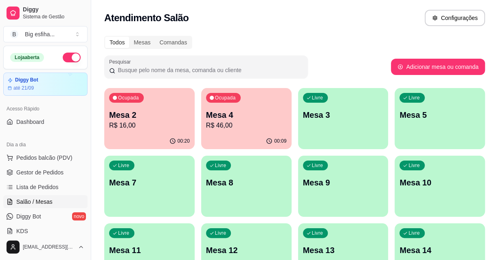
click at [154, 131] on div "Ocupada Mesa 2 R$ 16,00" at bounding box center [149, 110] width 90 height 45
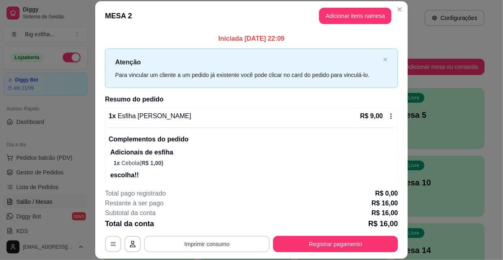
click at [192, 242] on button "Imprimir consumo" at bounding box center [207, 244] width 126 height 16
click at [191, 226] on button "IMPRESSORA" at bounding box center [207, 225] width 59 height 13
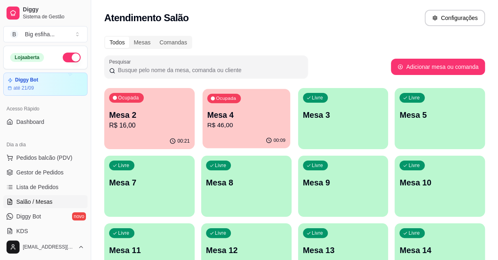
click at [243, 126] on p "R$ 46,00" at bounding box center [246, 125] width 78 height 9
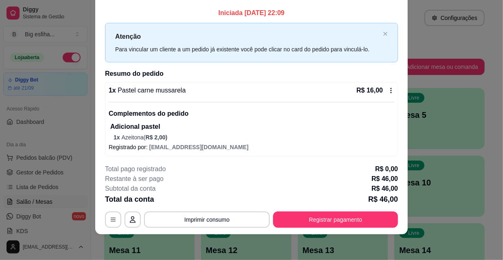
scroll to position [0, 0]
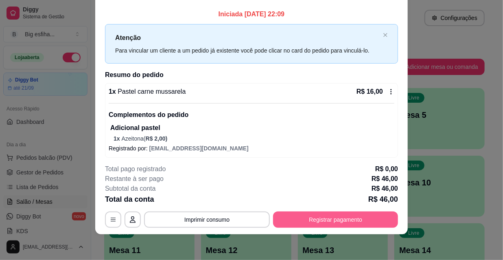
click at [325, 215] on button "Registrar pagamento" at bounding box center [335, 219] width 125 height 16
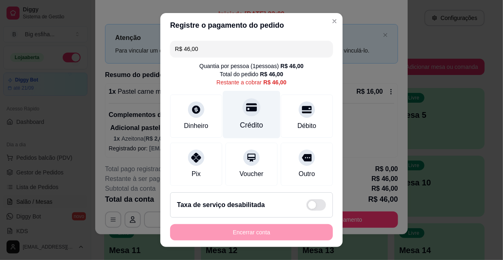
click at [246, 110] on icon at bounding box center [251, 107] width 11 height 8
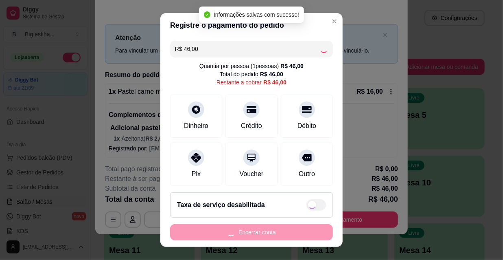
type input "R$ 0,00"
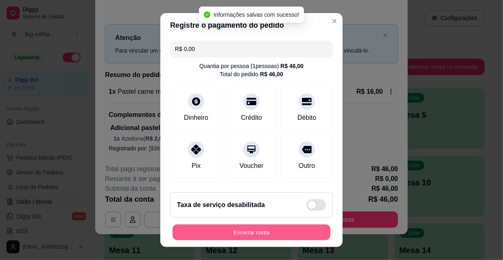
click at [256, 234] on button "Encerrar conta" at bounding box center [252, 232] width 158 height 16
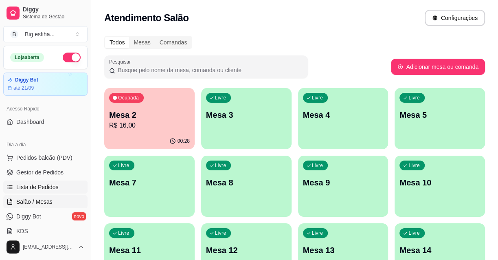
click at [43, 181] on link "Lista de Pedidos" at bounding box center [45, 186] width 84 height 13
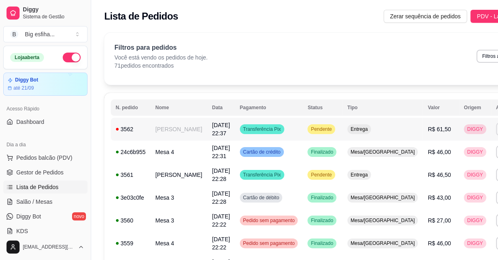
drag, startPoint x: 422, startPoint y: 154, endPoint x: 428, endPoint y: 160, distance: 8.1
click at [422, 155] on div "Escolha a impressora IMPRESSORA" at bounding box center [444, 156] width 67 height 28
click at [433, 161] on button "IMPRESSORA" at bounding box center [444, 161] width 57 height 13
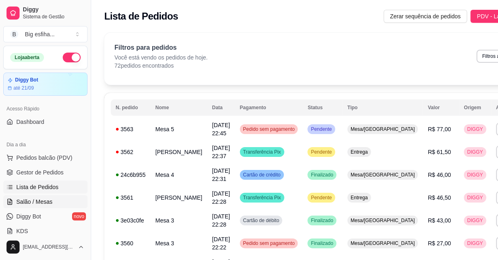
click at [58, 195] on link "Salão / Mesas" at bounding box center [45, 201] width 84 height 13
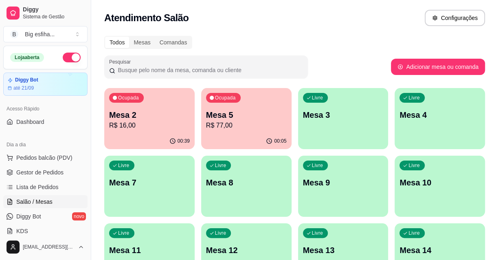
click at [349, 112] on p "Mesa 3" at bounding box center [343, 114] width 81 height 11
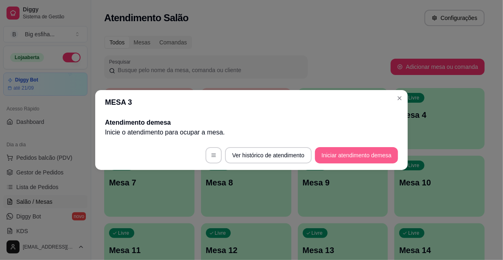
click at [350, 149] on button "Iniciar atendimento de mesa" at bounding box center [356, 155] width 83 height 16
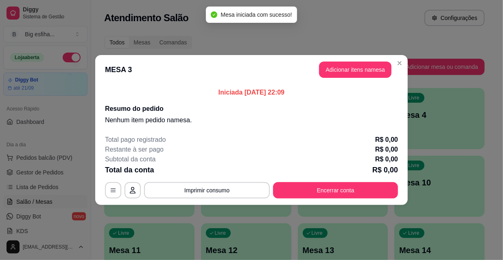
click at [347, 77] on header "MESA 3 Adicionar itens na mesa" at bounding box center [251, 69] width 313 height 29
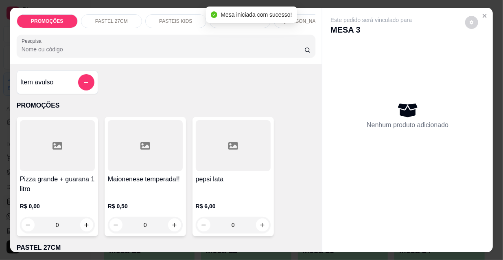
click at [27, 191] on h4 "Pizza grande + guarana 1 litro" at bounding box center [57, 184] width 75 height 20
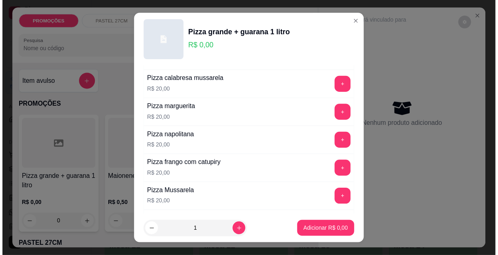
scroll to position [74, 0]
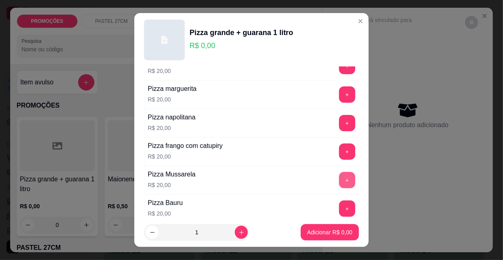
click at [339, 179] on button "+" at bounding box center [347, 180] width 16 height 16
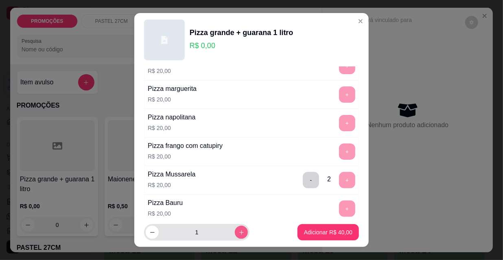
click at [239, 234] on icon "increase-product-quantity" at bounding box center [242, 232] width 6 height 6
type input "2"
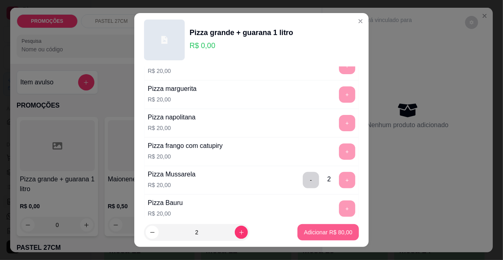
click at [316, 229] on p "Adicionar R$ 80,00" at bounding box center [328, 232] width 48 height 8
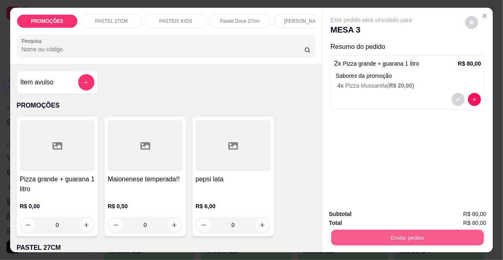
click at [411, 233] on button "Enviar pedido" at bounding box center [408, 237] width 153 height 16
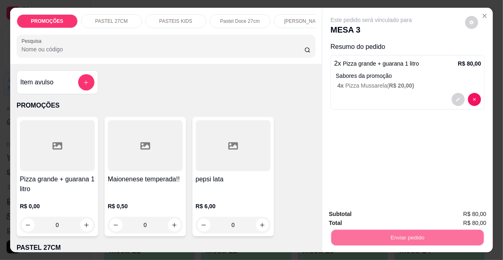
click at [378, 210] on button "Não registrar e enviar pedido" at bounding box center [382, 214] width 82 height 15
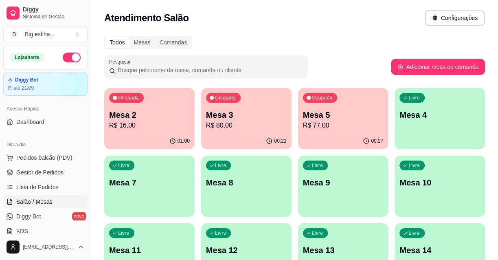
click at [396, 125] on div "Livre Mesa 4" at bounding box center [440, 113] width 90 height 51
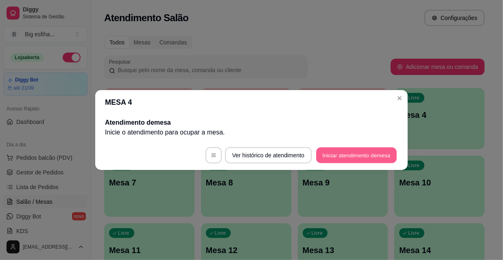
click at [362, 157] on button "Iniciar atendimento de mesa" at bounding box center [356, 155] width 81 height 16
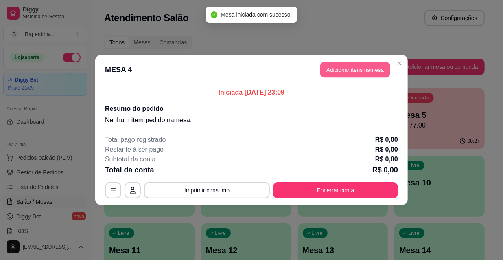
click at [357, 71] on button "Adicionar itens na mesa" at bounding box center [356, 70] width 70 height 16
click at [253, 48] on input "Pesquisa" at bounding box center [163, 49] width 283 height 8
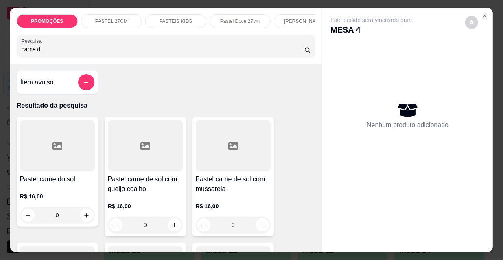
type input "carne d"
click at [207, 166] on div at bounding box center [233, 145] width 75 height 51
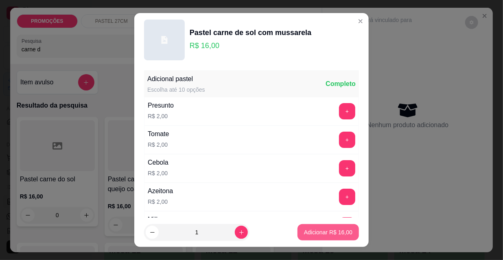
click at [326, 236] on p "Adicionar R$ 16,00" at bounding box center [328, 232] width 48 height 8
type input "1"
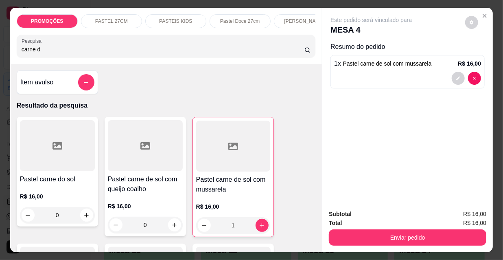
drag, startPoint x: 42, startPoint y: 53, endPoint x: 0, endPoint y: 53, distance: 42.0
click at [0, 53] on div "PROMOÇÕES PASTEL 27CM PASTEIS KIDS Pastel Doce 27cm Esfihas Salgadas Esfihas do…" at bounding box center [251, 130] width 503 height 260
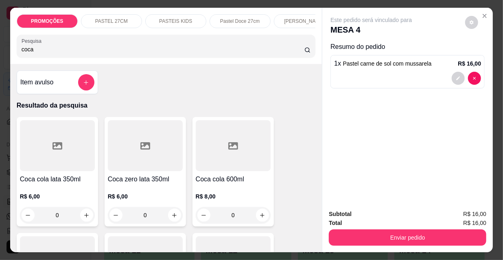
type input "coca"
click at [161, 156] on div at bounding box center [145, 145] width 75 height 51
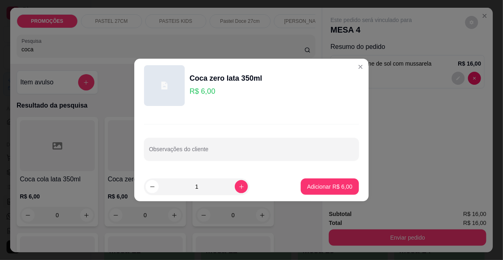
click at [324, 186] on p "Adicionar R$ 6,00" at bounding box center [330, 186] width 45 height 8
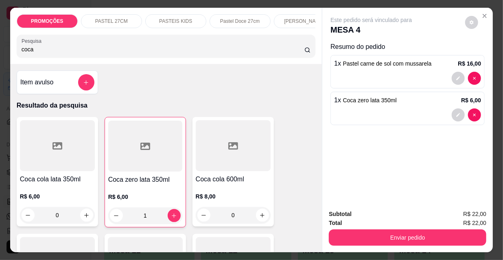
type input "1"
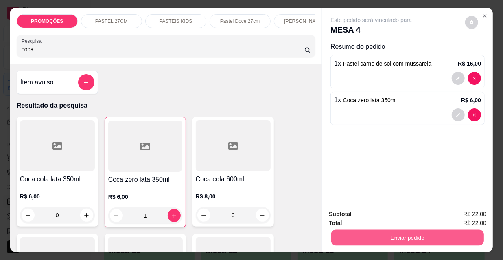
click at [374, 231] on button "Enviar pedido" at bounding box center [408, 237] width 153 height 16
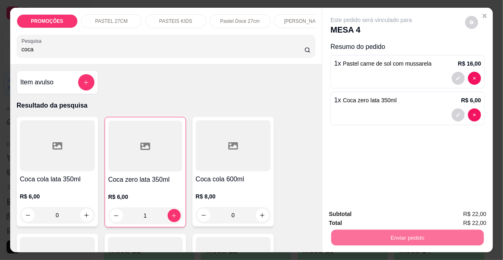
click at [374, 217] on button "Não registrar e enviar pedido" at bounding box center [382, 214] width 82 height 15
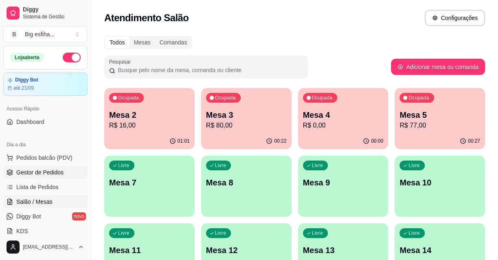
click at [67, 171] on link "Gestor de Pedidos" at bounding box center [45, 172] width 84 height 13
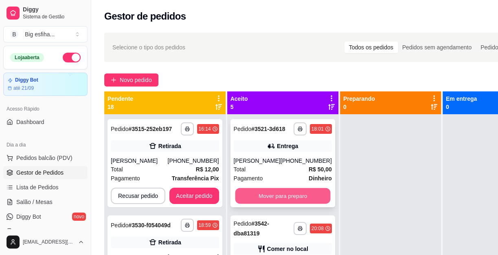
click at [267, 204] on button "Mover para preparo" at bounding box center [282, 196] width 95 height 16
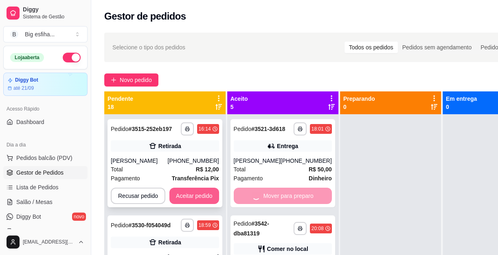
click at [209, 196] on button "Aceitar pedido" at bounding box center [194, 195] width 50 height 16
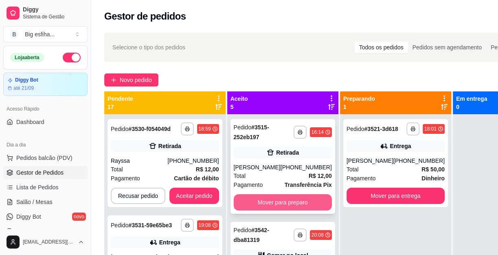
click at [273, 210] on button "Mover para preparo" at bounding box center [283, 202] width 98 height 16
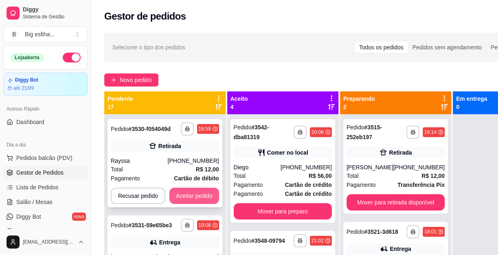
click at [198, 190] on button "Aceitar pedido" at bounding box center [194, 195] width 50 height 16
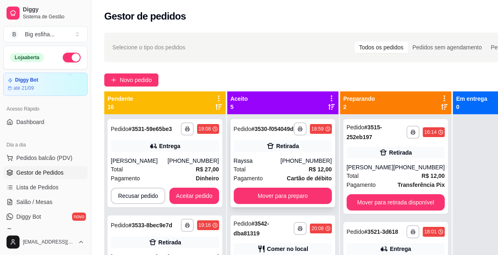
click at [271, 207] on div "**********" at bounding box center [283, 163] width 105 height 88
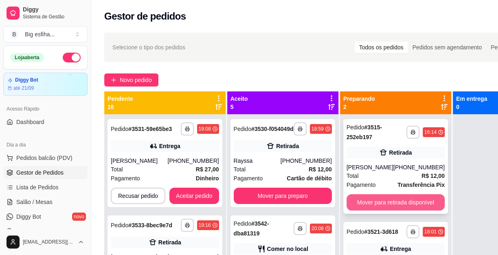
click at [372, 209] on button "Mover para retirada disponível" at bounding box center [396, 202] width 98 height 16
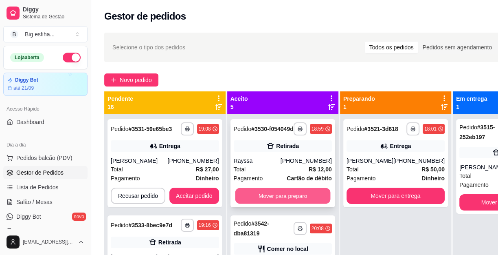
click at [305, 199] on button "Mover para preparo" at bounding box center [282, 196] width 95 height 16
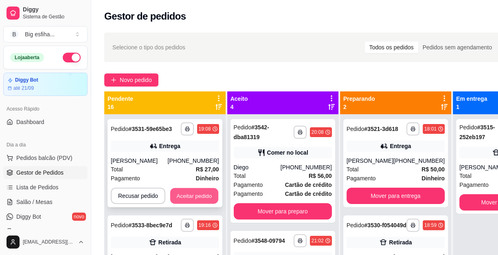
click at [204, 195] on button "Aceitar pedido" at bounding box center [194, 196] width 48 height 16
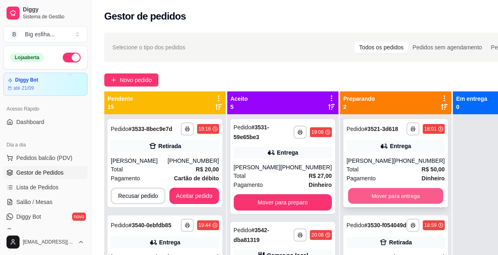
click at [393, 199] on button "Mover para entrega" at bounding box center [395, 196] width 95 height 16
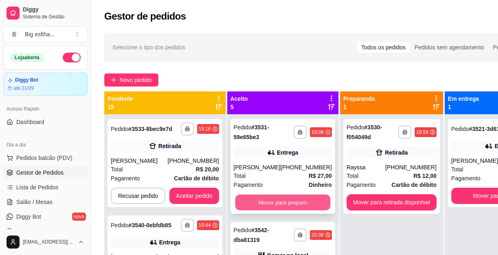
click at [307, 199] on button "Mover para preparo" at bounding box center [282, 202] width 95 height 16
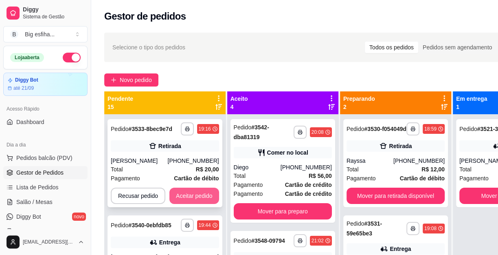
click at [203, 193] on button "Aceitar pedido" at bounding box center [194, 195] width 50 height 16
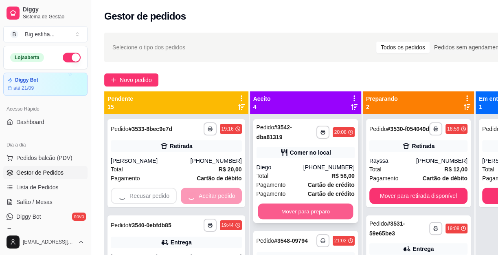
click at [281, 216] on button "Mover para preparo" at bounding box center [305, 211] width 95 height 16
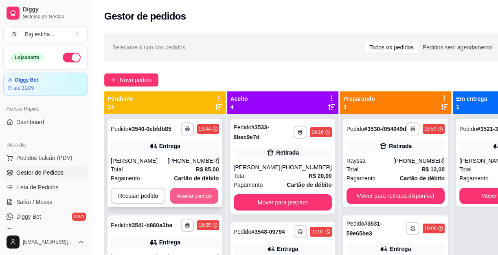
click at [198, 196] on button "Aceitar pedido" at bounding box center [194, 196] width 48 height 16
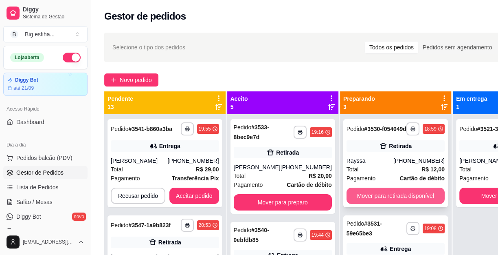
click at [362, 204] on button "Mover para retirada disponível" at bounding box center [396, 195] width 98 height 16
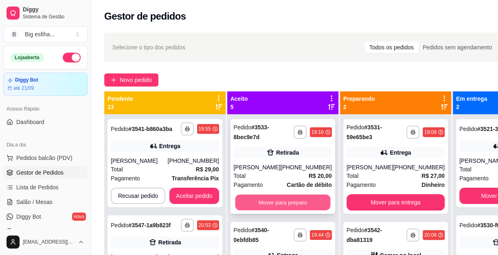
click at [290, 210] on button "Mover para preparo" at bounding box center [282, 202] width 95 height 16
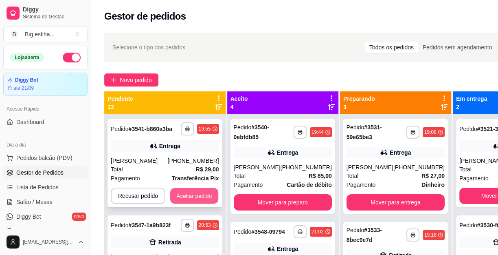
click at [205, 188] on button "Aceitar pedido" at bounding box center [194, 196] width 48 height 16
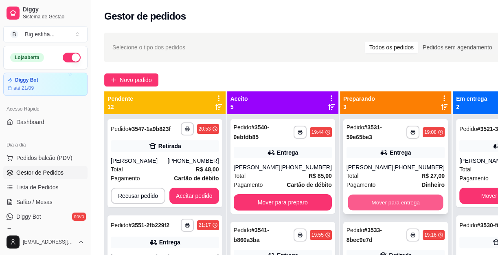
click at [378, 202] on button "Mover para entrega" at bounding box center [395, 202] width 95 height 16
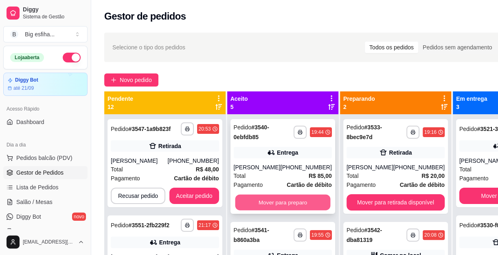
click at [271, 198] on button "Mover para preparo" at bounding box center [282, 202] width 95 height 16
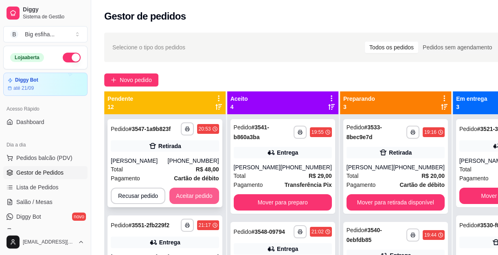
click at [210, 194] on button "Aceitar pedido" at bounding box center [194, 195] width 50 height 16
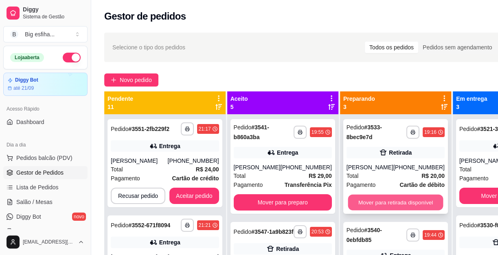
click at [382, 205] on button "Mover para retirada disponível" at bounding box center [395, 202] width 95 height 16
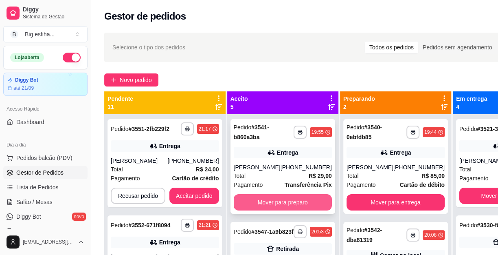
click at [299, 210] on button "Mover para preparo" at bounding box center [283, 202] width 98 height 16
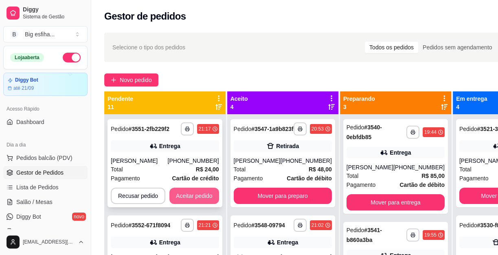
click at [208, 189] on button "Aceitar pedido" at bounding box center [194, 195] width 50 height 16
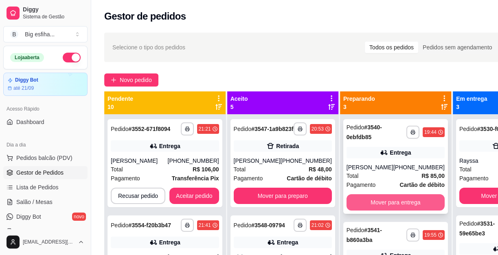
click at [394, 198] on button "Mover para entrega" at bounding box center [396, 202] width 98 height 16
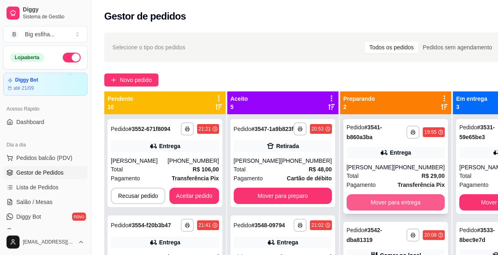
click at [402, 210] on button "Mover para entrega" at bounding box center [396, 202] width 98 height 16
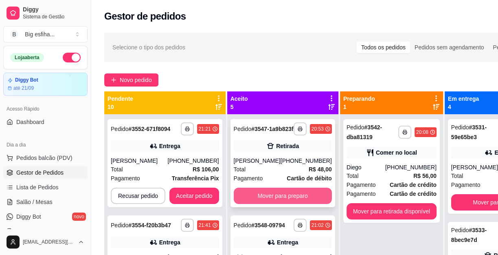
click at [305, 197] on button "Mover para preparo" at bounding box center [283, 195] width 98 height 16
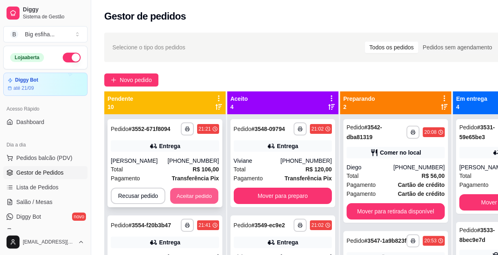
click at [212, 193] on button "Aceitar pedido" at bounding box center [194, 196] width 48 height 16
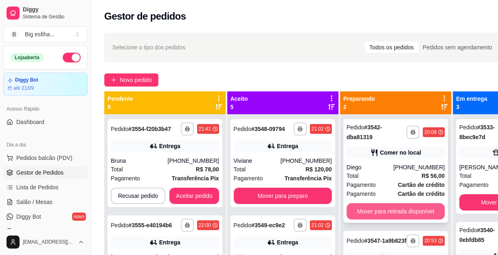
click at [404, 207] on button "Mover para retirada disponível" at bounding box center [396, 211] width 98 height 16
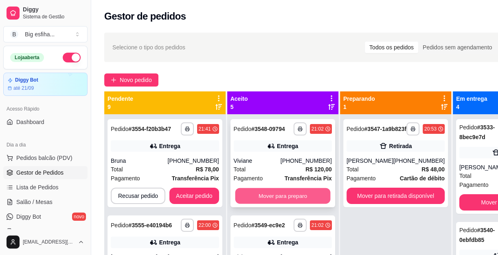
click at [301, 198] on button "Mover para preparo" at bounding box center [282, 196] width 95 height 16
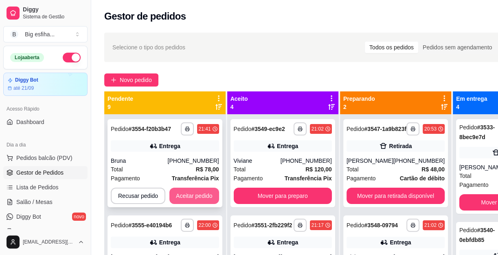
click at [194, 192] on button "Aceitar pedido" at bounding box center [194, 195] width 50 height 16
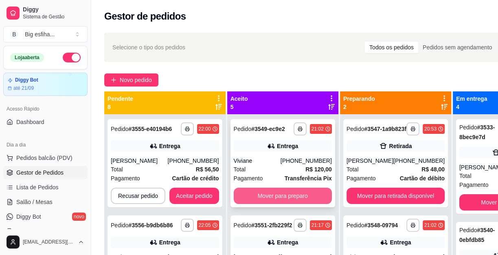
click at [298, 204] on button "Mover para preparo" at bounding box center [283, 195] width 98 height 16
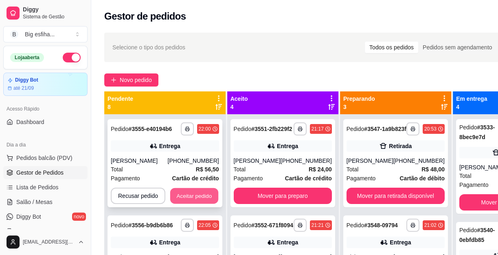
click at [201, 191] on button "Aceitar pedido" at bounding box center [194, 196] width 48 height 16
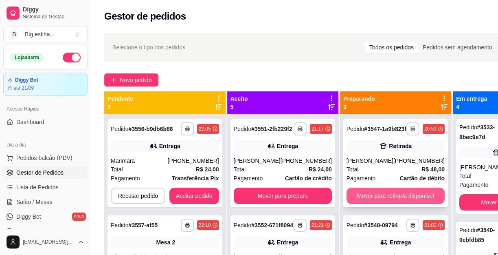
click at [371, 199] on button "Mover para retirada disponível" at bounding box center [396, 195] width 98 height 16
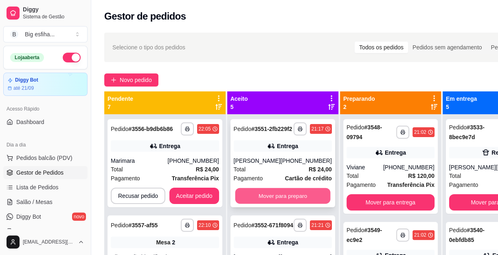
click at [280, 198] on button "Mover para preparo" at bounding box center [282, 196] width 95 height 16
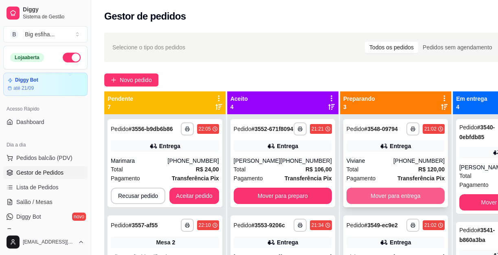
click at [378, 204] on button "Mover para entrega" at bounding box center [396, 195] width 98 height 16
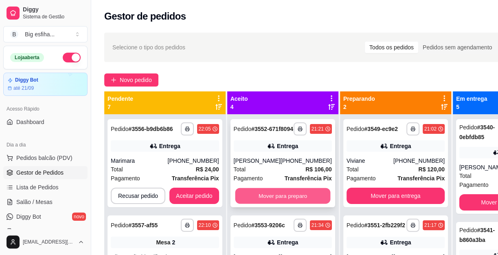
click at [293, 198] on button "Mover para preparo" at bounding box center [282, 196] width 95 height 16
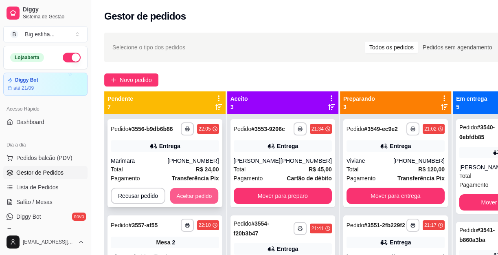
click at [199, 188] on button "Aceitar pedido" at bounding box center [194, 196] width 48 height 16
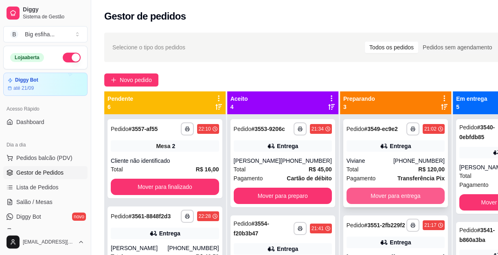
click at [415, 200] on button "Mover para entrega" at bounding box center [396, 195] width 98 height 16
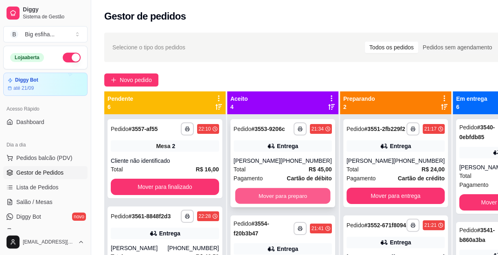
click at [301, 204] on button "Mover para preparo" at bounding box center [282, 196] width 95 height 16
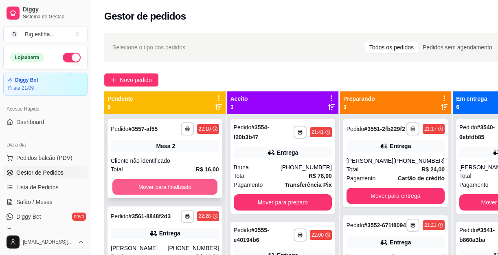
click at [207, 183] on button "Mover para finalizado" at bounding box center [164, 187] width 105 height 16
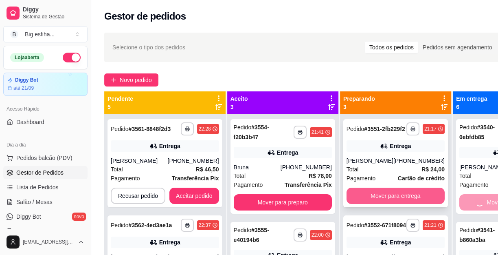
click at [387, 204] on button "Mover para entrega" at bounding box center [396, 195] width 98 height 16
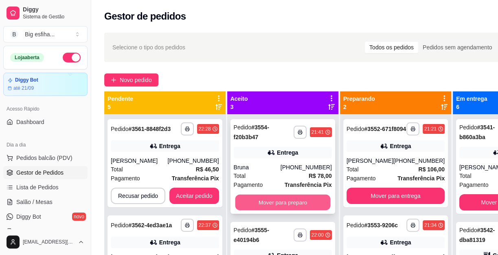
click at [303, 199] on button "Mover para preparo" at bounding box center [282, 202] width 95 height 16
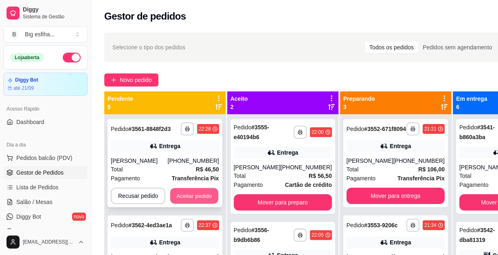
click at [204, 194] on button "Aceitar pedido" at bounding box center [194, 196] width 48 height 16
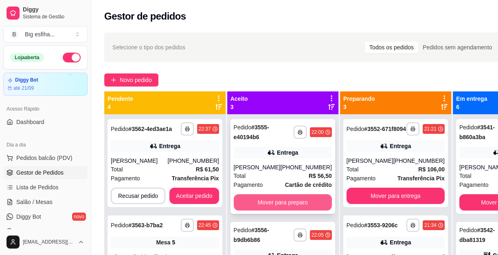
click at [307, 204] on button "Mover para preparo" at bounding box center [283, 202] width 98 height 16
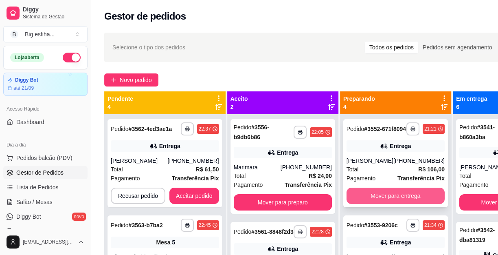
click at [383, 202] on button "Mover para entrega" at bounding box center [396, 195] width 98 height 16
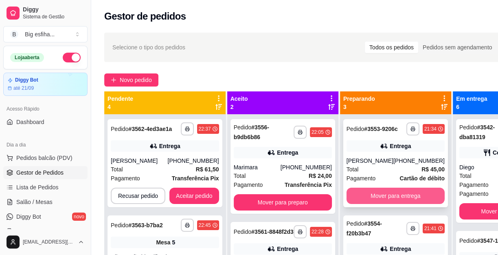
click at [374, 204] on button "Mover para entrega" at bounding box center [396, 195] width 98 height 16
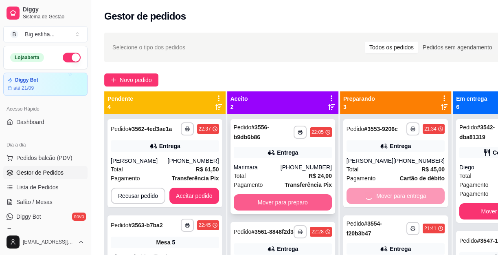
click at [285, 197] on button "Mover para preparo" at bounding box center [283, 202] width 98 height 16
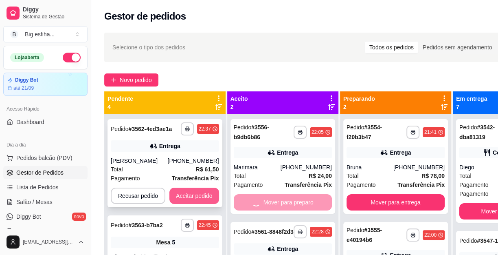
click at [209, 191] on button "Aceitar pedido" at bounding box center [194, 195] width 50 height 16
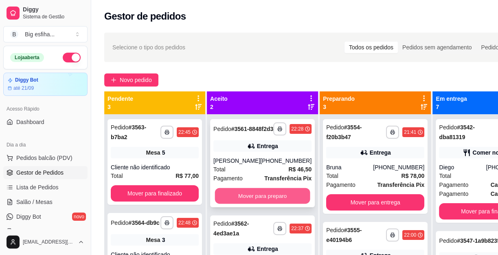
click at [285, 204] on button "Mover para preparo" at bounding box center [262, 196] width 95 height 16
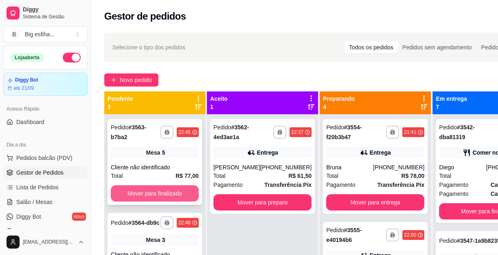
click at [203, 192] on div "**********" at bounding box center [154, 241] width 101 height 255
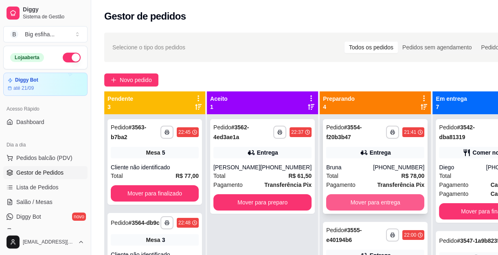
click at [335, 203] on button "Mover para entrega" at bounding box center [375, 202] width 98 height 16
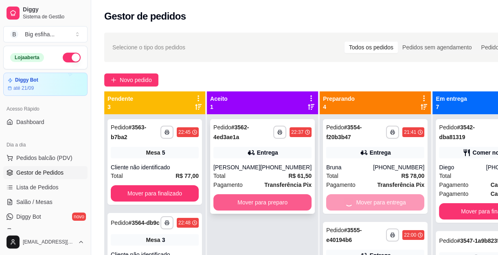
click at [257, 207] on button "Mover para preparo" at bounding box center [262, 202] width 98 height 16
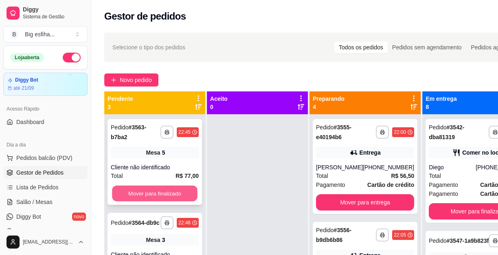
click at [174, 194] on button "Mover para finalizado" at bounding box center [155, 193] width 86 height 16
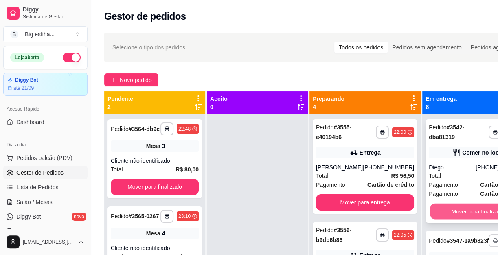
click at [384, 211] on div "**********" at bounding box center [319, 218] width 430 height 255
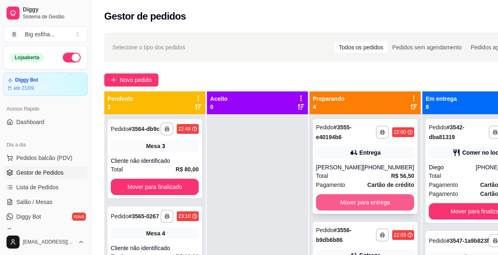
click at [367, 204] on button "Mover para entrega" at bounding box center [365, 202] width 98 height 16
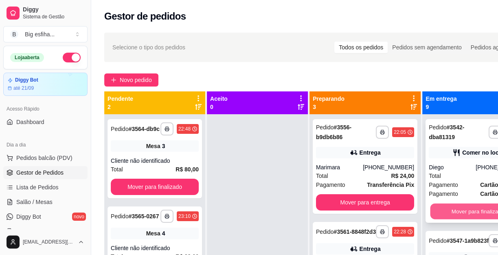
click at [431, 211] on button "Mover para finalizado" at bounding box center [478, 211] width 95 height 16
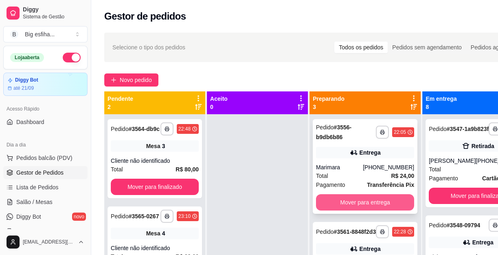
click at [364, 203] on button "Mover para entrega" at bounding box center [365, 202] width 98 height 16
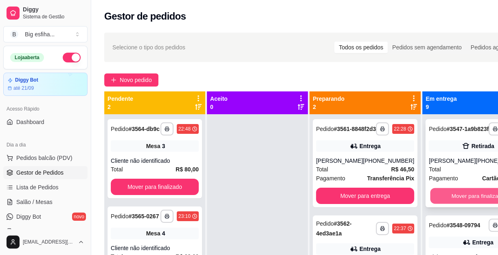
click at [431, 203] on button "Mover para finalizado" at bounding box center [478, 196] width 95 height 16
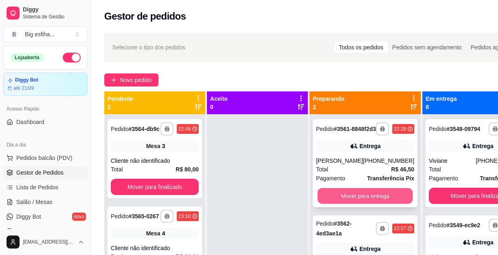
click at [358, 202] on button "Mover para entrega" at bounding box center [365, 196] width 95 height 16
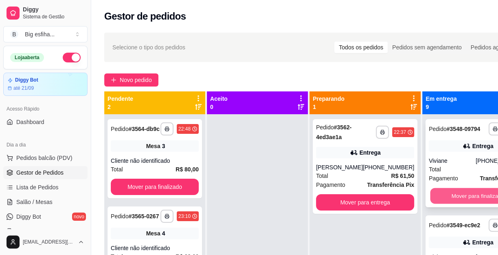
click at [434, 203] on button "Mover para finalizado" at bounding box center [478, 196] width 95 height 16
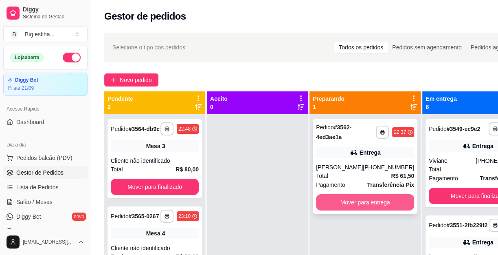
click at [366, 210] on button "Mover para entrega" at bounding box center [365, 202] width 98 height 16
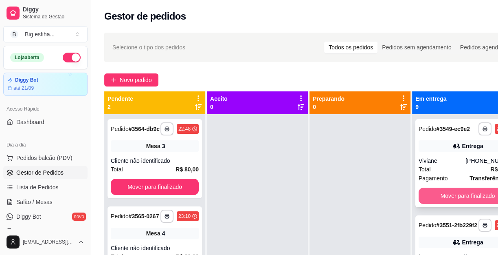
click at [433, 204] on button "Mover para finalizado" at bounding box center [468, 195] width 98 height 16
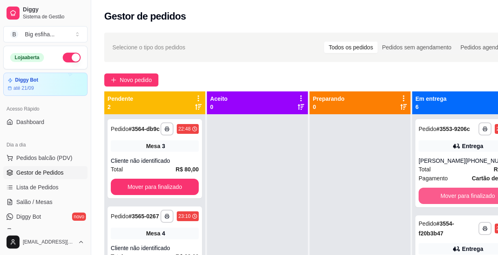
click at [433, 204] on button "Mover para finalizado" at bounding box center [468, 195] width 98 height 16
click at [433, 204] on div "Mover para finalizado" at bounding box center [468, 195] width 98 height 16
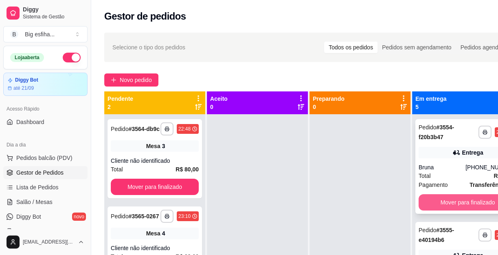
click at [427, 203] on button "Mover para finalizado" at bounding box center [468, 202] width 98 height 16
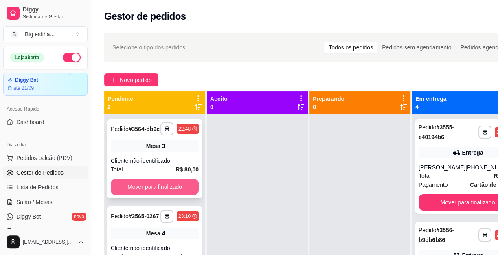
click at [177, 186] on button "Mover para finalizado" at bounding box center [155, 186] width 88 height 16
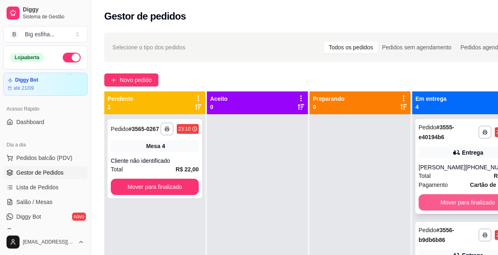
click at [437, 201] on button "Mover para finalizado" at bounding box center [468, 202] width 98 height 16
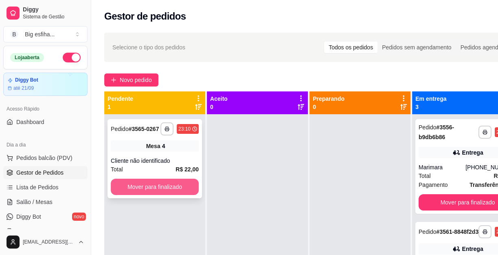
click at [183, 187] on button "Mover para finalizado" at bounding box center [155, 186] width 88 height 16
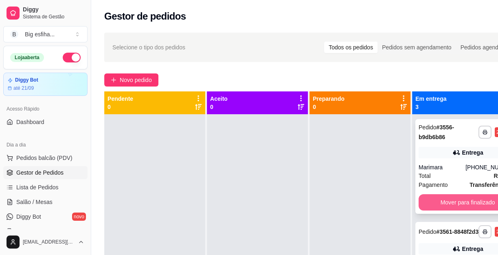
click at [488, 200] on button "Mover para finalizado" at bounding box center [468, 202] width 98 height 16
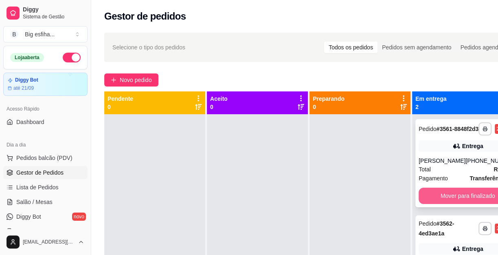
click at [466, 203] on button "Mover para finalizado" at bounding box center [468, 195] width 98 height 16
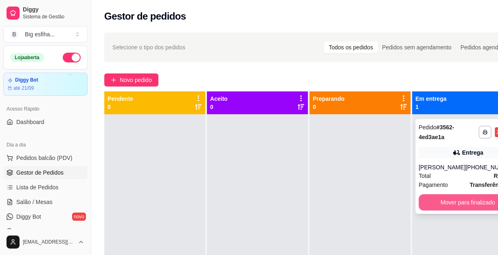
click at [492, 210] on button "Mover para finalizado" at bounding box center [468, 202] width 98 height 16
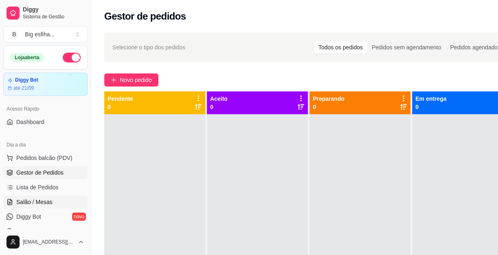
click at [41, 200] on span "Salão / Mesas" at bounding box center [34, 202] width 36 height 8
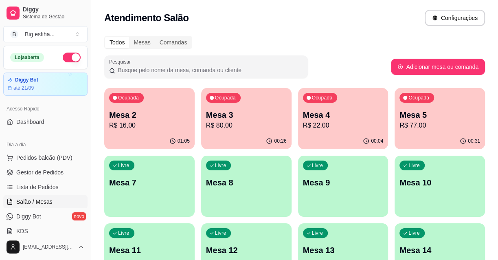
click at [143, 115] on p "Mesa 2" at bounding box center [149, 114] width 81 height 11
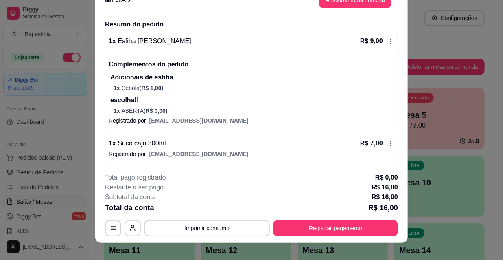
scroll to position [24, 0]
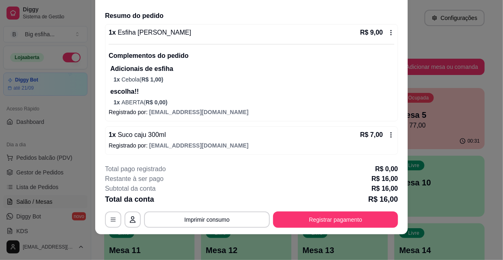
click at [367, 210] on div "**********" at bounding box center [251, 196] width 293 height 64
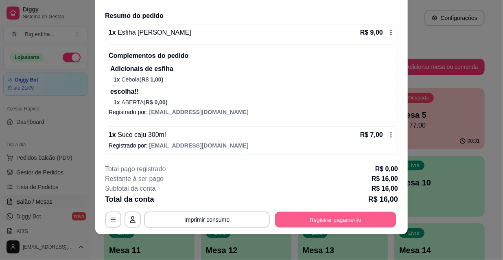
click at [309, 219] on button "Registrar pagamento" at bounding box center [335, 219] width 121 height 16
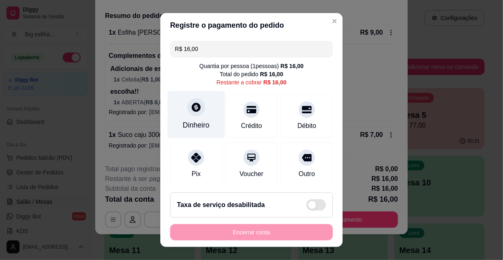
click at [192, 116] on div at bounding box center [196, 107] width 18 height 18
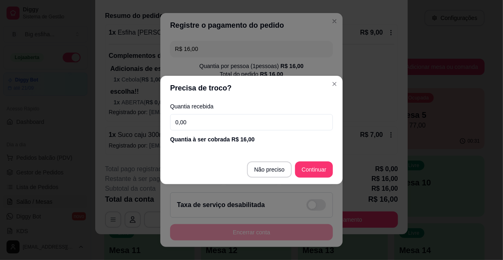
click at [197, 119] on input "0,00" at bounding box center [251, 122] width 163 height 16
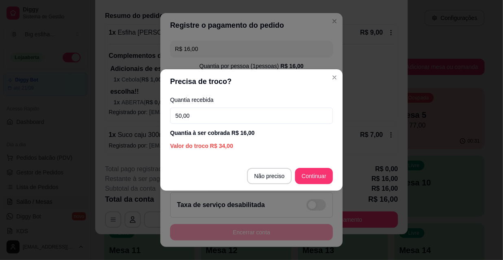
type input "50,00"
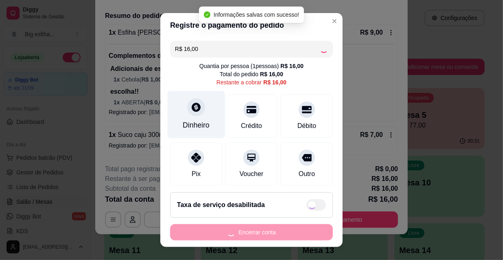
type input "R$ 0,00"
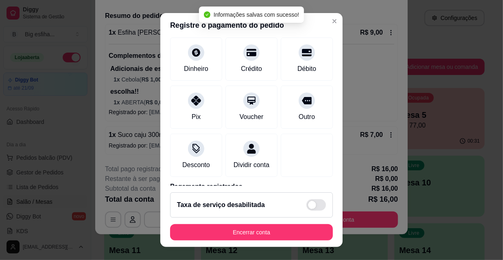
scroll to position [94, 0]
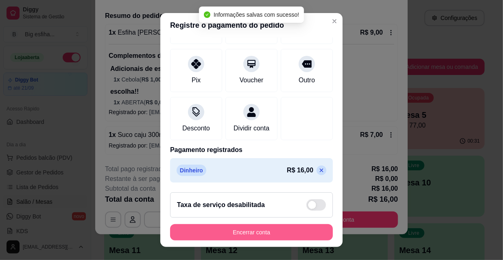
click at [272, 228] on button "Encerrar conta" at bounding box center [251, 232] width 163 height 16
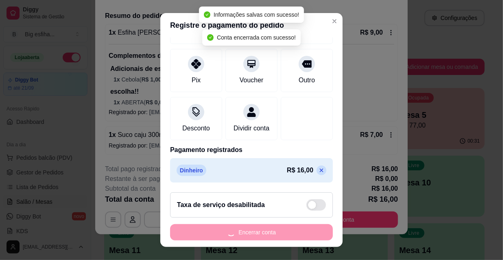
scroll to position [0, 0]
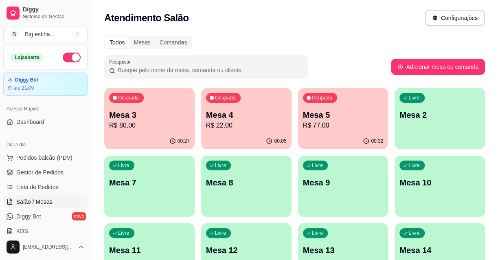
click at [143, 110] on p "Mesa 3" at bounding box center [149, 114] width 81 height 11
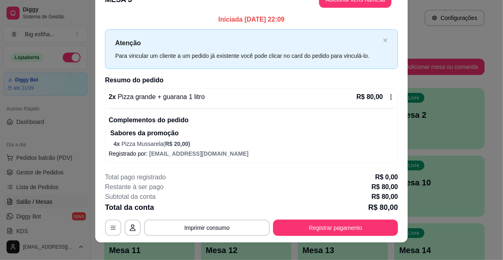
scroll to position [24, 0]
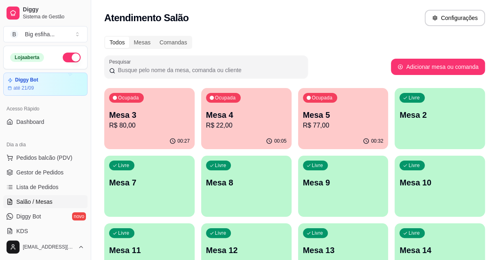
click at [213, 114] on p "Mesa 4" at bounding box center [246, 114] width 81 height 11
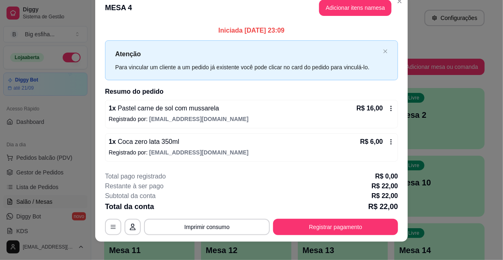
scroll to position [20, 0]
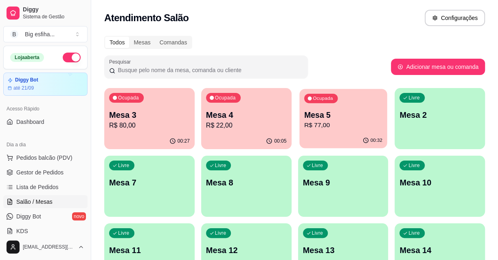
click at [327, 114] on p "Mesa 5" at bounding box center [343, 115] width 78 height 11
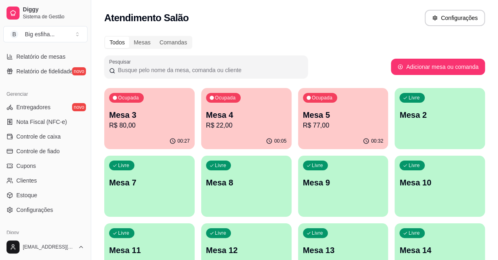
scroll to position [296, 0]
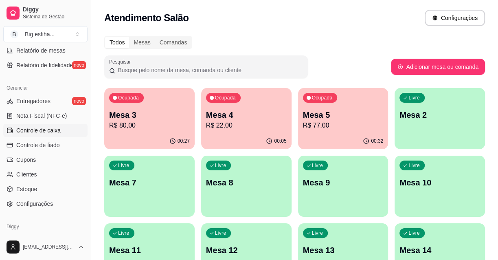
click at [48, 126] on span "Controle de caixa" at bounding box center [38, 130] width 44 height 8
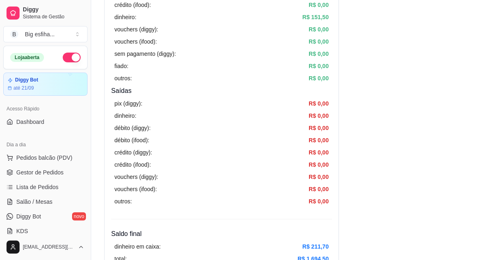
scroll to position [185, 0]
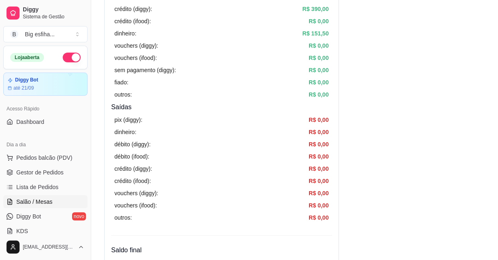
click at [49, 201] on span "Salão / Mesas" at bounding box center [34, 202] width 36 height 8
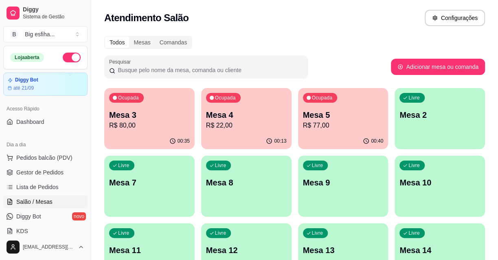
click at [446, 105] on div "Livre Mesa 2" at bounding box center [440, 113] width 90 height 51
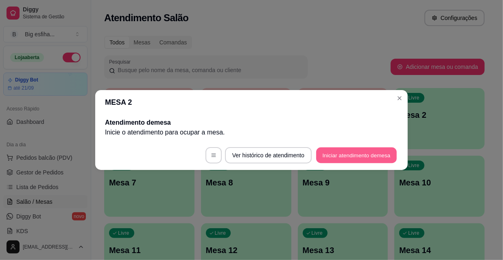
click at [349, 155] on button "Iniciar atendimento de mesa" at bounding box center [356, 155] width 81 height 16
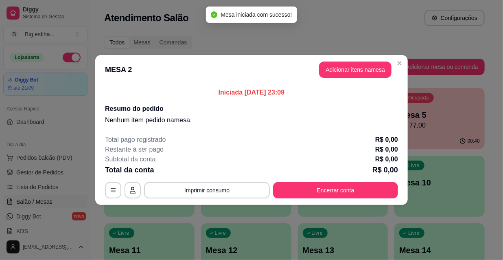
click at [337, 77] on header "MESA 2 Adicionar itens na mesa" at bounding box center [251, 69] width 313 height 29
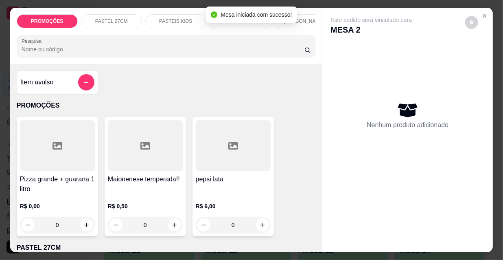
click at [305, 19] on p "[PERSON_NAME]" at bounding box center [304, 21] width 40 height 7
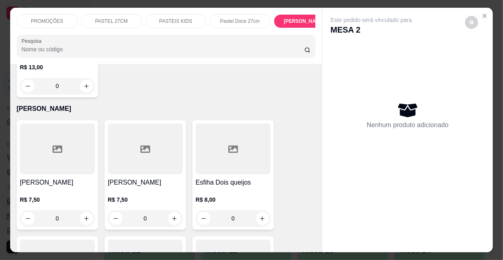
scroll to position [0, 262]
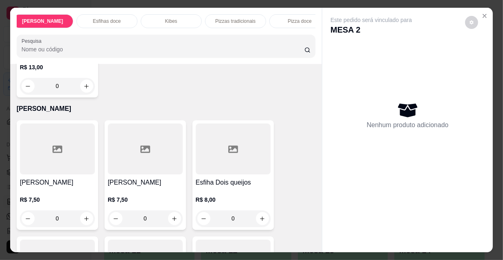
click at [106, 14] on div "Esfihas doce" at bounding box center [107, 21] width 61 height 14
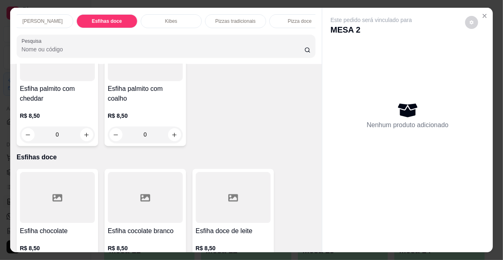
scroll to position [21, 0]
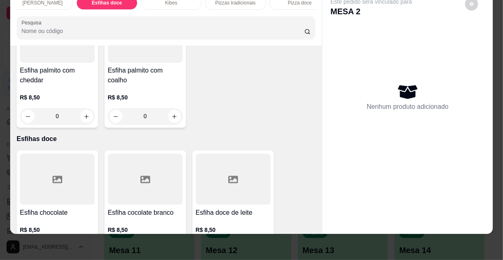
click at [63, 208] on h4 "Esfiha chocolate" at bounding box center [57, 213] width 75 height 10
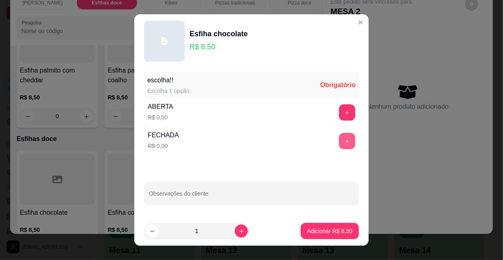
click at [339, 142] on button "+" at bounding box center [347, 141] width 16 height 16
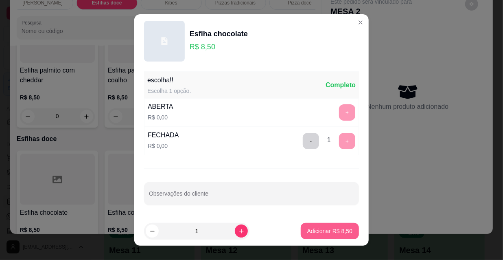
click at [318, 235] on button "Adicionar R$ 8,50" at bounding box center [330, 231] width 58 height 16
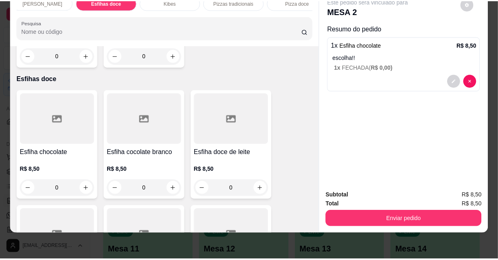
scroll to position [6289, 0]
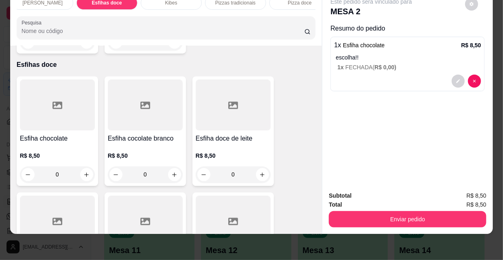
click at [160, 196] on div at bounding box center [145, 221] width 75 height 51
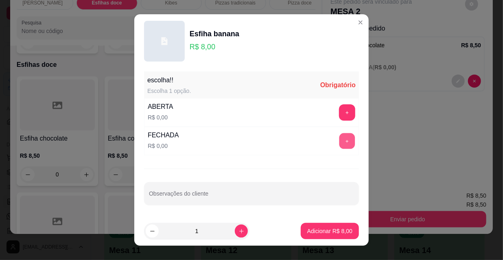
click at [340, 141] on button "+" at bounding box center [348, 141] width 16 height 16
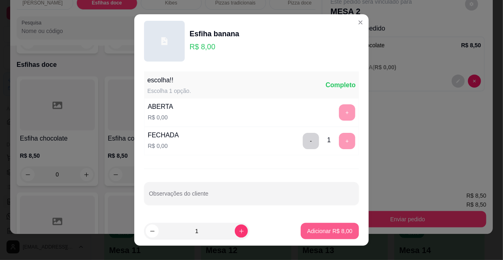
click at [338, 225] on button "Adicionar R$ 8,00" at bounding box center [330, 231] width 58 height 16
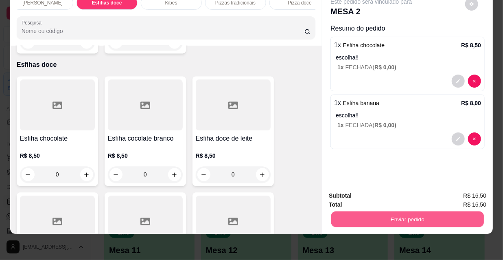
click at [390, 211] on button "Enviar pedido" at bounding box center [408, 219] width 153 height 16
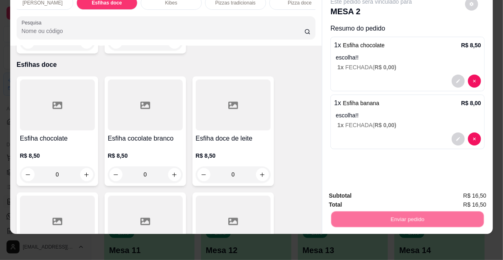
click at [384, 198] on button "Não registrar e enviar pedido" at bounding box center [381, 193] width 85 height 15
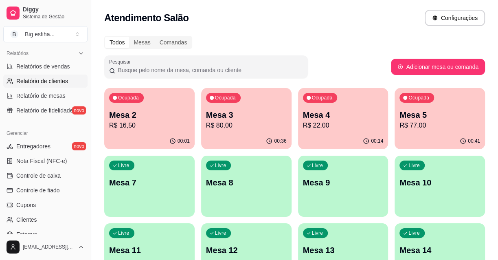
scroll to position [259, 0]
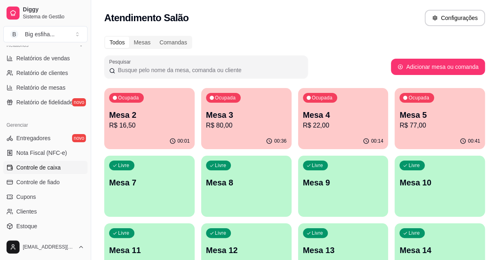
click at [59, 164] on span "Controle de caixa" at bounding box center [38, 167] width 44 height 8
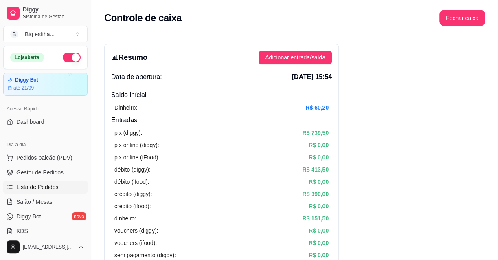
click at [53, 189] on span "Lista de Pedidos" at bounding box center [37, 187] width 42 height 8
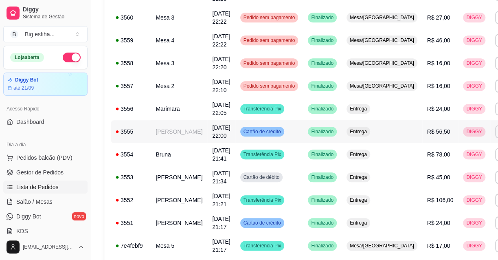
scroll to position [333, 0]
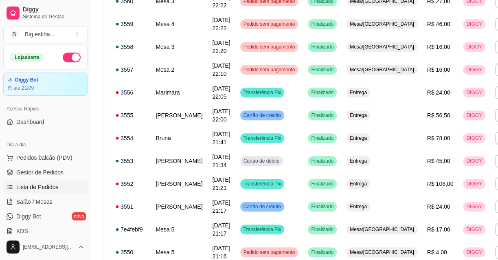
click at [53, 192] on link "Lista de Pedidos" at bounding box center [45, 186] width 84 height 13
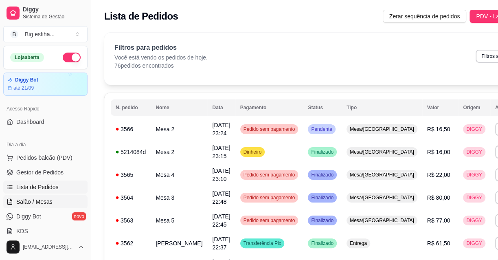
click at [58, 195] on link "Salão / Mesas" at bounding box center [45, 201] width 84 height 13
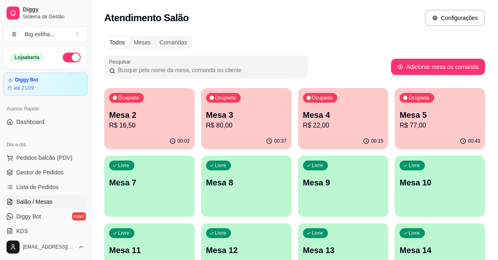
click at [107, 114] on div "Ocupada Mesa 2 R$ 16,50" at bounding box center [149, 110] width 90 height 45
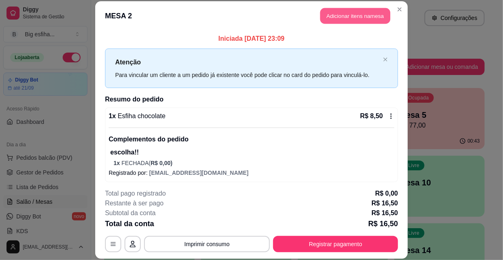
click at [329, 8] on button "Adicionar itens na mesa" at bounding box center [356, 16] width 70 height 16
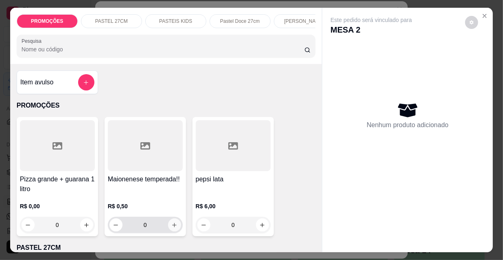
click at [174, 226] on icon "increase-product-quantity" at bounding box center [174, 225] width 6 height 6
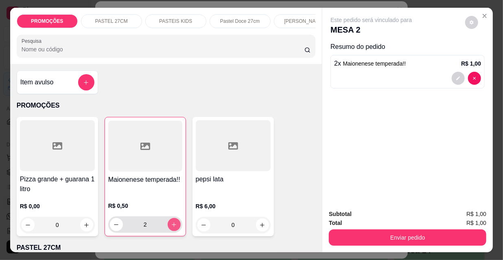
click at [174, 226] on icon "increase-product-quantity" at bounding box center [174, 225] width 6 height 6
type input "4"
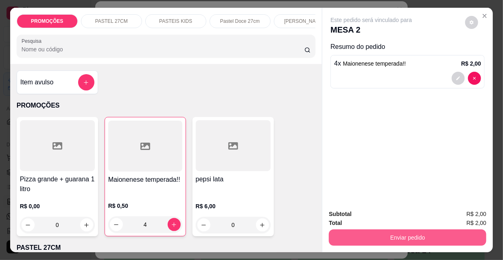
click at [431, 237] on button "Enviar pedido" at bounding box center [408, 237] width 158 height 16
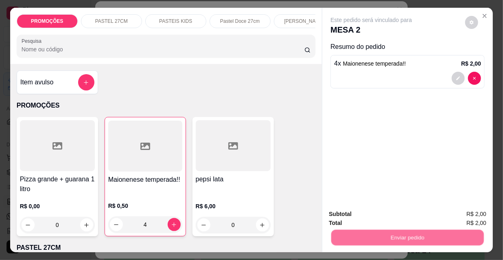
click at [389, 210] on button "Não registrar e enviar pedido" at bounding box center [381, 214] width 85 height 15
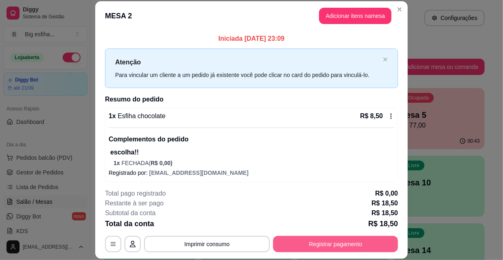
click at [352, 238] on button "Registrar pagamento" at bounding box center [335, 244] width 125 height 16
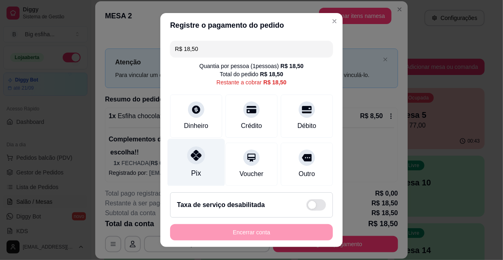
click at [180, 176] on div "Pix" at bounding box center [196, 163] width 57 height 48
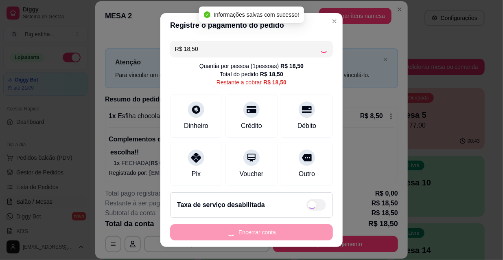
type input "R$ 0,00"
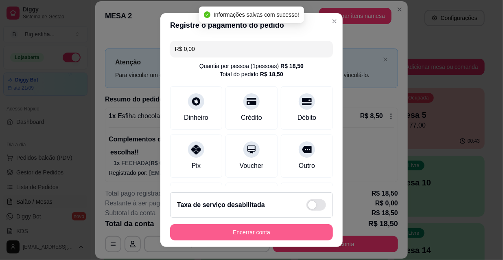
click at [229, 229] on button "Encerrar conta" at bounding box center [251, 232] width 163 height 16
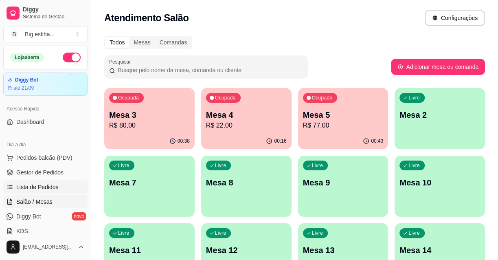
click at [31, 186] on span "Lista de Pedidos" at bounding box center [37, 187] width 42 height 8
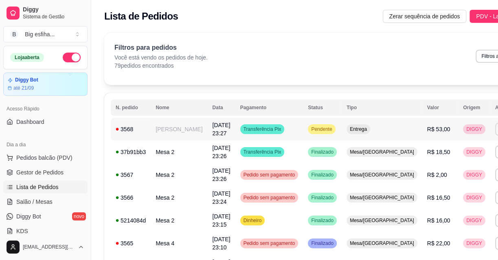
click at [429, 155] on button "IMPRESSORA" at bounding box center [444, 157] width 59 height 13
click at [42, 168] on span "Gestor de Pedidos" at bounding box center [39, 172] width 47 height 8
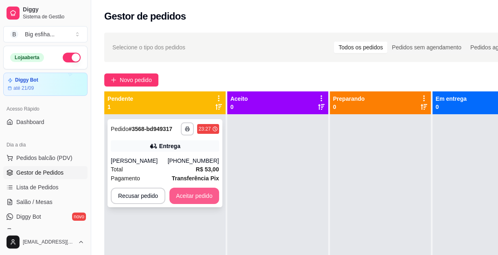
click at [188, 193] on button "Aceitar pedido" at bounding box center [194, 195] width 50 height 16
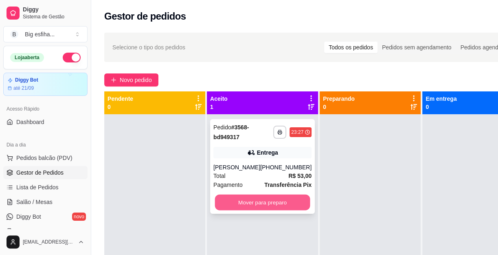
click at [293, 200] on button "Mover para preparo" at bounding box center [262, 202] width 95 height 16
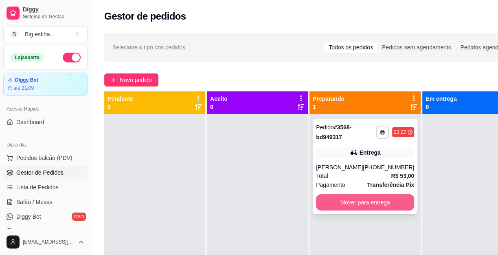
click at [343, 207] on button "Mover para entrega" at bounding box center [365, 202] width 98 height 16
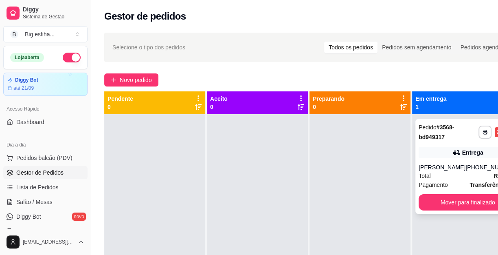
click at [445, 193] on div "**********" at bounding box center [467, 166] width 105 height 94
click at [472, 200] on button "Mover para finalizado" at bounding box center [467, 202] width 95 height 16
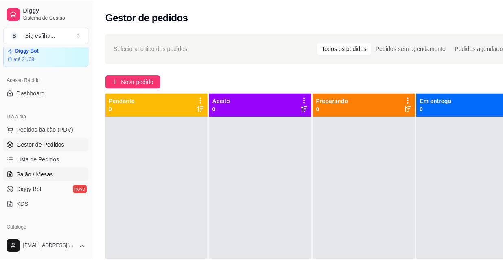
scroll to position [29, 0]
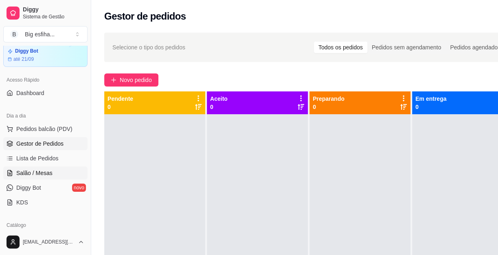
click at [44, 171] on span "Salão / Mesas" at bounding box center [34, 173] width 36 height 8
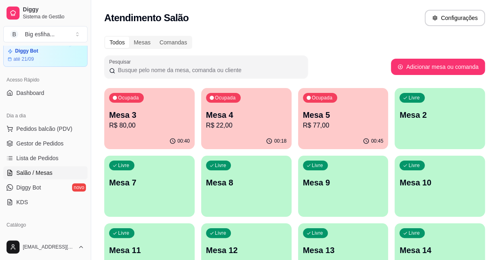
click at [156, 119] on p "Mesa 3" at bounding box center [149, 114] width 81 height 11
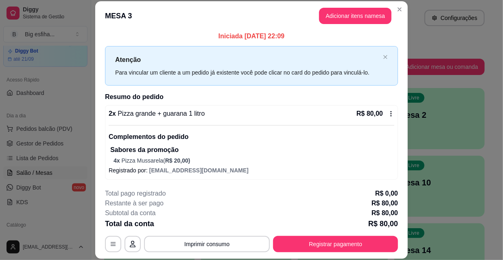
scroll to position [3, 0]
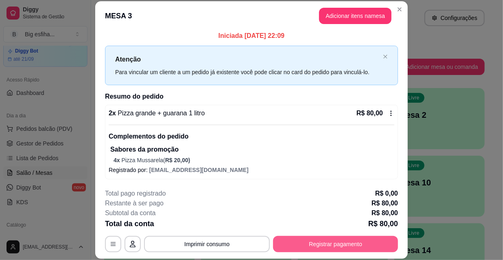
click at [340, 243] on button "Registrar pagamento" at bounding box center [335, 244] width 125 height 16
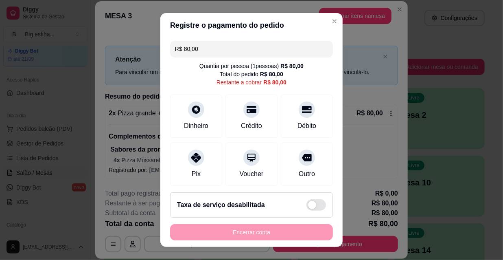
click at [187, 52] on input "R$ 80,00" at bounding box center [251, 49] width 153 height 16
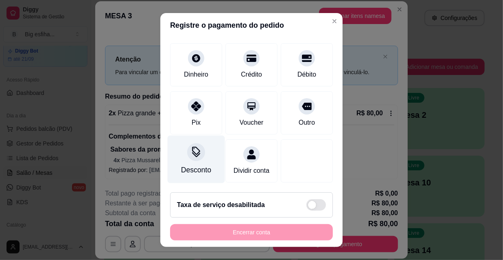
scroll to position [61, 0]
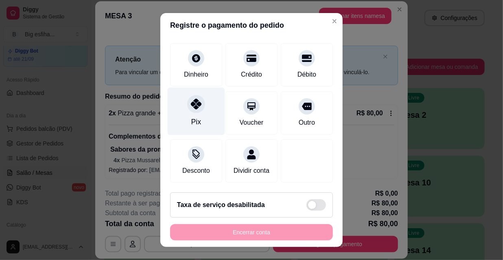
click at [198, 110] on div "Pix" at bounding box center [196, 112] width 57 height 48
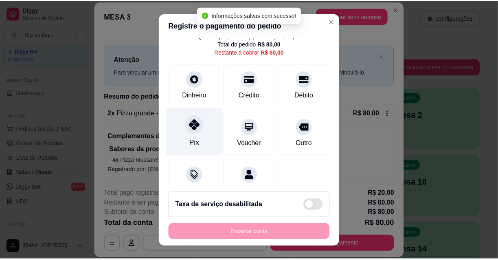
scroll to position [0, 0]
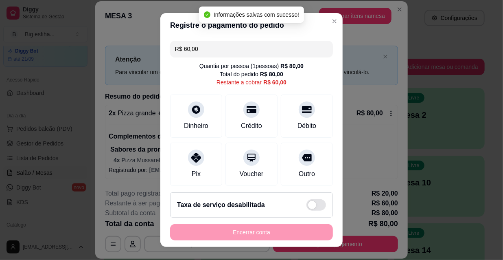
click at [202, 57] on div "R$ 60,00 Quantia por pessoa ( 1 pessoas) R$ 80,00 Total do pedido R$ 80,00 Rest…" at bounding box center [251, 111] width 182 height 148
click at [203, 53] on input "R$ 60,00" at bounding box center [251, 49] width 153 height 16
drag, startPoint x: 203, startPoint y: 53, endPoint x: 212, endPoint y: 50, distance: 9.5
click at [203, 53] on input "R$ 60,00" at bounding box center [251, 49] width 153 height 16
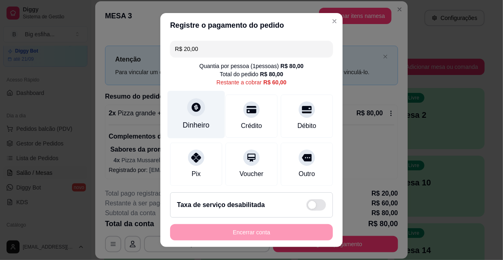
click at [191, 118] on div "Dinheiro" at bounding box center [196, 115] width 57 height 48
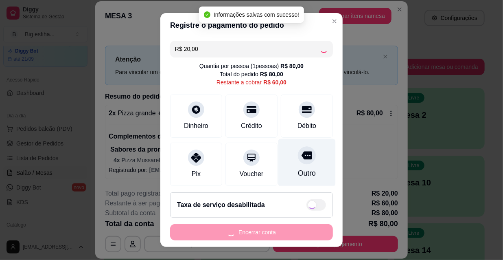
type input "R$ 40,00"
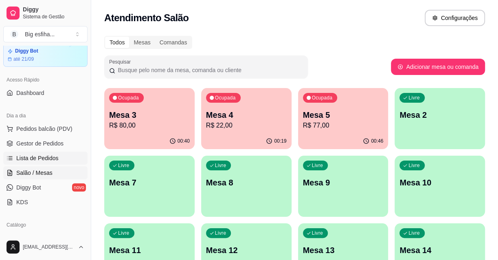
click at [43, 155] on span "Lista de Pedidos" at bounding box center [37, 158] width 42 height 8
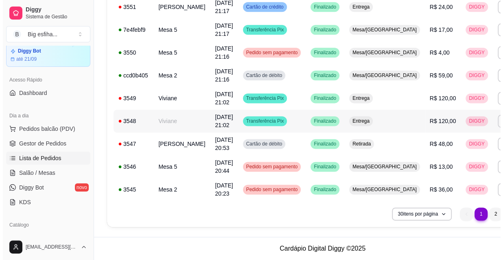
scroll to position [609, 0]
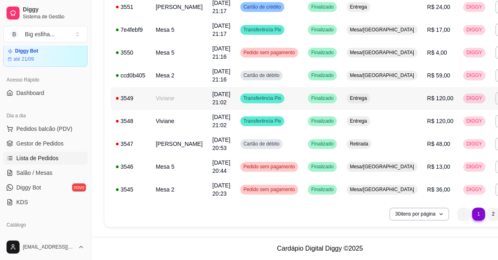
click at [422, 100] on td "R$ 120,00" at bounding box center [440, 98] width 36 height 23
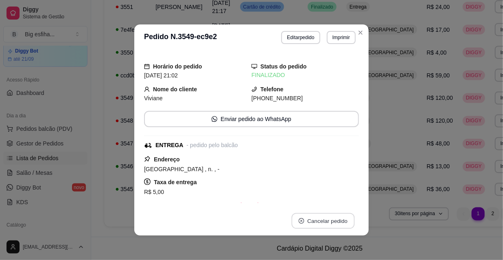
click at [330, 223] on button "Cancelar pedido" at bounding box center [323, 221] width 63 height 16
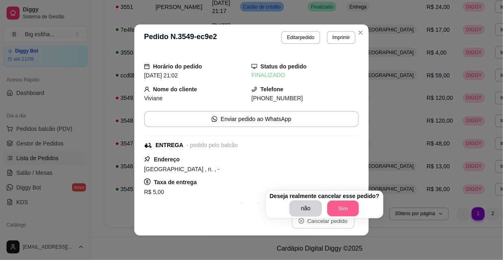
click at [334, 203] on button "Sim" at bounding box center [344, 209] width 32 height 16
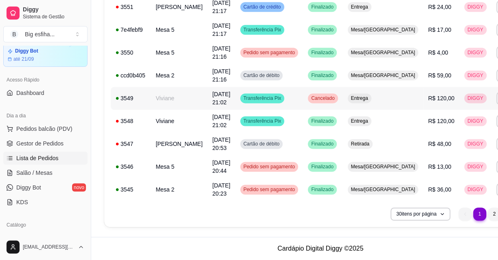
click at [350, 105] on td "Entrega" at bounding box center [383, 98] width 81 height 23
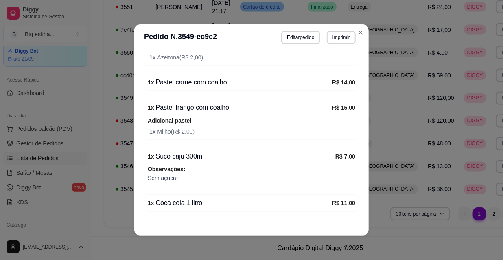
scroll to position [428, 0]
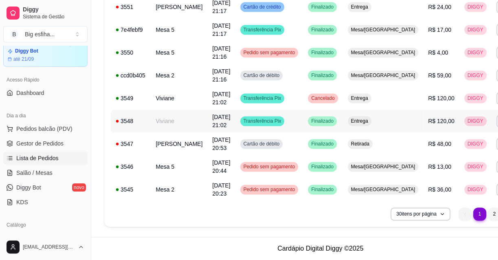
click at [367, 113] on td "Entrega" at bounding box center [383, 121] width 81 height 23
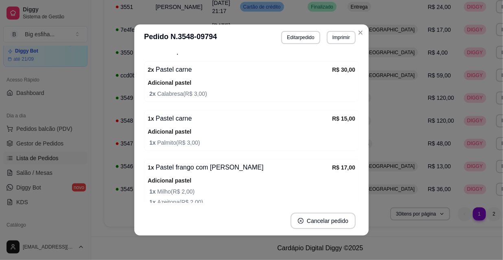
scroll to position [296, 0]
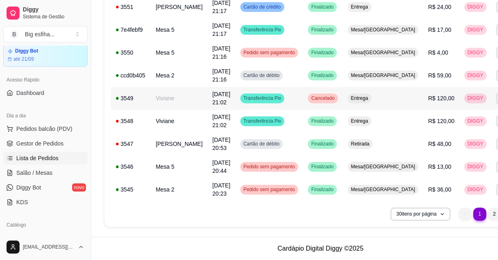
click at [242, 101] on span "Transferência Pix" at bounding box center [262, 98] width 41 height 7
click at [43, 170] on span "Salão / Mesas" at bounding box center [34, 173] width 36 height 8
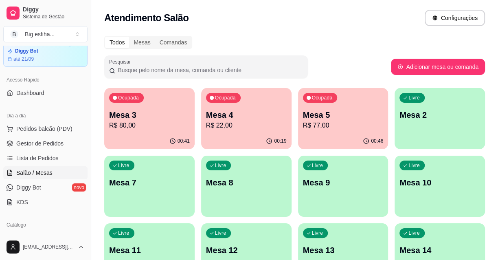
click at [157, 116] on p "Mesa 3" at bounding box center [149, 114] width 81 height 11
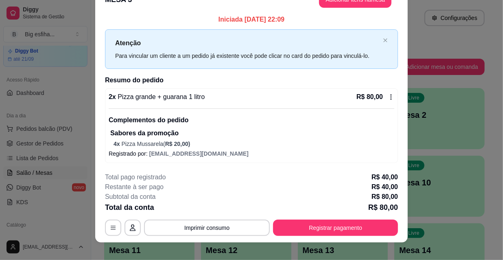
scroll to position [24, 0]
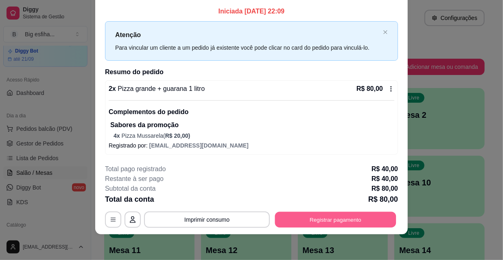
click at [328, 213] on button "Registrar pagamento" at bounding box center [335, 219] width 121 height 16
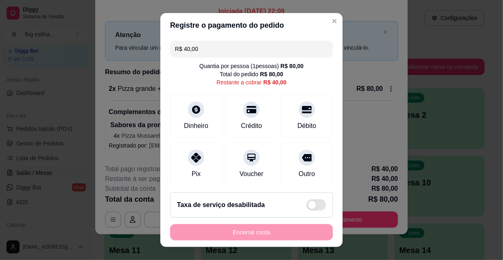
click at [195, 50] on input "R$ 40,00" at bounding box center [251, 49] width 153 height 16
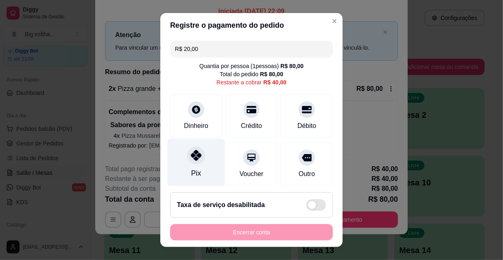
click at [197, 149] on div "Pix" at bounding box center [196, 163] width 57 height 48
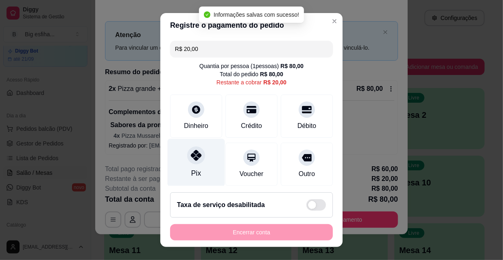
click at [196, 151] on icon at bounding box center [196, 155] width 11 height 11
type input "R$ 0,00"
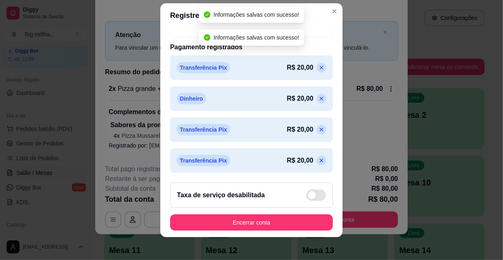
scroll to position [13, 0]
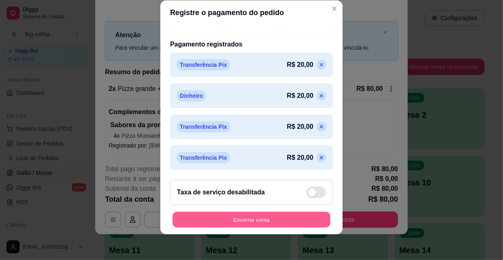
click at [262, 224] on button "Encerrar conta" at bounding box center [252, 220] width 158 height 16
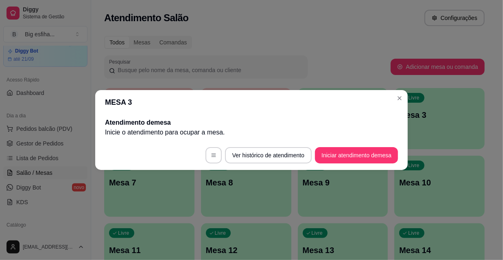
scroll to position [0, 0]
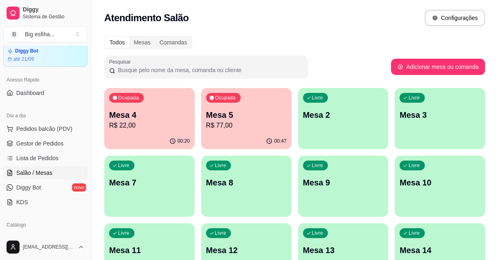
click at [156, 126] on p "R$ 22,00" at bounding box center [149, 126] width 81 height 10
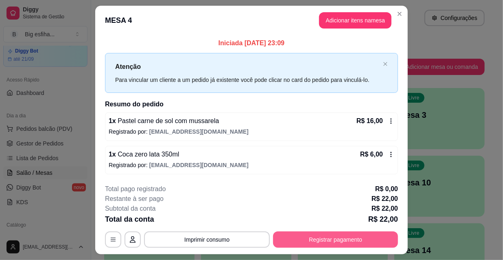
click at [318, 240] on button "Registrar pagamento" at bounding box center [335, 239] width 125 height 16
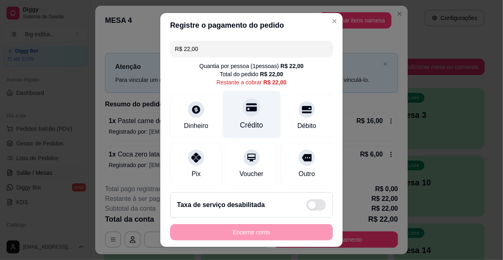
click at [253, 112] on div "Crédito" at bounding box center [251, 115] width 57 height 48
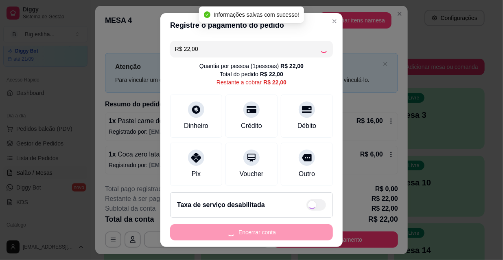
type input "R$ 0,00"
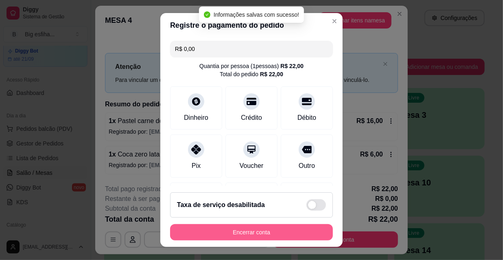
click at [246, 231] on button "Encerrar conta" at bounding box center [251, 232] width 163 height 16
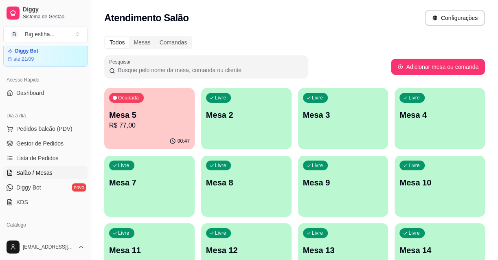
click at [136, 129] on p "R$ 77,00" at bounding box center [149, 126] width 81 height 10
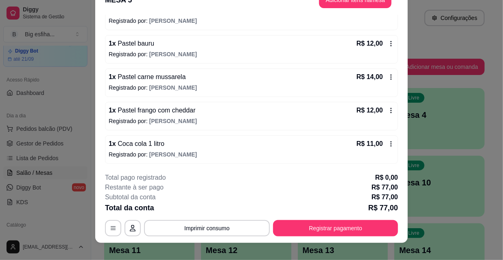
scroll to position [24, 0]
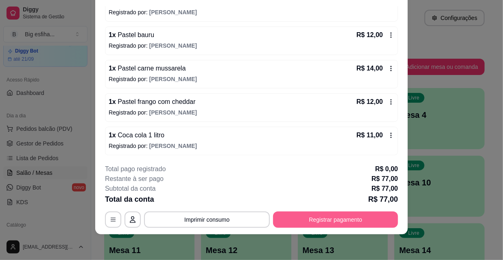
click at [334, 220] on button "Registrar pagamento" at bounding box center [335, 219] width 125 height 16
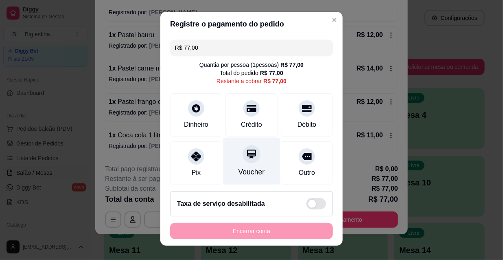
scroll to position [0, 0]
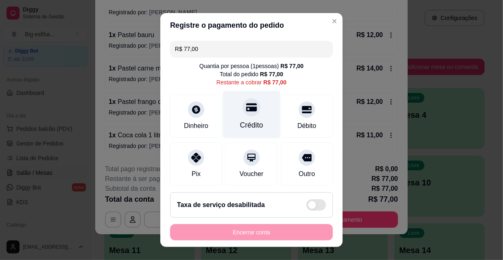
click at [244, 118] on div "Crédito" at bounding box center [251, 115] width 57 height 48
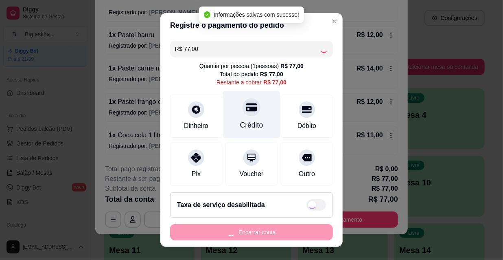
type input "R$ 0,00"
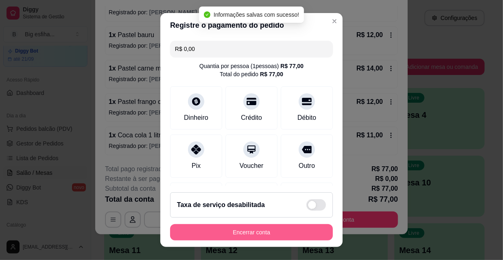
click at [228, 234] on button "Encerrar conta" at bounding box center [251, 232] width 163 height 16
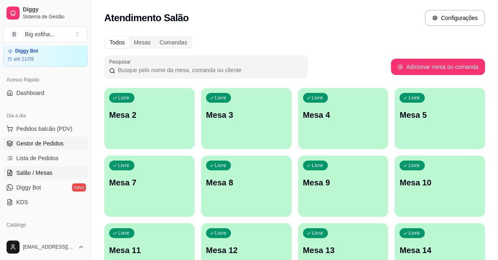
click at [31, 143] on span "Gestor de Pedidos" at bounding box center [39, 143] width 47 height 8
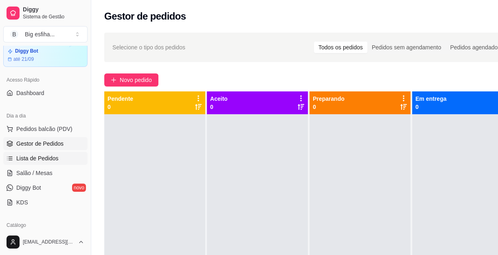
click at [43, 163] on link "Lista de Pedidos" at bounding box center [45, 158] width 84 height 13
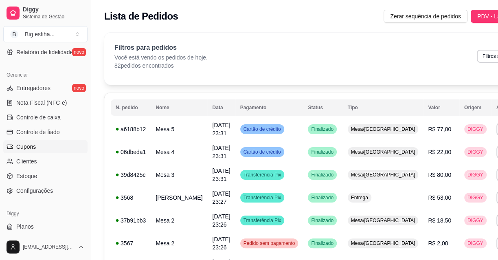
scroll to position [325, 0]
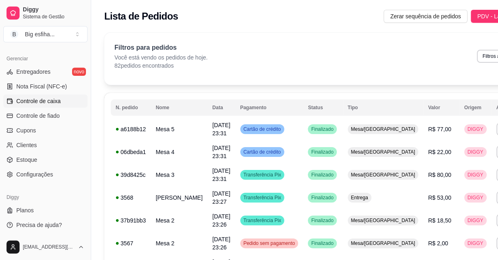
click at [47, 101] on span "Controle de caixa" at bounding box center [38, 101] width 44 height 8
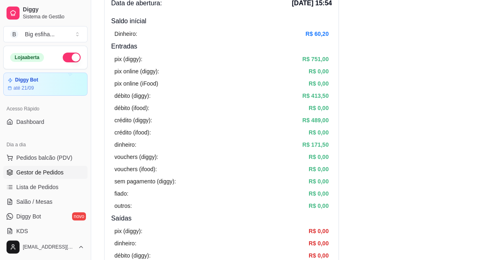
click at [53, 168] on span "Gestor de Pedidos" at bounding box center [39, 172] width 47 height 8
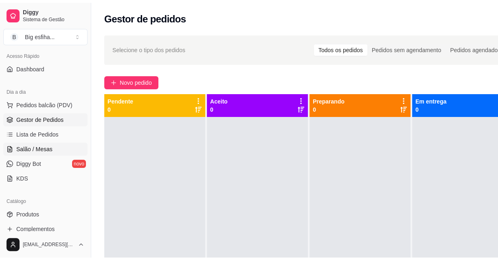
scroll to position [74, 0]
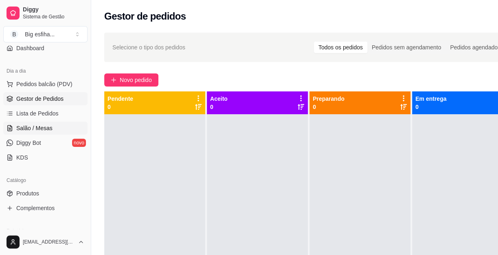
click at [37, 127] on span "Salão / Mesas" at bounding box center [34, 128] width 36 height 8
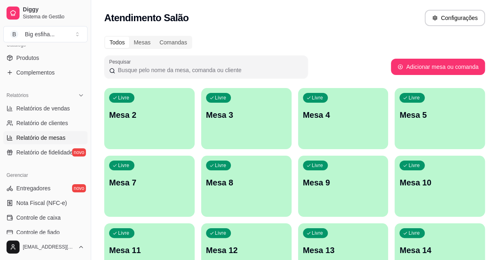
scroll to position [222, 0]
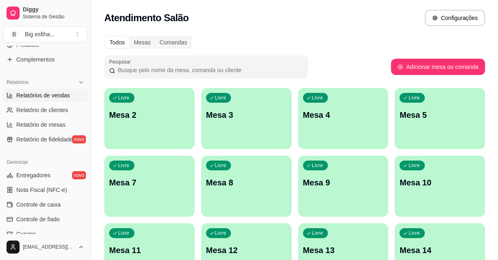
click at [41, 94] on span "Relatórios de vendas" at bounding box center [43, 95] width 54 height 8
select select "ALL"
select select "0"
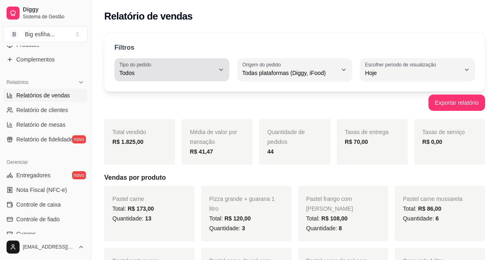
click at [159, 77] on button "Tipo do pedido Todos" at bounding box center [171, 69] width 115 height 23
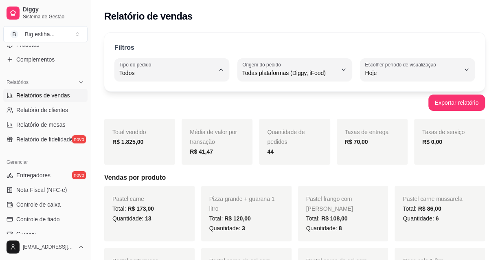
click at [164, 103] on span "Entrega" at bounding box center [168, 105] width 90 height 8
type input "DELIVERY"
select select "DELIVERY"
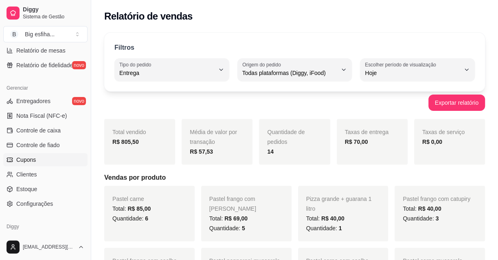
scroll to position [325, 0]
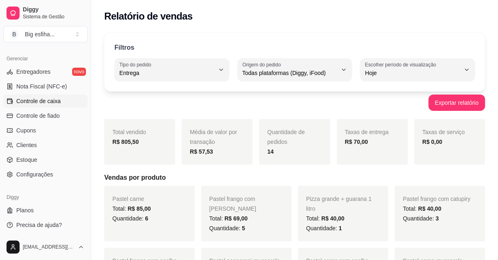
click at [46, 101] on span "Controle de caixa" at bounding box center [38, 101] width 44 height 8
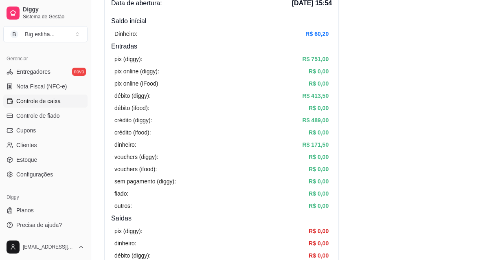
scroll to position [296, 0]
